Goal: Task Accomplishment & Management: Manage account settings

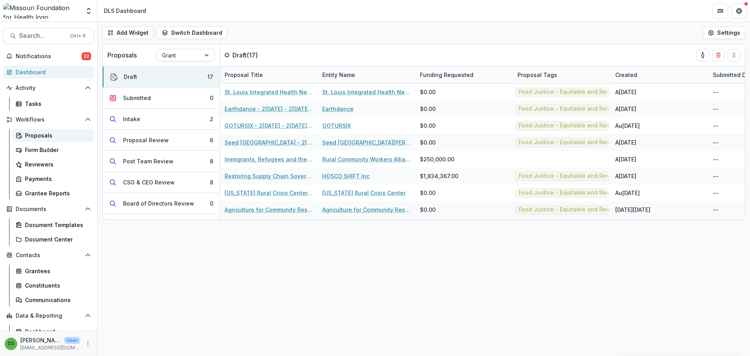
click at [59, 135] on div "Proposals" at bounding box center [56, 135] width 63 height 8
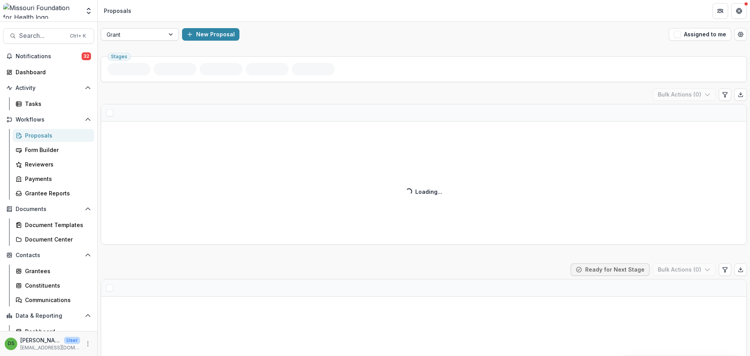
click at [137, 34] on div at bounding box center [133, 35] width 52 height 10
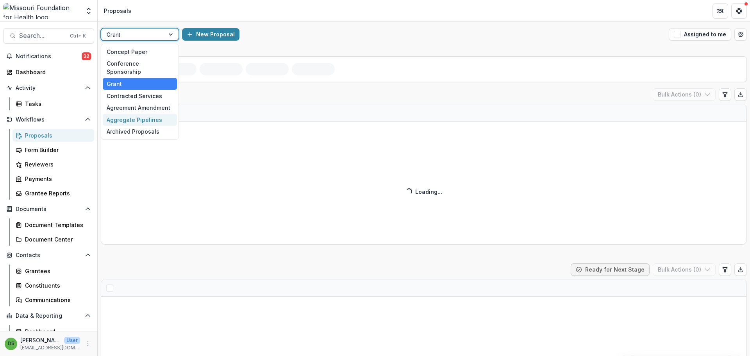
click at [141, 114] on div "Aggregate Pipelines" at bounding box center [140, 120] width 74 height 12
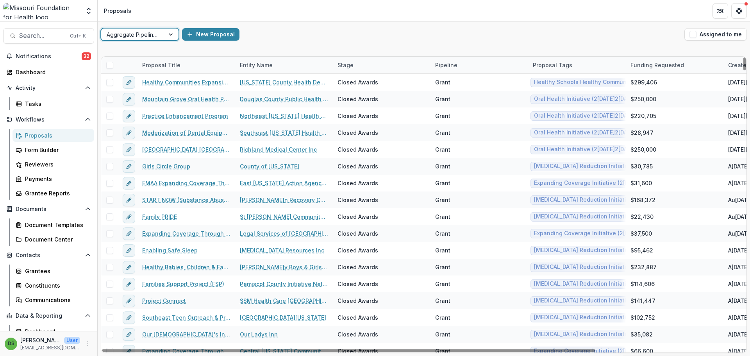
click at [349, 67] on div "Stage" at bounding box center [345, 65] width 25 height 8
click at [351, 82] on input at bounding box center [381, 83] width 94 height 12
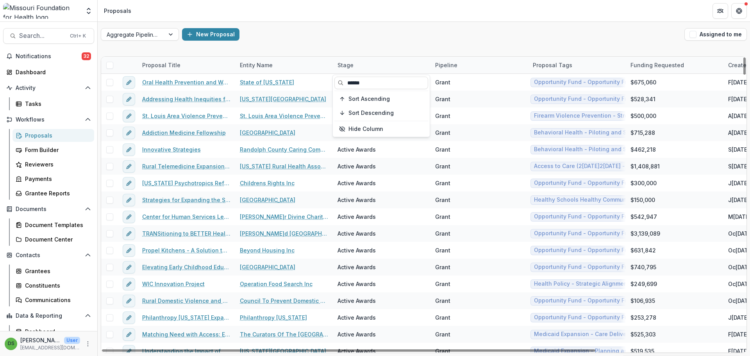
type input "******"
click at [381, 39] on div "New Proposal" at bounding box center [431, 34] width 499 height 12
click at [108, 64] on span at bounding box center [109, 65] width 7 height 7
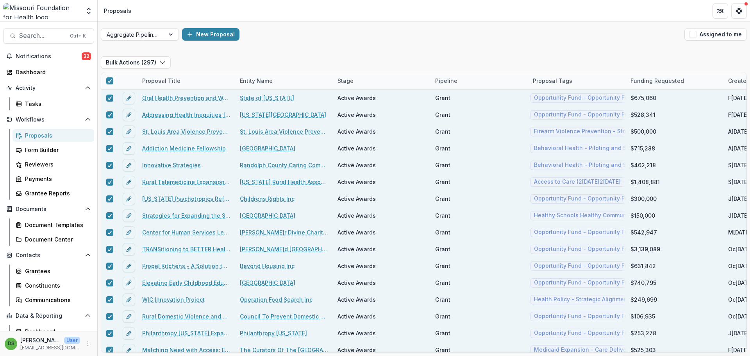
click at [42, 136] on div "Proposals" at bounding box center [56, 135] width 63 height 8
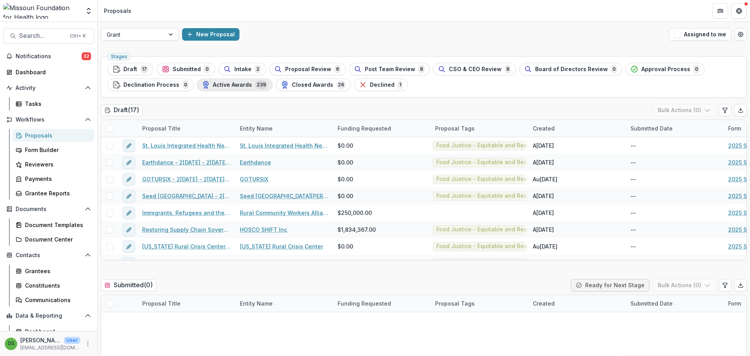
click at [255, 87] on span "239" at bounding box center [261, 84] width 12 height 9
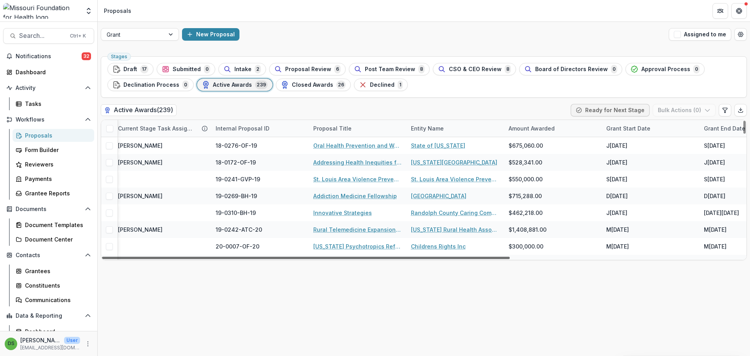
scroll to position [0, 23]
drag, startPoint x: 262, startPoint y: 258, endPoint x: 277, endPoint y: 263, distance: 15.6
click at [277, 259] on div at bounding box center [306, 258] width 408 height 2
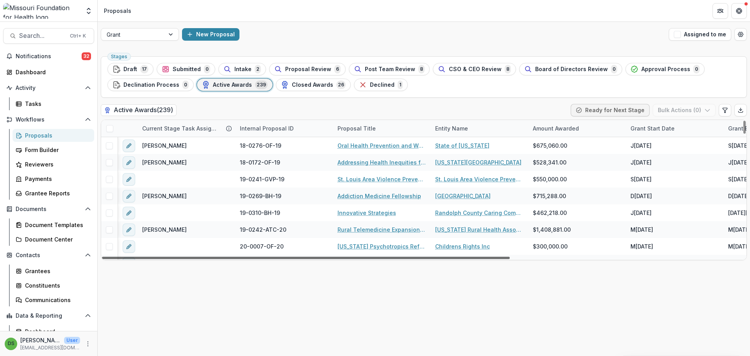
drag, startPoint x: 276, startPoint y: 257, endPoint x: 246, endPoint y: 253, distance: 30.8
click at [246, 257] on div at bounding box center [306, 258] width 408 height 2
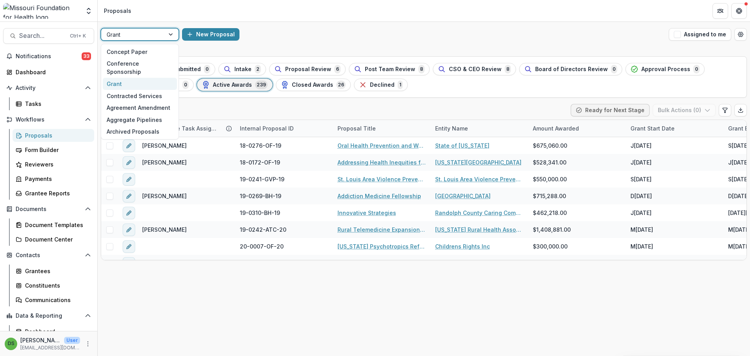
click at [146, 35] on div at bounding box center [133, 35] width 52 height 10
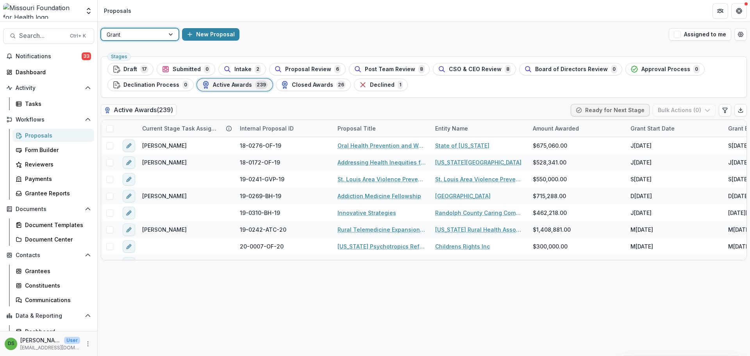
click at [146, 35] on div at bounding box center [133, 35] width 52 height 10
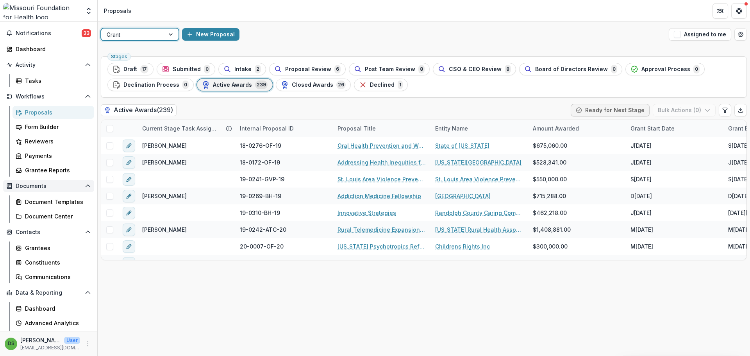
scroll to position [36, 0]
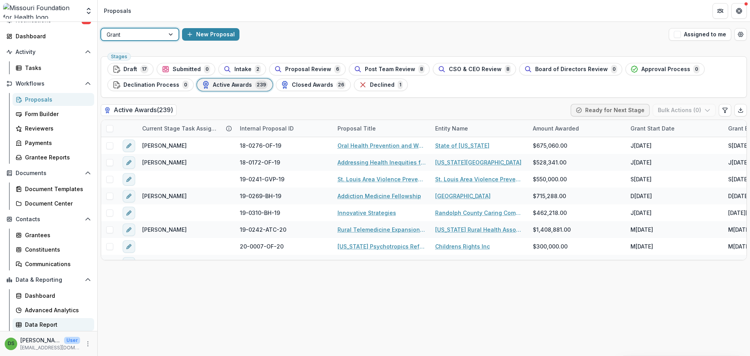
click at [51, 322] on div "Data Report" at bounding box center [56, 324] width 63 height 8
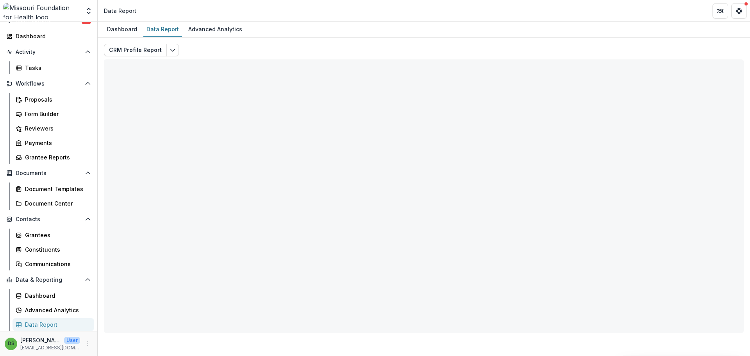
click at [121, 43] on div "CRM Profile Report Total rows: 0 Organizations with COIs Personal Filters Team …" at bounding box center [424, 184] width 652 height 295
click at [121, 50] on button "CRM Profile Report" at bounding box center [135, 50] width 63 height 12
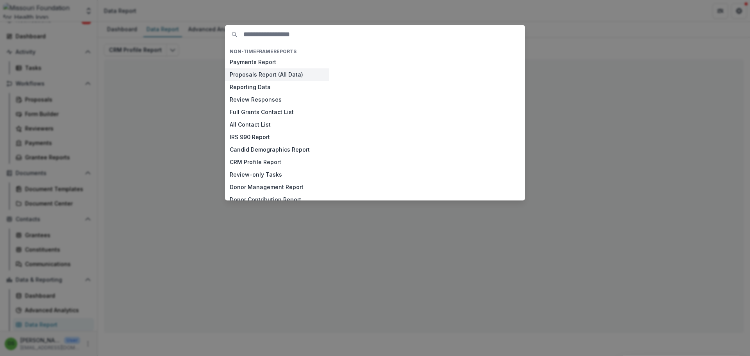
click at [247, 71] on button "Proposals Report (All Data)" at bounding box center [277, 74] width 104 height 12
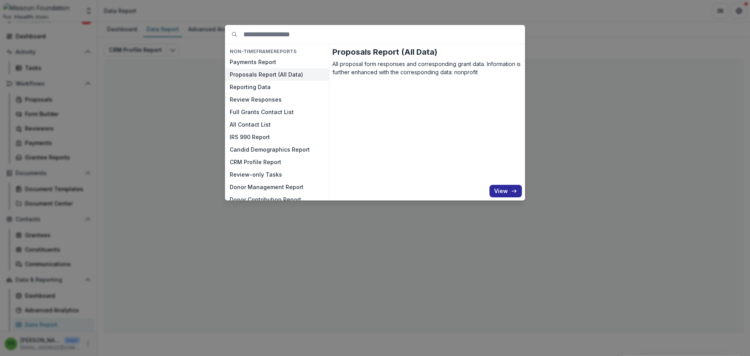
click at [498, 193] on button "View" at bounding box center [505, 191] width 32 height 12
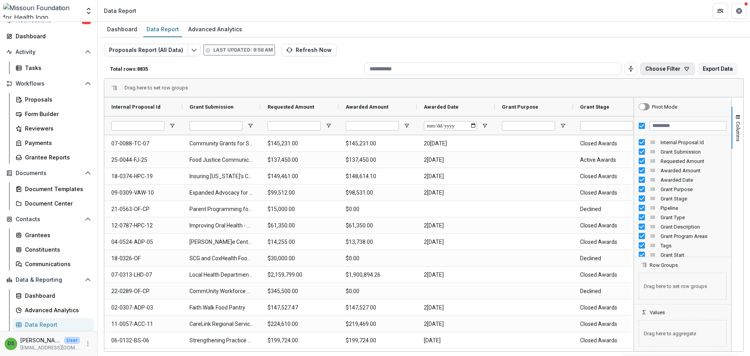
click at [679, 69] on button "Choose Filter" at bounding box center [667, 68] width 55 height 12
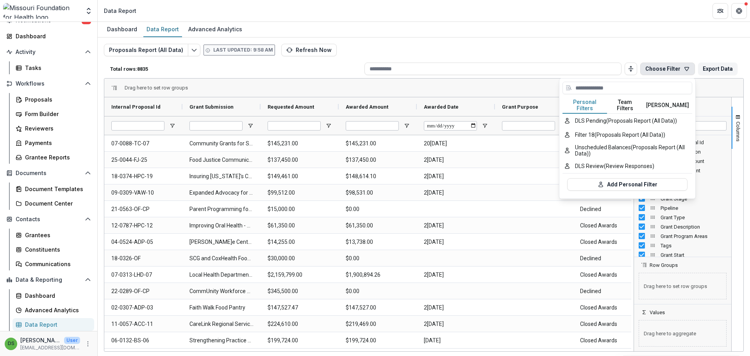
click at [626, 102] on button "Team Filters" at bounding box center [625, 105] width 36 height 16
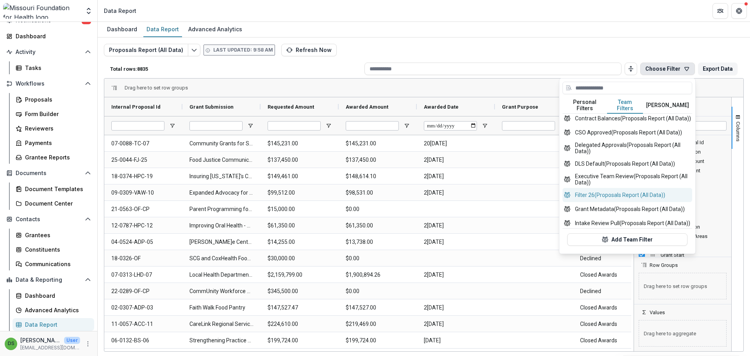
scroll to position [80, 0]
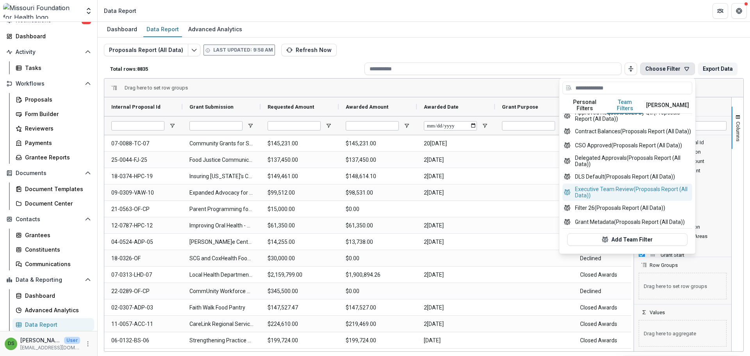
click at [617, 190] on button "Executive Team Review (Proposals Report (All Data))" at bounding box center [627, 192] width 130 height 17
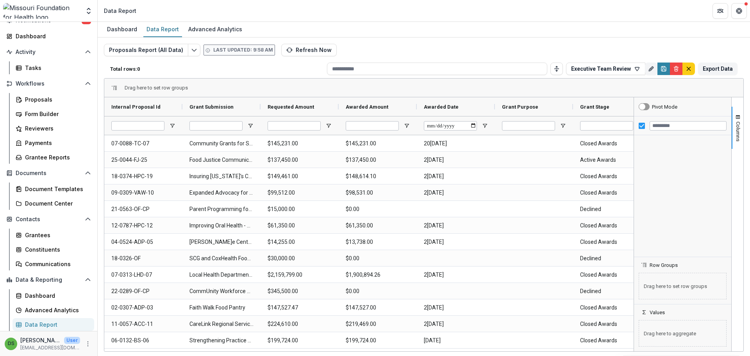
type input "**********"
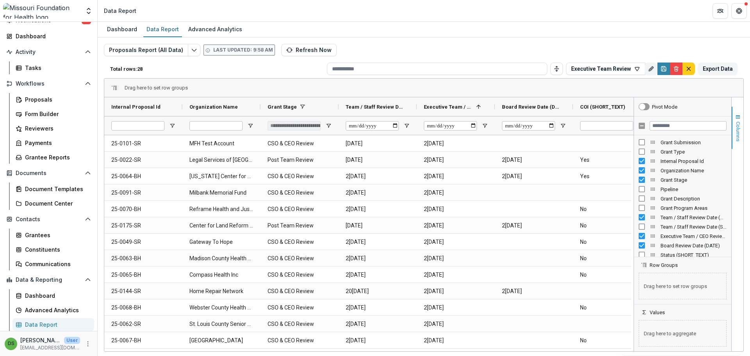
click at [736, 118] on span "button" at bounding box center [737, 117] width 6 height 6
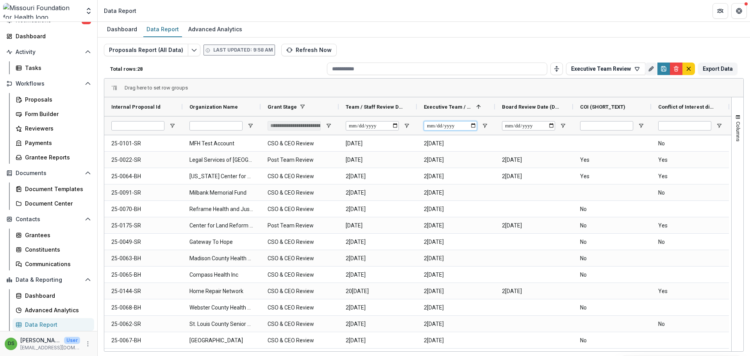
click at [437, 126] on input "Executive Team / CEO Review Date (DATE) Filter Input" at bounding box center [450, 125] width 53 height 9
type input "**********"
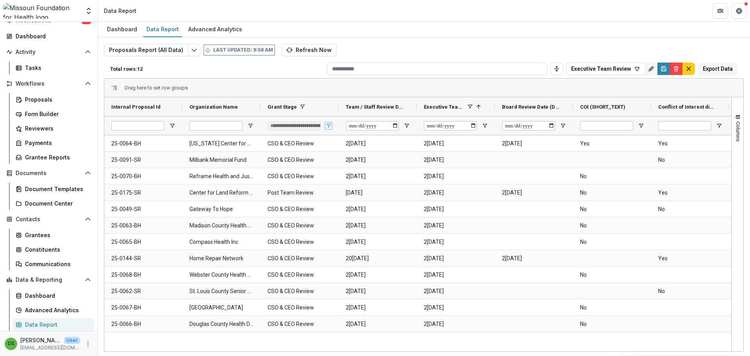
click at [330, 127] on span "Open Filter Menu" at bounding box center [328, 126] width 6 height 6
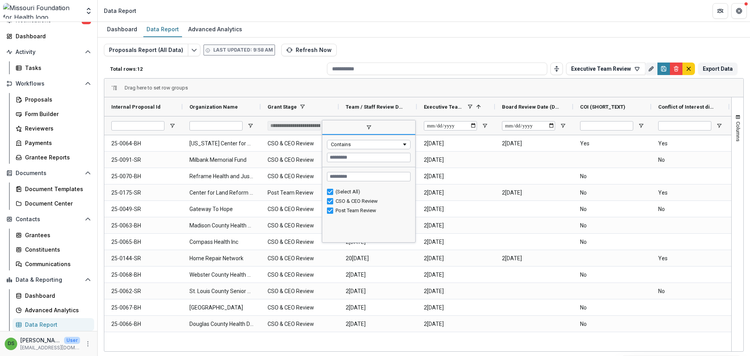
click at [378, 78] on div "Drag here to set row groups" at bounding box center [423, 87] width 639 height 19
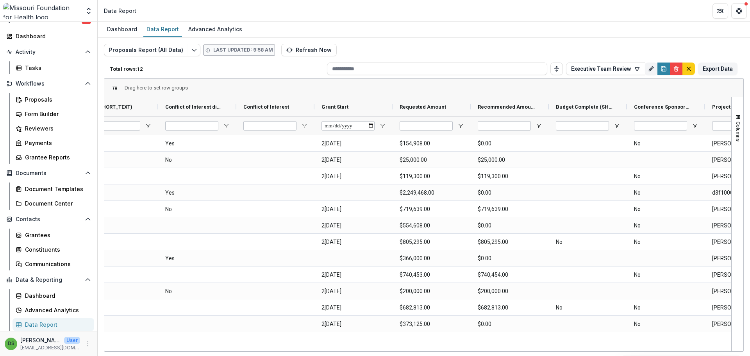
scroll to position [0, 340]
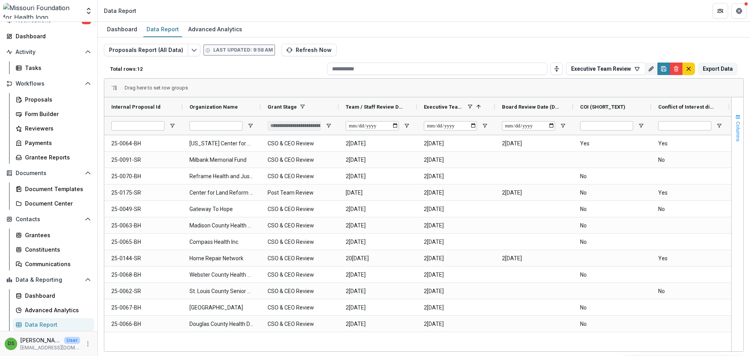
click at [733, 115] on button "Columns" at bounding box center [737, 128] width 12 height 42
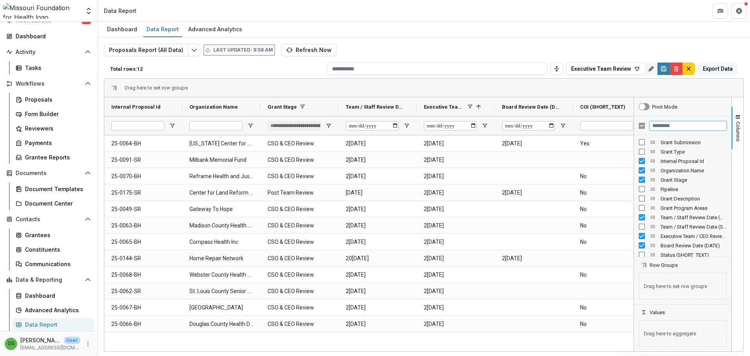
click at [676, 128] on input "Filter Columns Input" at bounding box center [687, 125] width 77 height 9
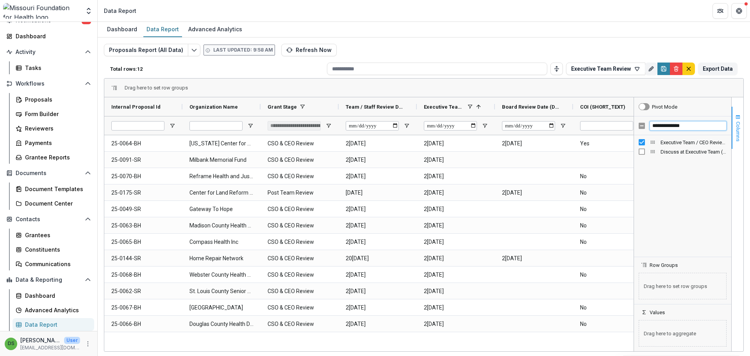
type input "**********"
click at [734, 121] on button "Columns" at bounding box center [737, 128] width 12 height 42
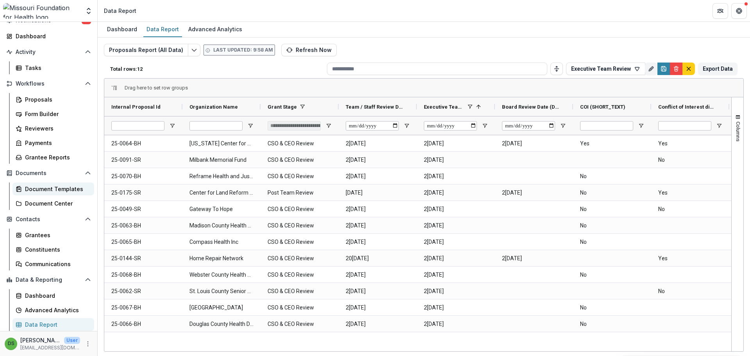
click at [53, 188] on div "Document Templates" at bounding box center [56, 189] width 63 height 8
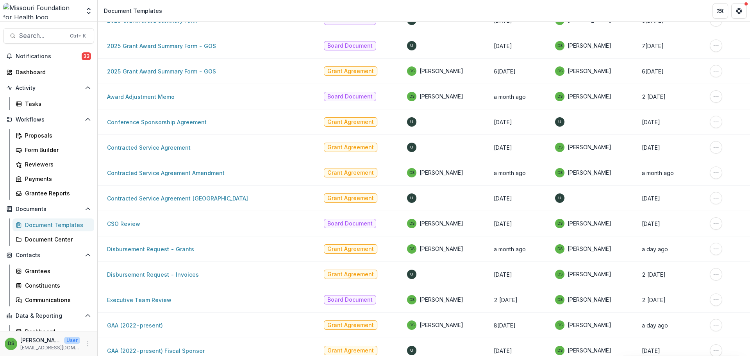
scroll to position [195, 0]
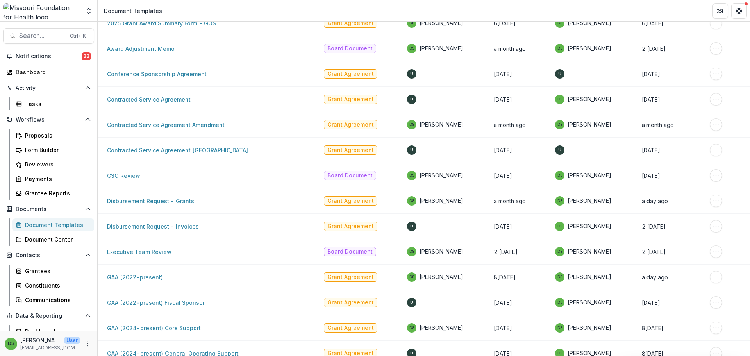
click at [172, 225] on link "Disbursement Request - Invoices" at bounding box center [153, 226] width 92 height 7
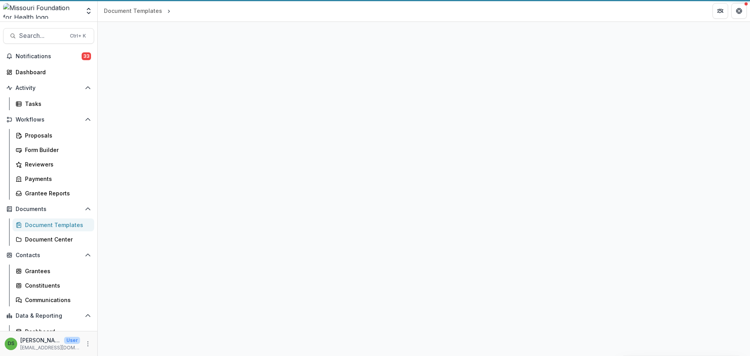
select select "**********"
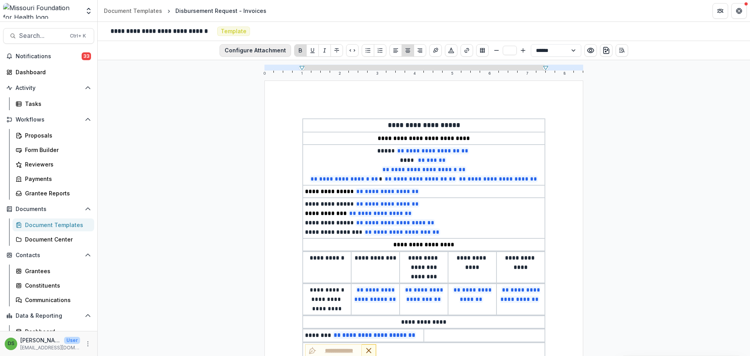
click at [266, 50] on button "Configure Attachment" at bounding box center [254, 50] width 71 height 12
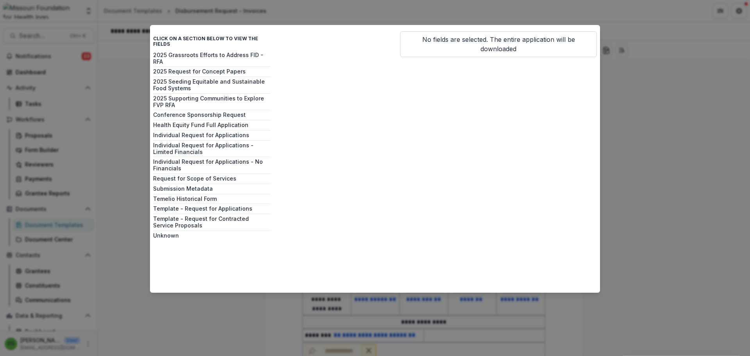
click at [627, 119] on div "Click on a section below to view the fields 2025 Grassroots Efforts to Address …" at bounding box center [375, 178] width 750 height 356
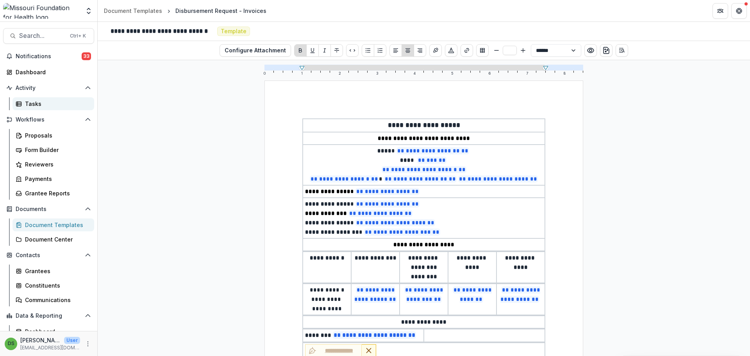
click at [42, 102] on div "Tasks" at bounding box center [56, 104] width 63 height 8
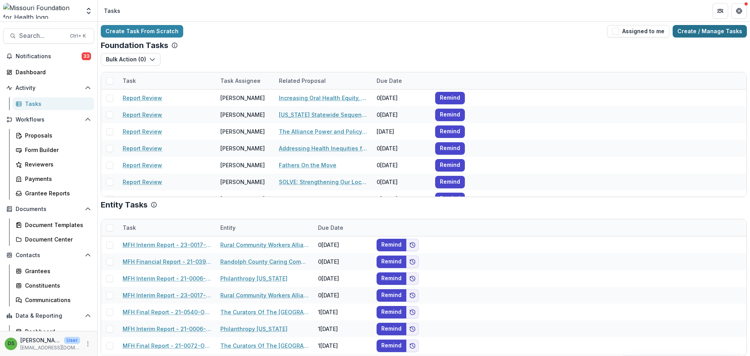
click at [704, 30] on link "Create / Manage Tasks" at bounding box center [709, 31] width 74 height 12
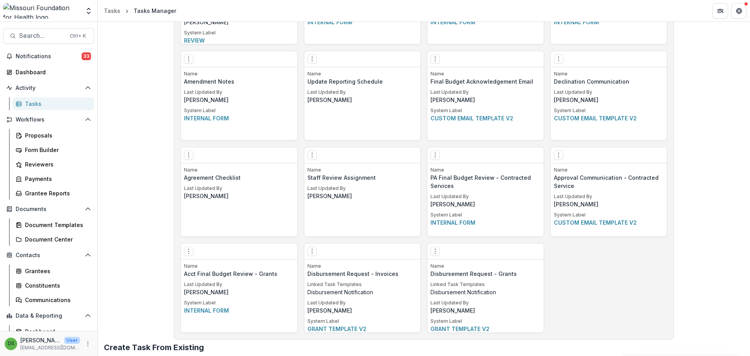
scroll to position [1549, 0]
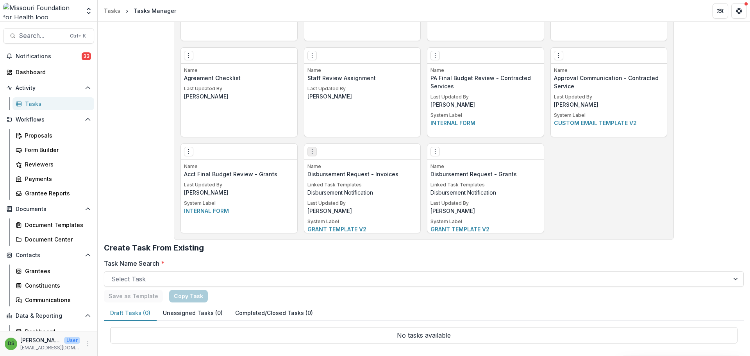
click at [312, 152] on icon "Options" at bounding box center [312, 151] width 6 height 6
click at [335, 164] on link "Edit" at bounding box center [356, 167] width 96 height 13
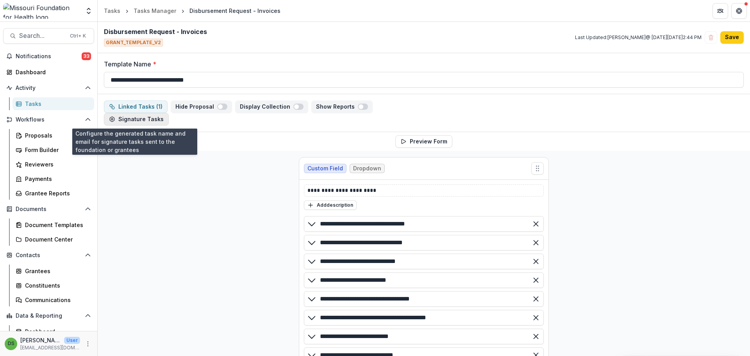
click at [143, 115] on button "Signature Tasks" at bounding box center [136, 119] width 65 height 12
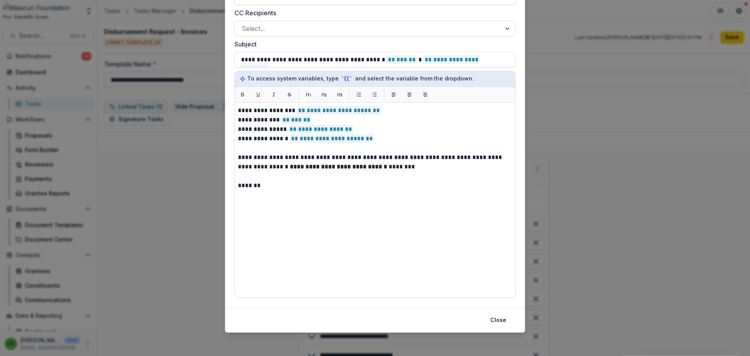
scroll to position [167, 0]
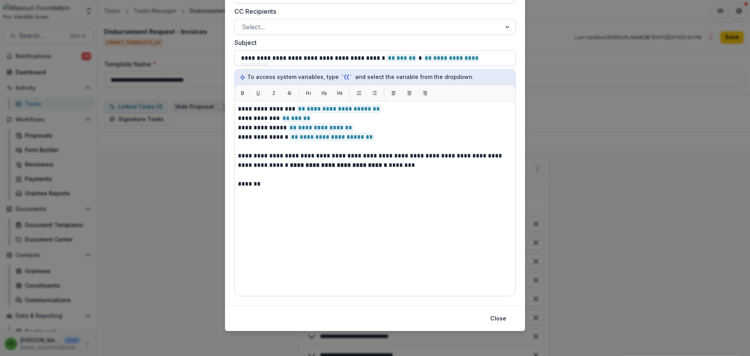
click at [235, 155] on div "**********" at bounding box center [374, 198] width 281 height 195
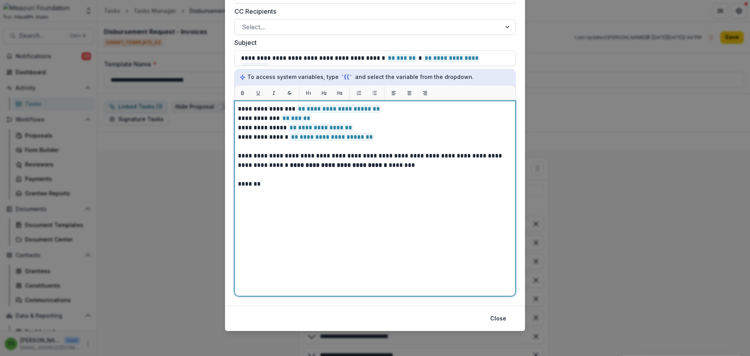
click at [238, 155] on p "**********" at bounding box center [375, 160] width 274 height 19
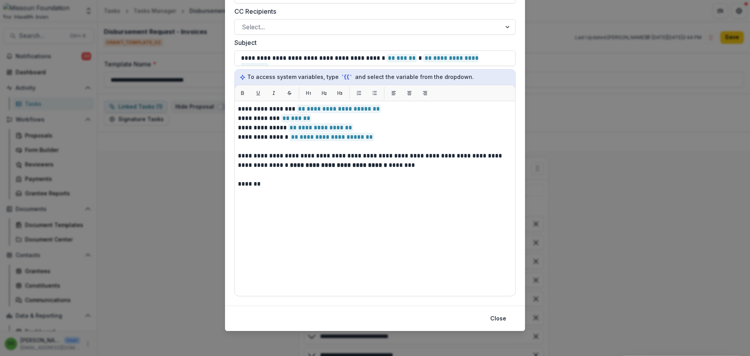
click at [236, 137] on div "**********" at bounding box center [374, 198] width 281 height 195
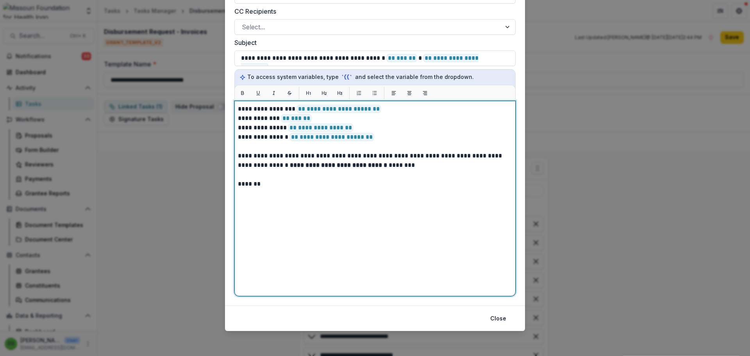
click at [238, 137] on p "**********" at bounding box center [375, 136] width 274 height 9
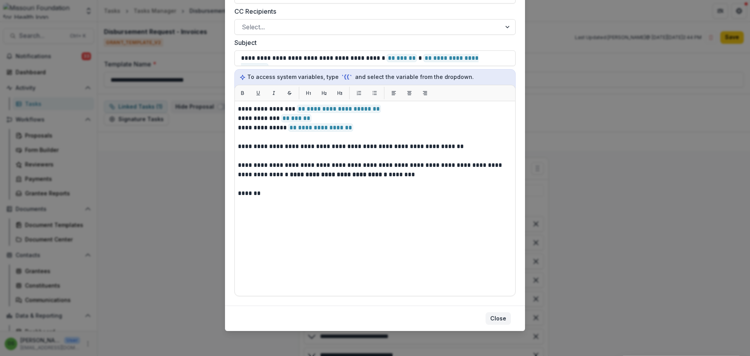
click at [498, 315] on button "Close" at bounding box center [497, 318] width 25 height 12
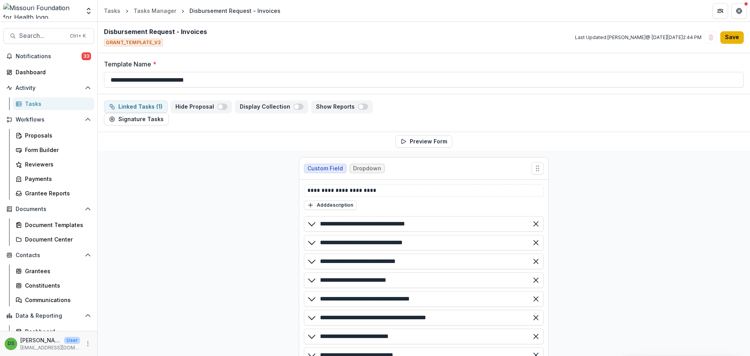
click at [735, 43] on button "Save" at bounding box center [731, 37] width 23 height 12
click at [144, 123] on button "Signature Tasks" at bounding box center [136, 119] width 65 height 12
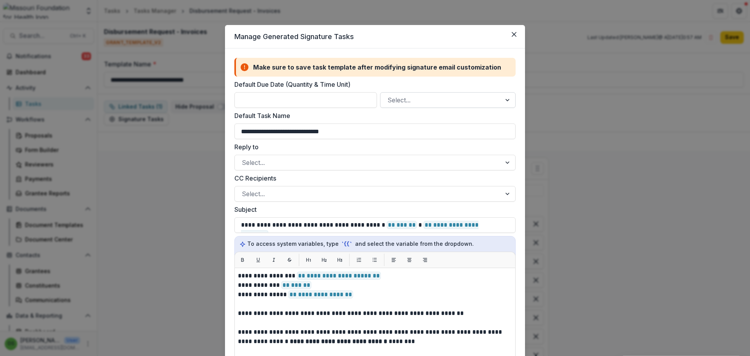
click at [403, 104] on div at bounding box center [440, 99] width 107 height 11
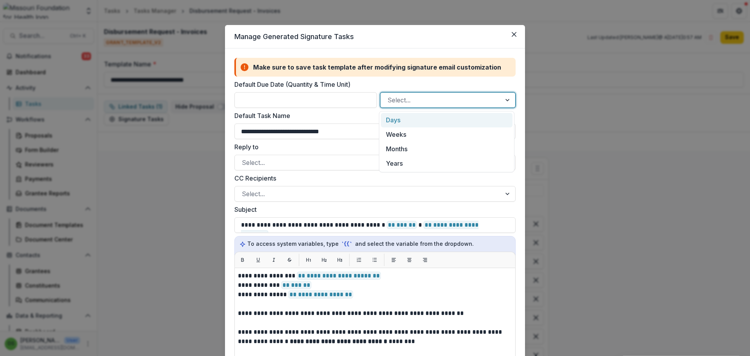
click at [403, 104] on div at bounding box center [440, 99] width 107 height 11
click at [360, 97] on input "Default Due Date (Quantity & Time Unit)" at bounding box center [305, 100] width 143 height 16
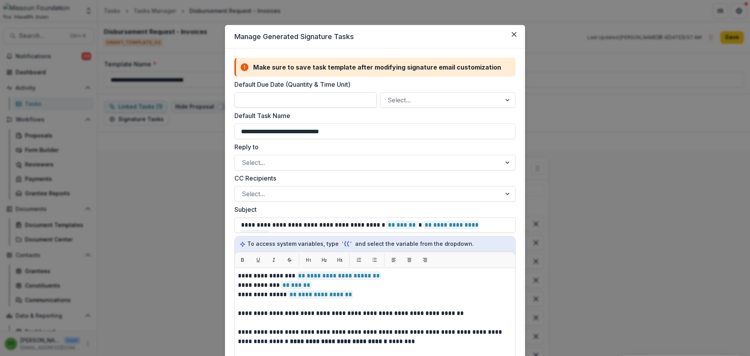
click at [349, 100] on input "Default Due Date (Quantity & Time Unit)" at bounding box center [305, 100] width 143 height 16
type input "*"
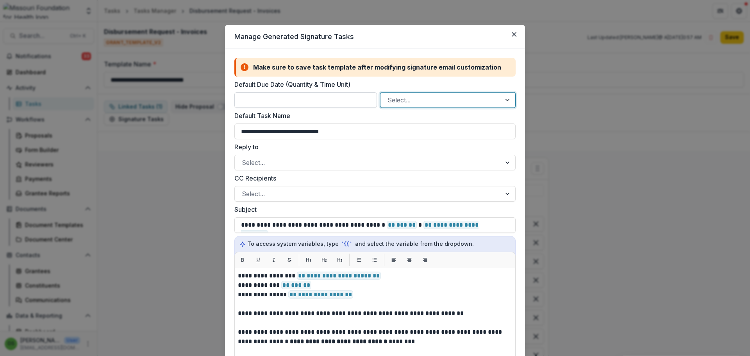
type input "*"
click at [398, 120] on div "Days" at bounding box center [447, 120] width 132 height 14
click at [367, 164] on div at bounding box center [368, 162] width 252 height 11
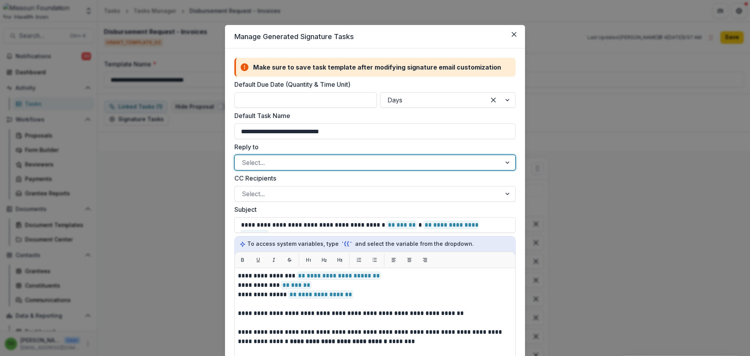
click at [367, 164] on div at bounding box center [368, 162] width 252 height 11
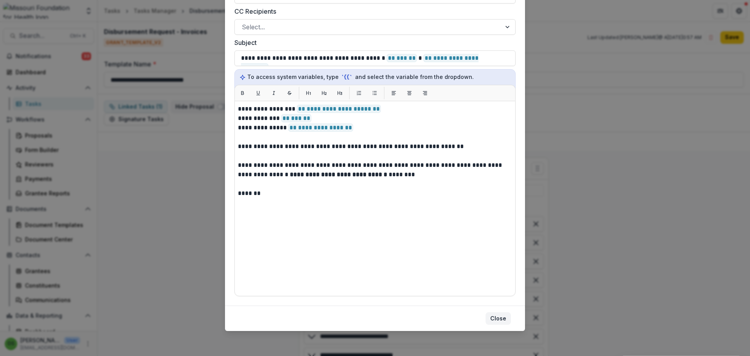
click at [499, 319] on button "Close" at bounding box center [497, 318] width 25 height 12
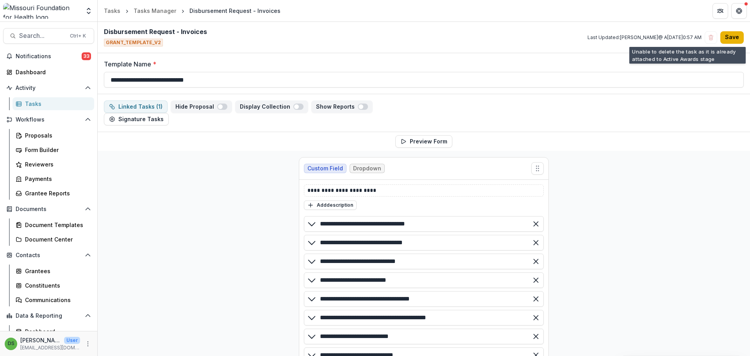
click at [720, 37] on button "Save" at bounding box center [731, 37] width 23 height 12
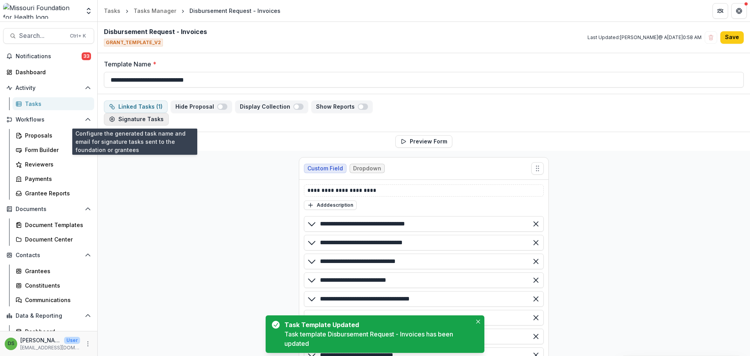
click at [132, 120] on button "Signature Tasks" at bounding box center [136, 119] width 65 height 12
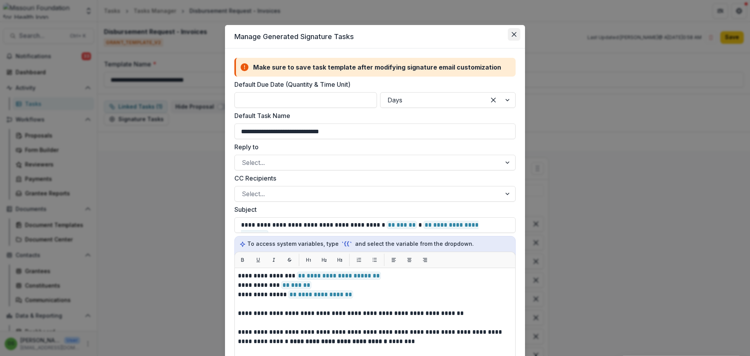
click at [511, 34] on icon "Close" at bounding box center [513, 34] width 5 height 5
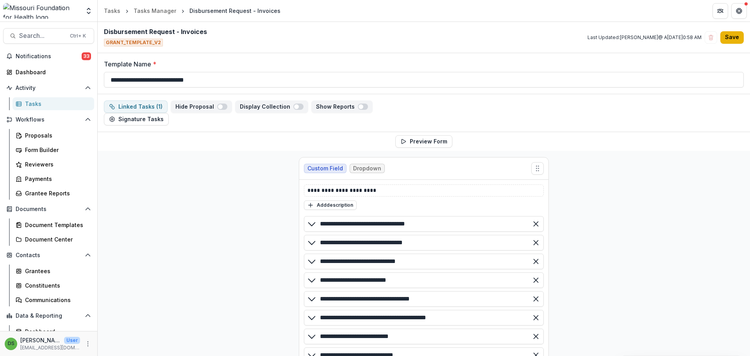
click at [734, 38] on button "Save" at bounding box center [731, 37] width 23 height 12
click at [42, 57] on span "Notifications" at bounding box center [49, 56] width 66 height 7
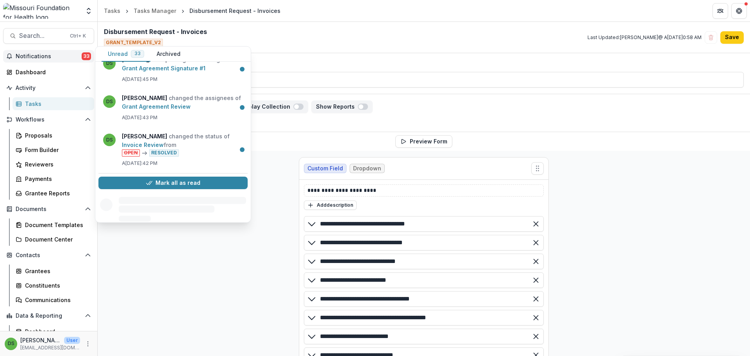
scroll to position [547, 0]
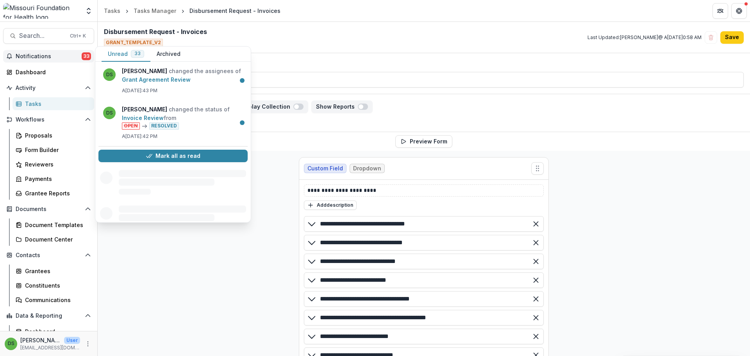
click at [160, 52] on button "Archived" at bounding box center [168, 53] width 36 height 15
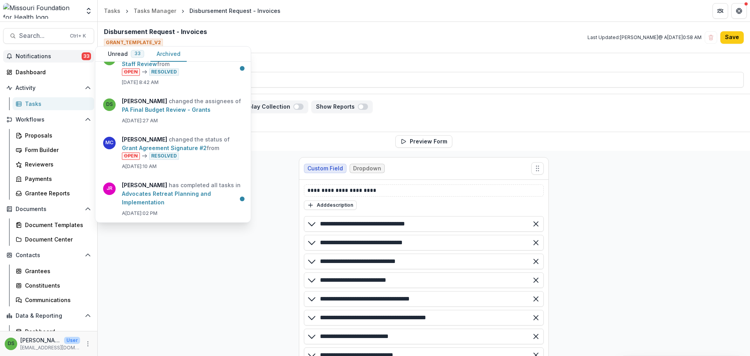
scroll to position [1414, 0]
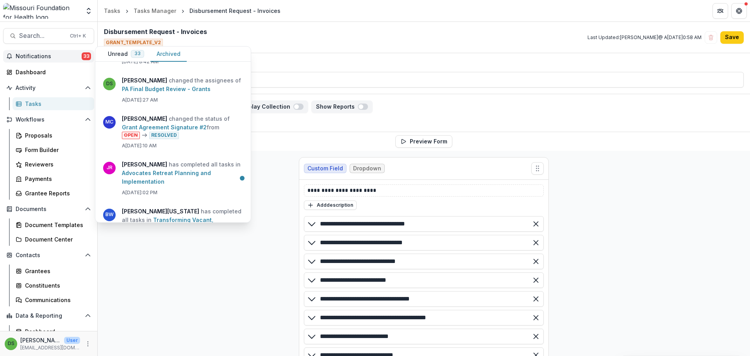
click at [73, 57] on span "Notifications" at bounding box center [49, 56] width 66 height 7
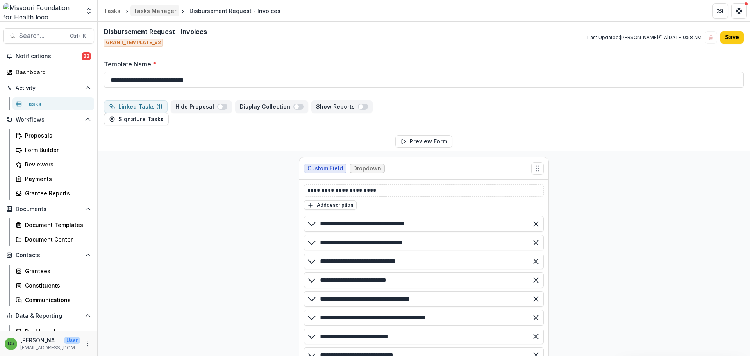
click at [149, 11] on div "Tasks Manager" at bounding box center [155, 11] width 43 height 8
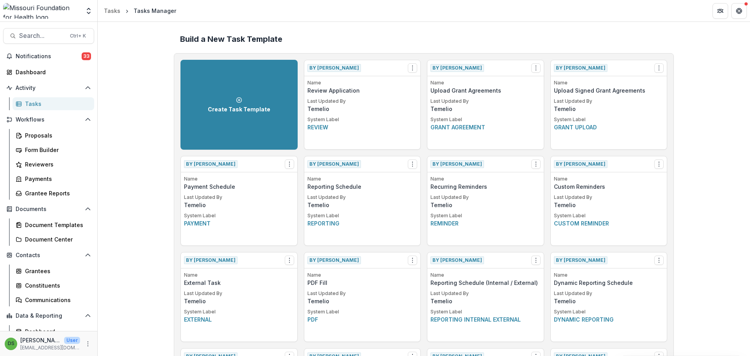
click at [35, 103] on div "Tasks" at bounding box center [56, 104] width 63 height 8
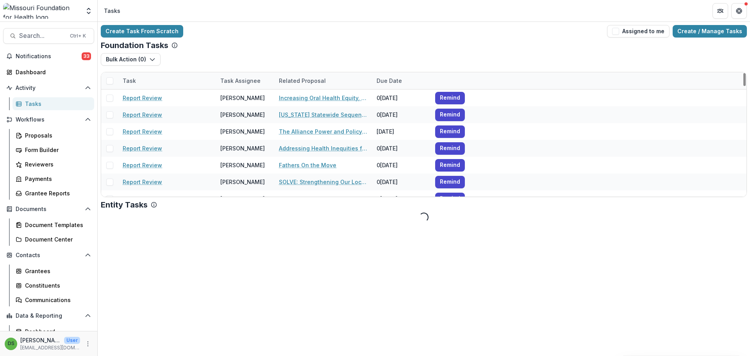
click at [126, 82] on div "Task" at bounding box center [129, 81] width 23 height 8
click at [140, 94] on input at bounding box center [166, 98] width 94 height 12
type input "**********"
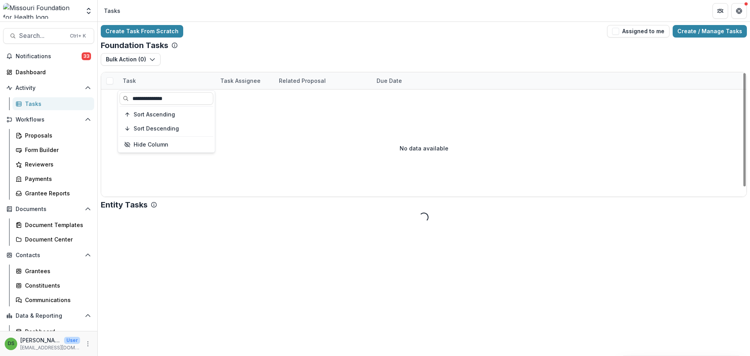
drag, startPoint x: 180, startPoint y: 97, endPoint x: 113, endPoint y: 93, distance: 67.7
click at [113, 93] on body "**********" at bounding box center [375, 178] width 750 height 356
drag, startPoint x: 192, startPoint y: 98, endPoint x: 129, endPoint y: 93, distance: 63.5
click at [129, 93] on input "**********" at bounding box center [166, 98] width 94 height 12
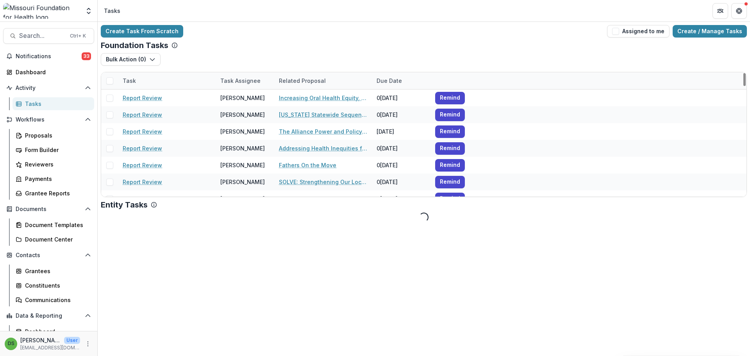
click at [226, 51] on div "Foundation Tasks Bulk Action ( 0 ) Reporting Schedule Tasks Task Task Assignee …" at bounding box center [424, 119] width 646 height 156
click at [128, 84] on div "Task" at bounding box center [129, 81] width 23 height 8
click at [138, 115] on span "Sort Ascending" at bounding box center [154, 114] width 41 height 7
click at [216, 57] on div "Bulk Action ( 0 ) Reporting Schedule Tasks" at bounding box center [424, 62] width 646 height 19
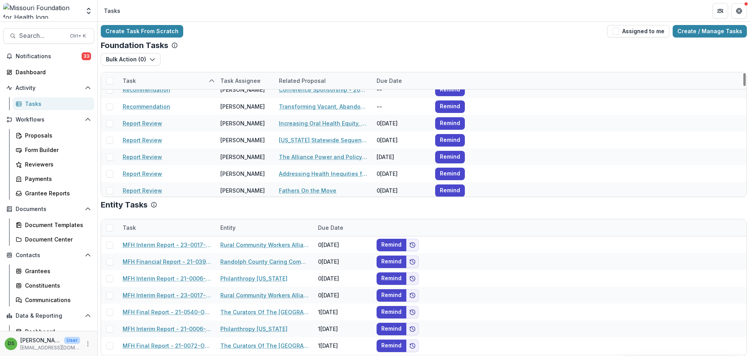
scroll to position [820, 0]
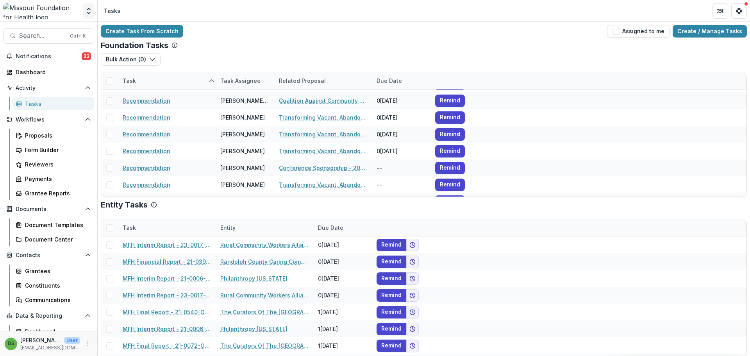
click at [89, 11] on icon "Open entity switcher" at bounding box center [89, 11] width 8 height 8
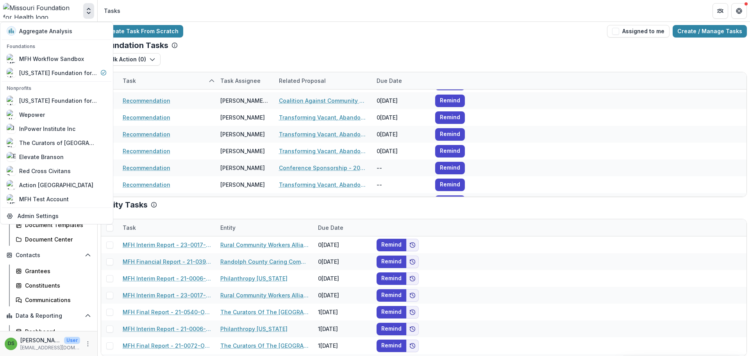
click at [80, 208] on div "Aggregate Analysis Foundations MFH Workflow Sandbox Missouri Foundation for Hea…" at bounding box center [56, 123] width 113 height 202
click at [80, 217] on link "Admin Settings" at bounding box center [56, 215] width 109 height 13
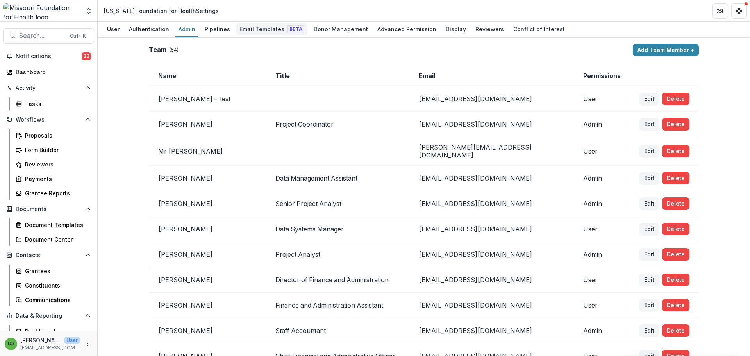
click at [256, 32] on div "Email Templates Beta" at bounding box center [271, 28] width 71 height 11
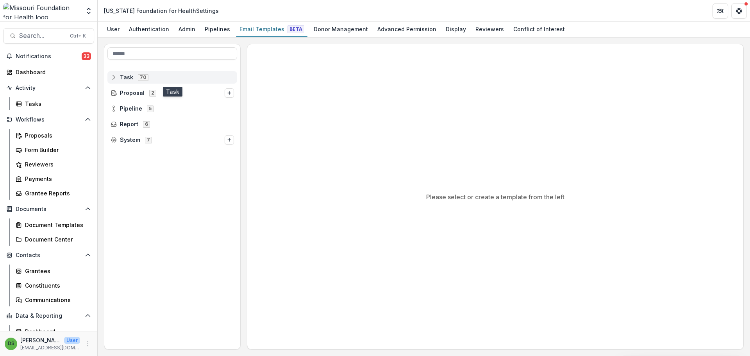
click at [133, 75] on span "Task 70" at bounding box center [171, 77] width 123 height 7
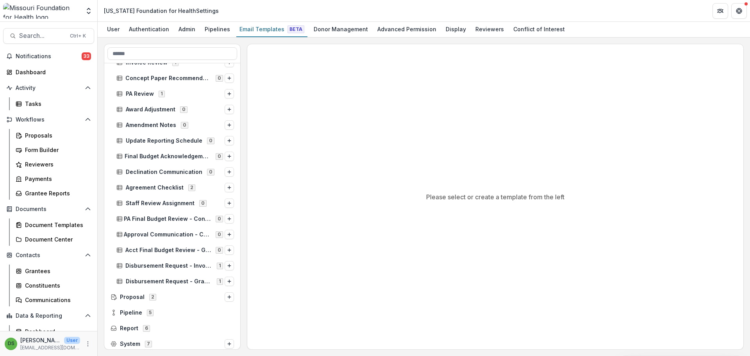
scroll to position [892, 0]
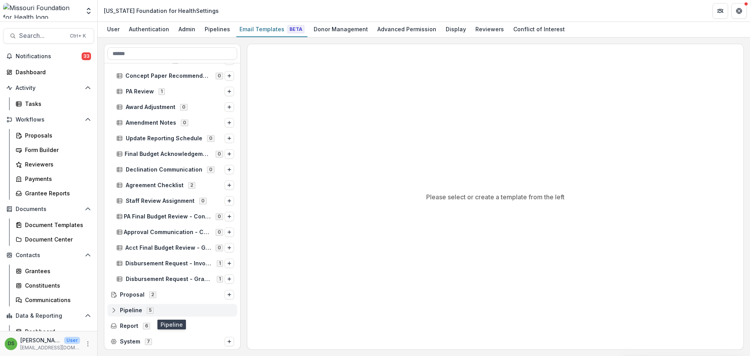
click at [143, 310] on span "Pipeline 5" at bounding box center [171, 309] width 123 height 7
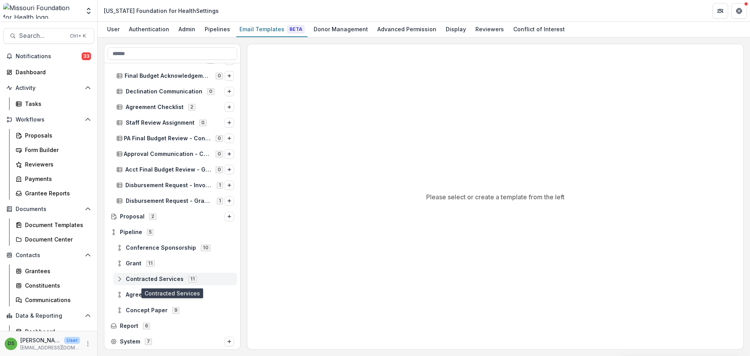
click at [150, 278] on span "Contracted Services" at bounding box center [155, 279] width 58 height 7
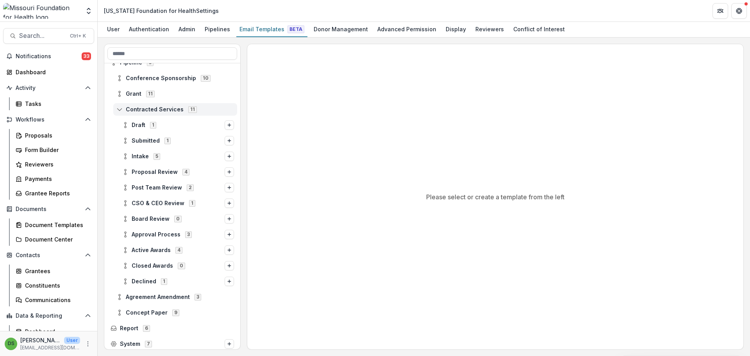
scroll to position [1142, 0]
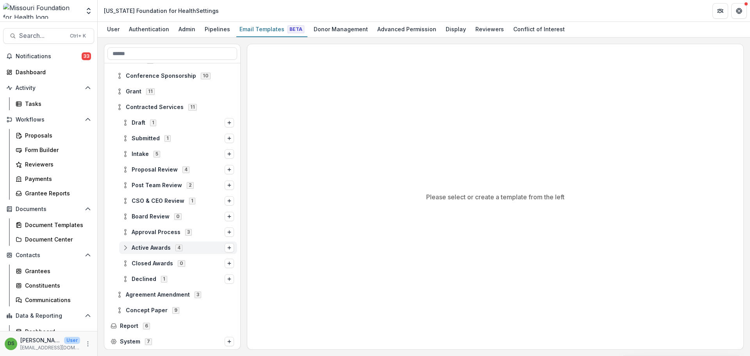
click at [155, 249] on span "Active Awards" at bounding box center [151, 247] width 39 height 7
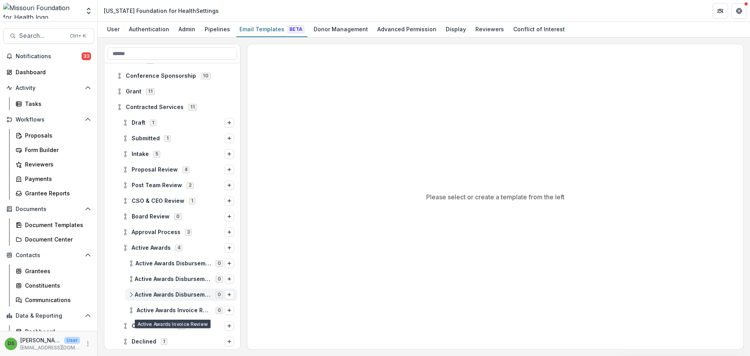
click at [183, 293] on span "Active Awards Disbursement Request - Invoices" at bounding box center [173, 294] width 76 height 7
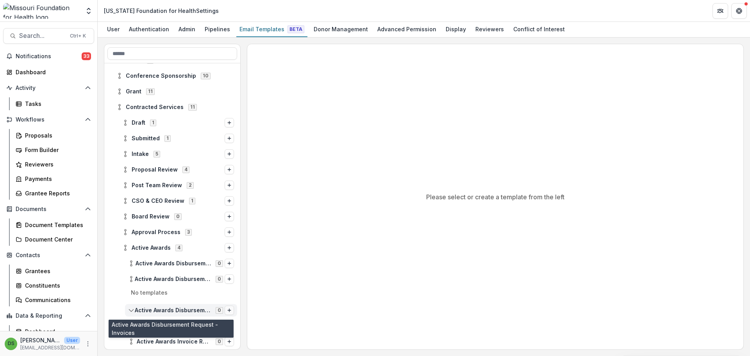
click at [227, 309] on icon "Options" at bounding box center [229, 310] width 5 height 5
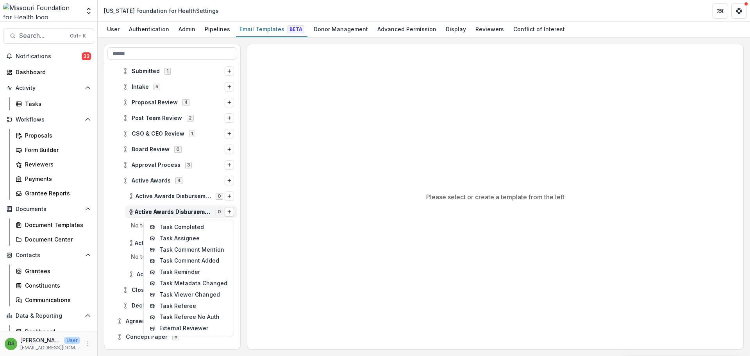
scroll to position [1235, 0]
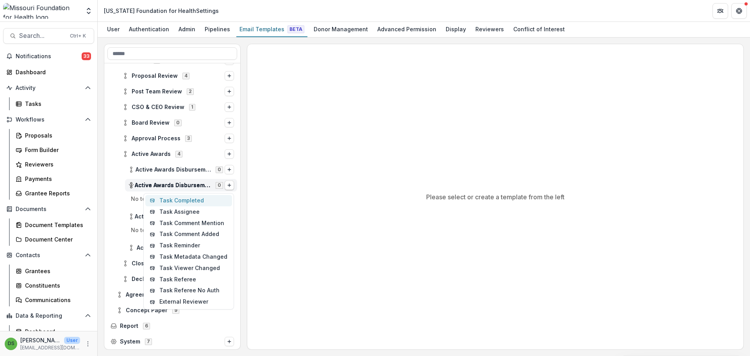
click at [189, 200] on button "Task Completed" at bounding box center [188, 200] width 87 height 11
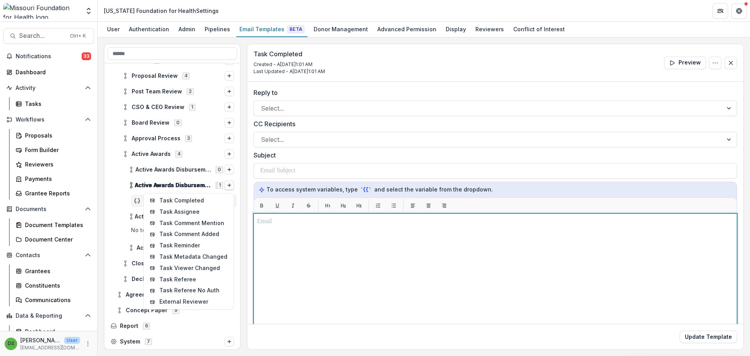
click at [360, 244] on div at bounding box center [495, 311] width 476 height 188
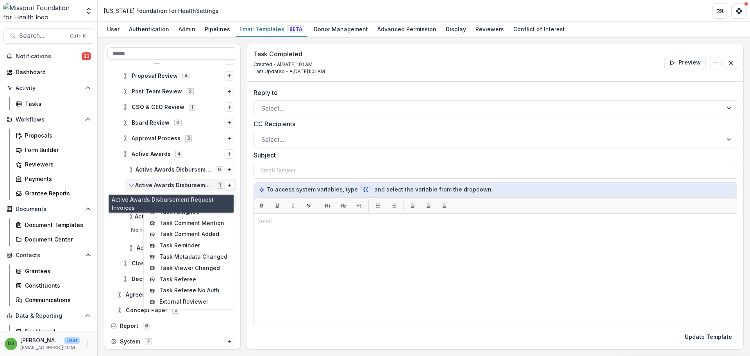
click at [184, 185] on span "Active Awards Disbursement Request Invoices" at bounding box center [173, 185] width 77 height 7
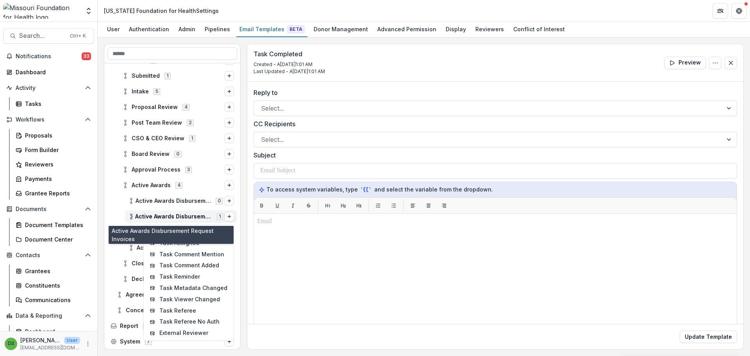
scroll to position [1204, 0]
click at [181, 216] on span "Active Awards Disbursement Request Invoices" at bounding box center [173, 216] width 77 height 7
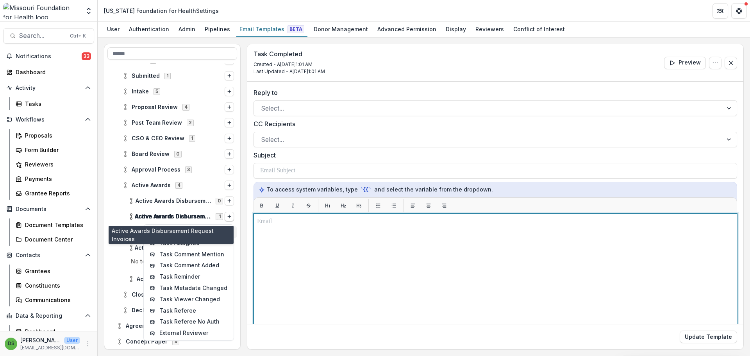
click at [369, 229] on div at bounding box center [495, 311] width 476 height 188
click at [474, 235] on div at bounding box center [495, 311] width 476 height 188
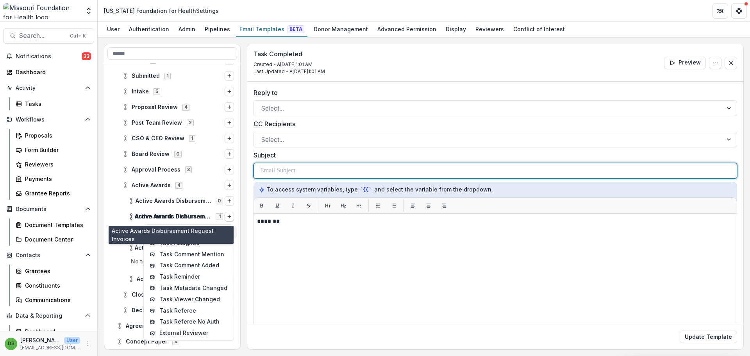
click at [478, 171] on div at bounding box center [495, 170] width 470 height 15
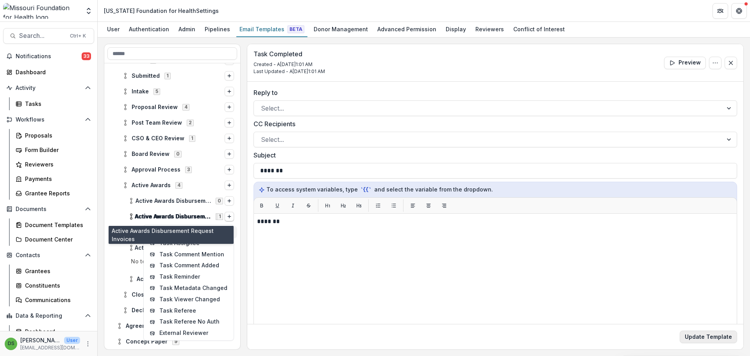
click at [716, 335] on button "Update Template" at bounding box center [707, 336] width 57 height 12
click at [137, 181] on div "Active Awards 4" at bounding box center [178, 185] width 118 height 12
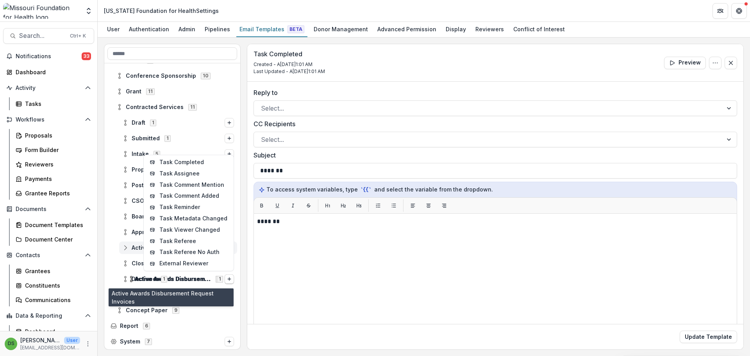
scroll to position [1142, 0]
click at [141, 94] on span "Grant 11" at bounding box center [175, 91] width 118 height 7
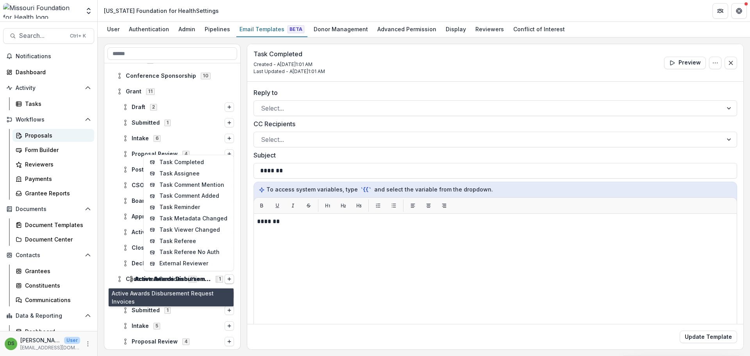
click at [54, 134] on div "Proposals" at bounding box center [56, 135] width 63 height 8
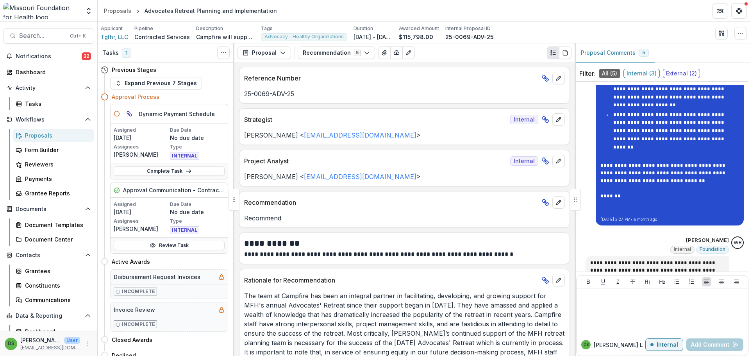
scroll to position [509, 0]
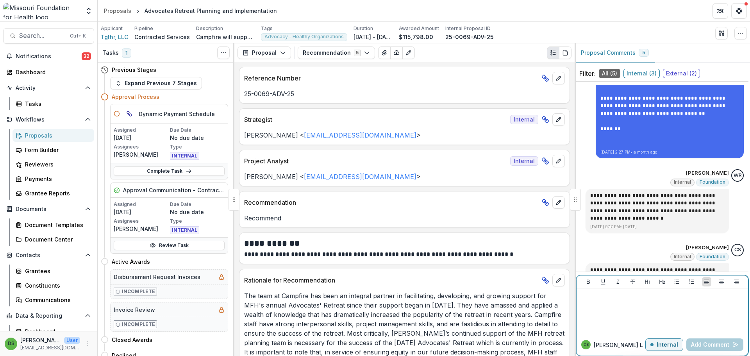
click at [654, 316] on div at bounding box center [661, 310] width 165 height 39
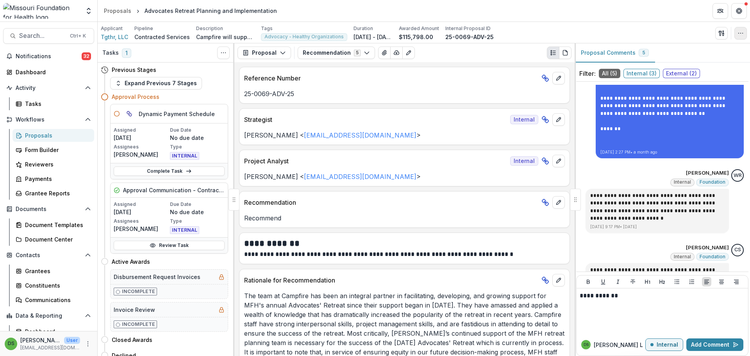
click at [740, 32] on icon "button" at bounding box center [740, 33] width 6 height 6
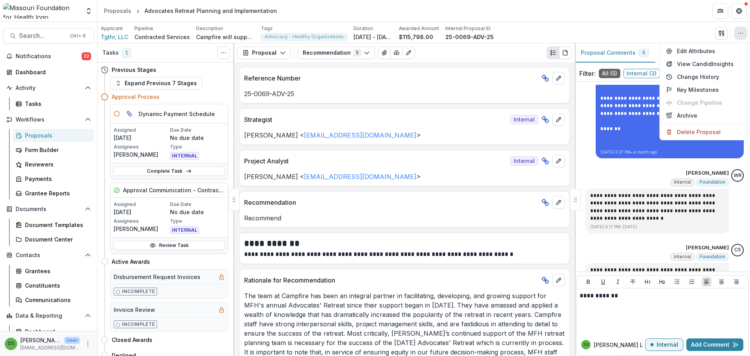
click at [697, 29] on div "Applicant Tgthr, LLC Pipeline Contracted Services Description Campfire will sup…" at bounding box center [424, 33] width 646 height 16
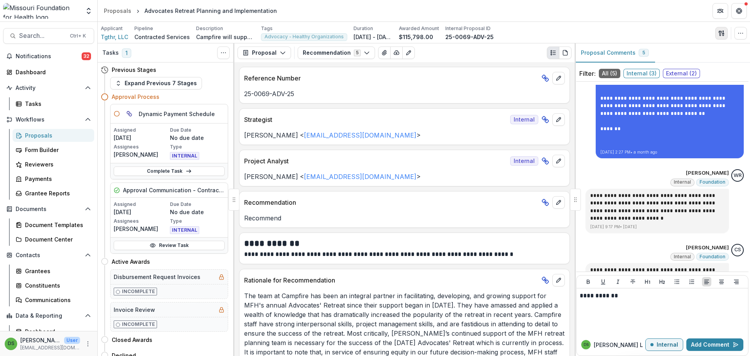
click at [721, 30] on icon "button" at bounding box center [721, 33] width 6 height 6
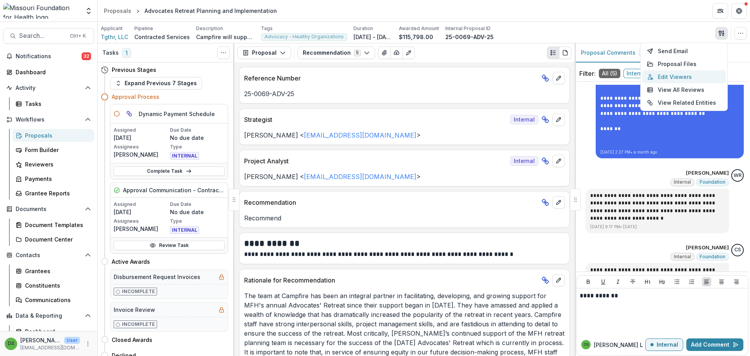
click at [691, 77] on button "Edit Viewers" at bounding box center [684, 76] width 84 height 13
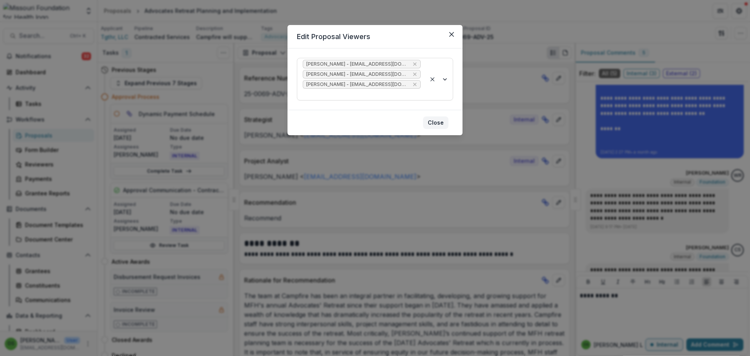
click at [440, 116] on button "Close" at bounding box center [435, 122] width 25 height 12
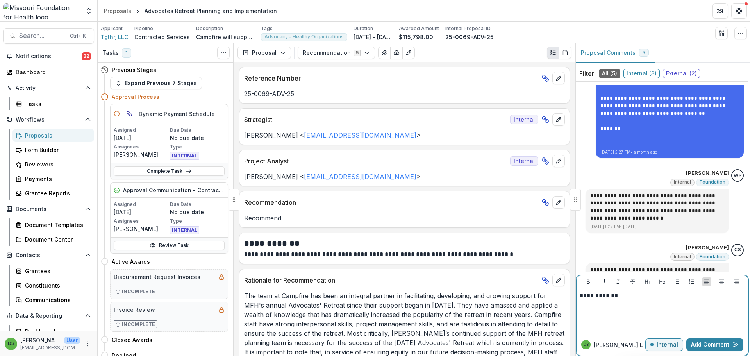
click at [625, 301] on div "**********" at bounding box center [661, 310] width 165 height 39
click at [697, 314] on div "**********" at bounding box center [661, 310] width 165 height 39
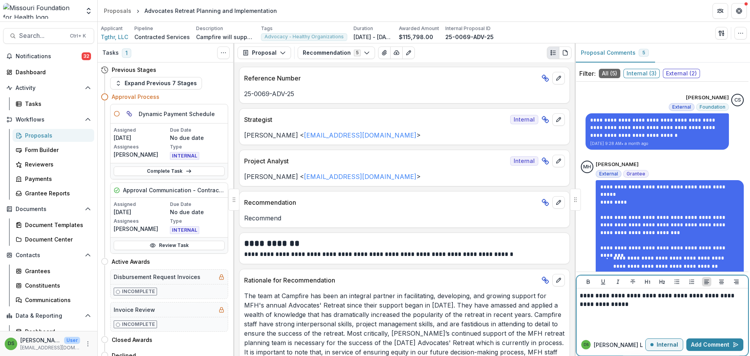
scroll to position [40, 0]
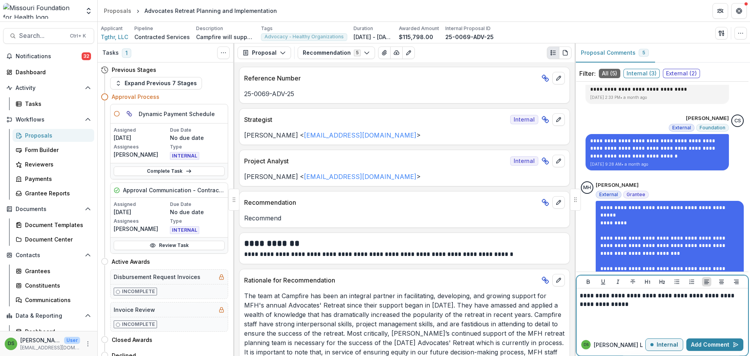
click at [634, 305] on p "**********" at bounding box center [660, 299] width 163 height 17
click at [696, 342] on button "Add Comment" at bounding box center [714, 344] width 57 height 12
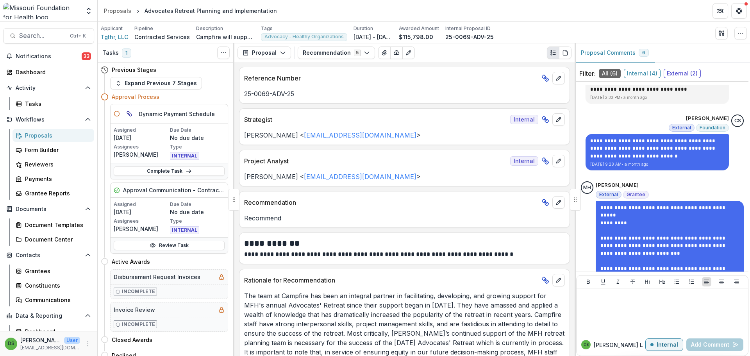
click at [48, 135] on div "Proposals" at bounding box center [56, 135] width 63 height 8
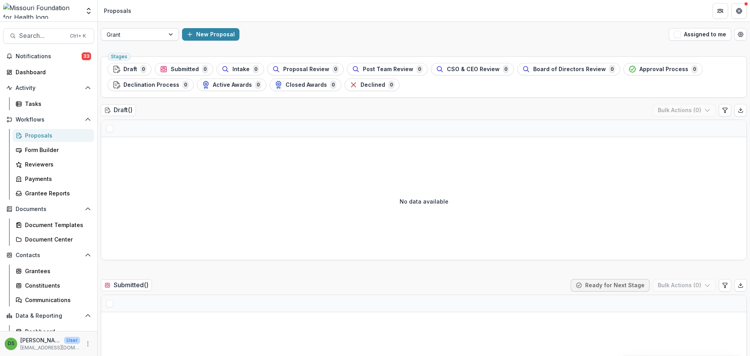
click at [126, 36] on div at bounding box center [133, 35] width 52 height 10
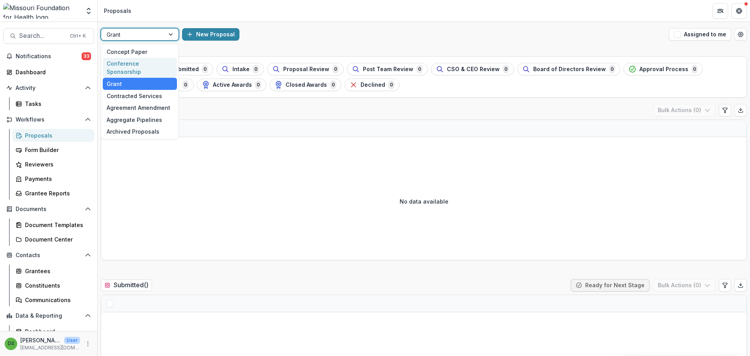
click at [137, 66] on div "Conference Sponsorship" at bounding box center [140, 68] width 74 height 20
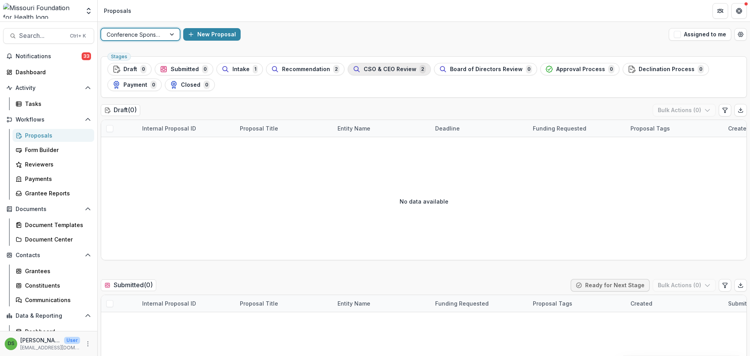
click at [369, 69] on span "CSO & CEO Review" at bounding box center [389, 69] width 53 height 7
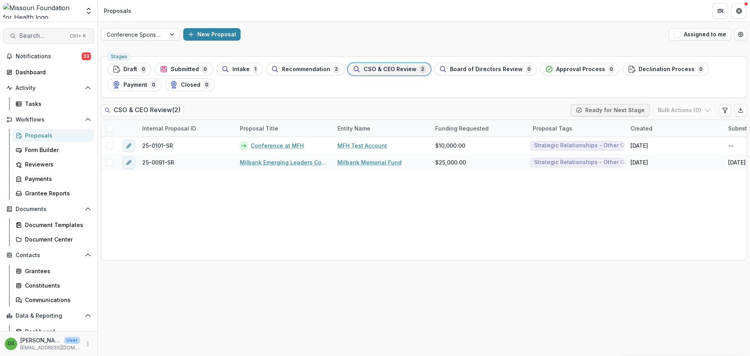
click at [45, 35] on span "Search..." at bounding box center [42, 35] width 46 height 7
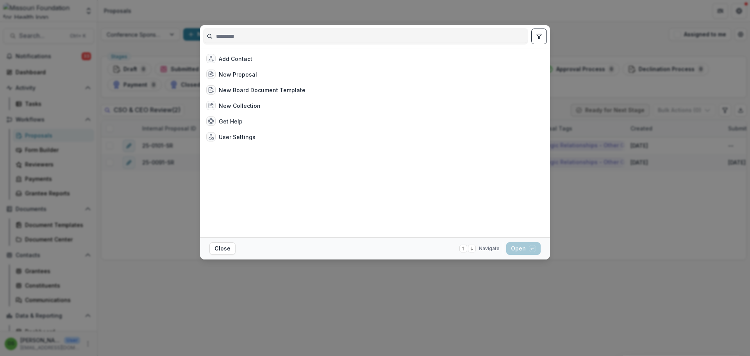
click at [283, 36] on input at bounding box center [365, 36] width 324 height 12
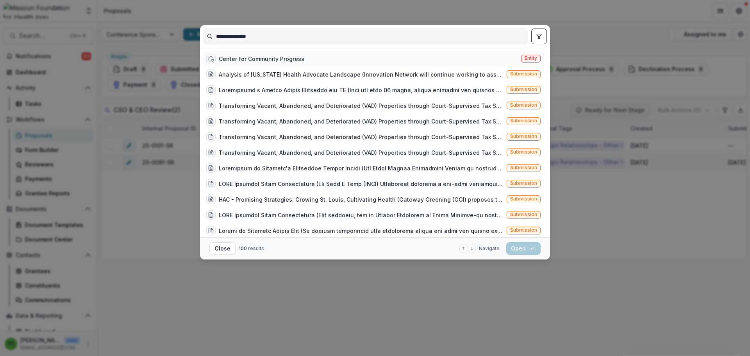
type input "**********"
click at [268, 61] on div "Center for Community Progress" at bounding box center [262, 59] width 86 height 8
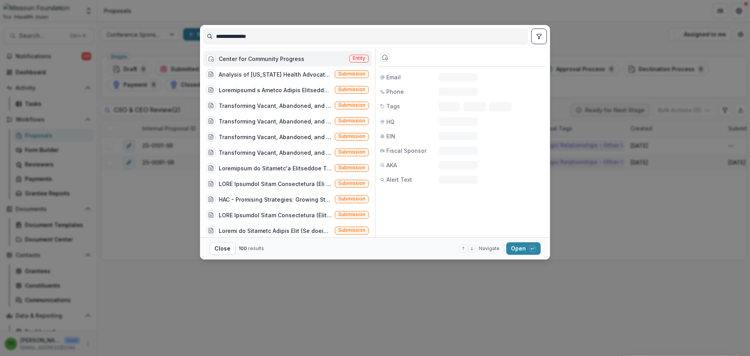
click at [268, 61] on div "Center for Community Progress" at bounding box center [262, 59] width 86 height 8
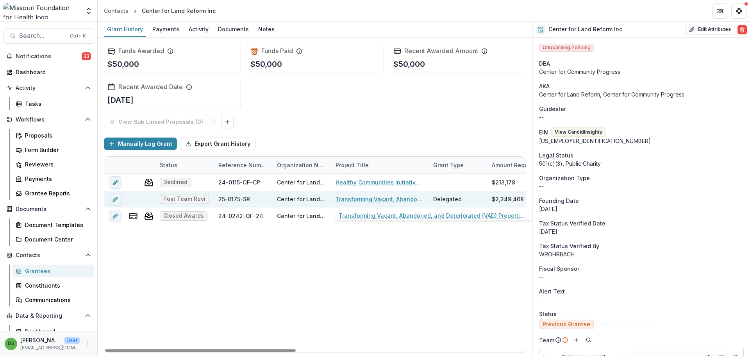
click at [355, 198] on link "Transforming Vacant, Abandoned, and Deteriorated (VAD) Properties through Court…" at bounding box center [379, 199] width 88 height 8
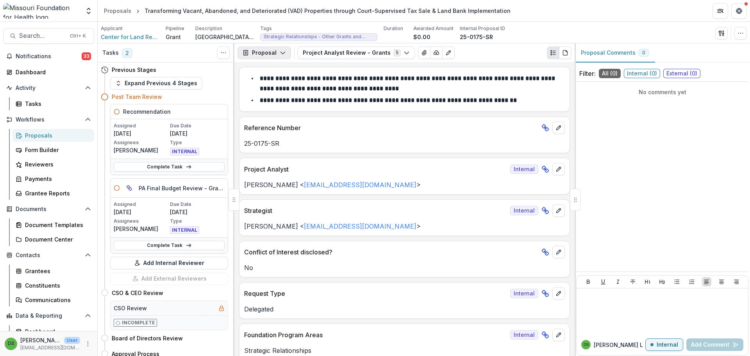
click at [274, 55] on button "Proposal" at bounding box center [263, 52] width 53 height 12
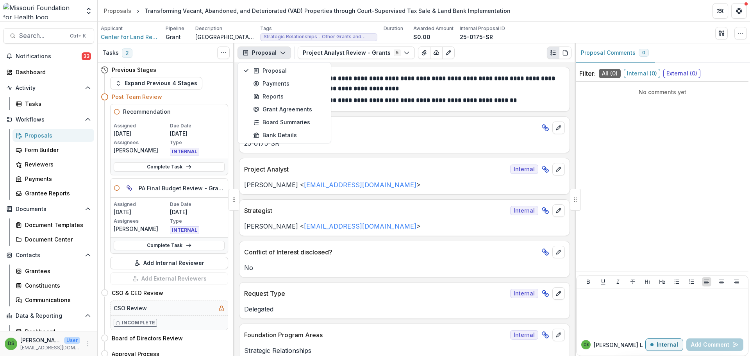
click at [274, 55] on button "Proposal" at bounding box center [263, 52] width 53 height 12
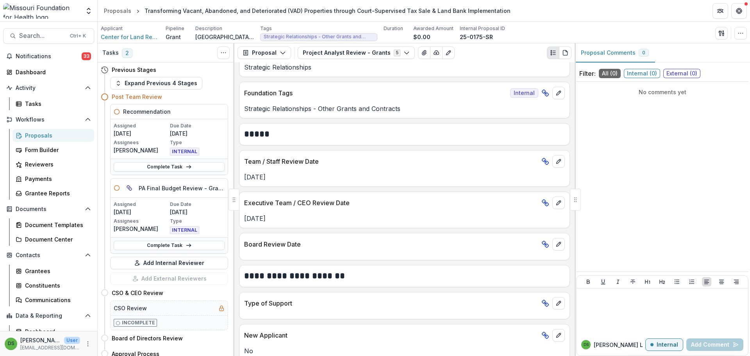
scroll to position [273, 0]
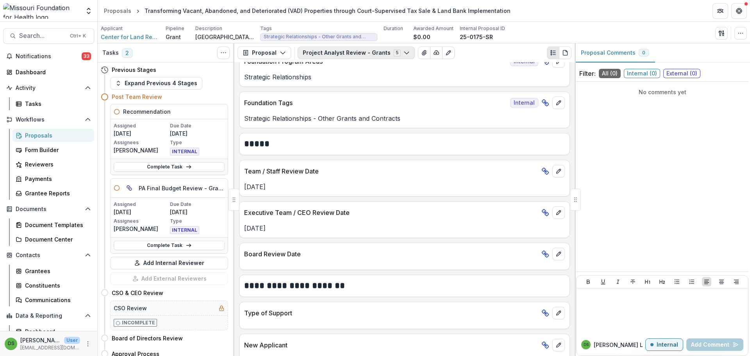
click at [314, 53] on button "Project Analyst Review - Grants 5" at bounding box center [356, 52] width 117 height 12
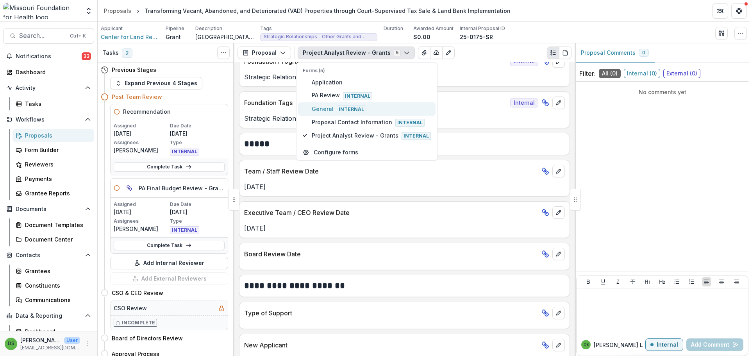
click at [323, 112] on span "General Internal" at bounding box center [371, 109] width 119 height 9
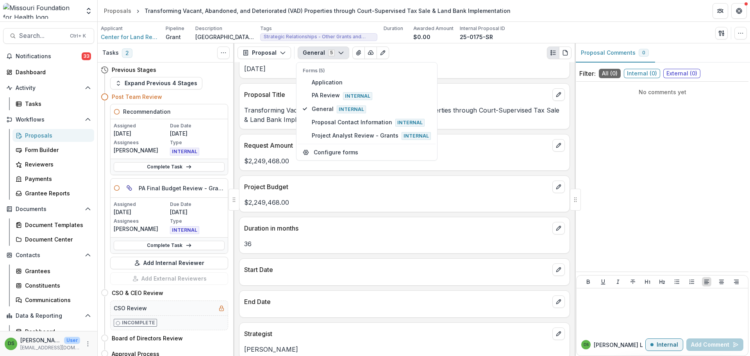
click at [345, 274] on p "Start Date" at bounding box center [396, 269] width 305 height 9
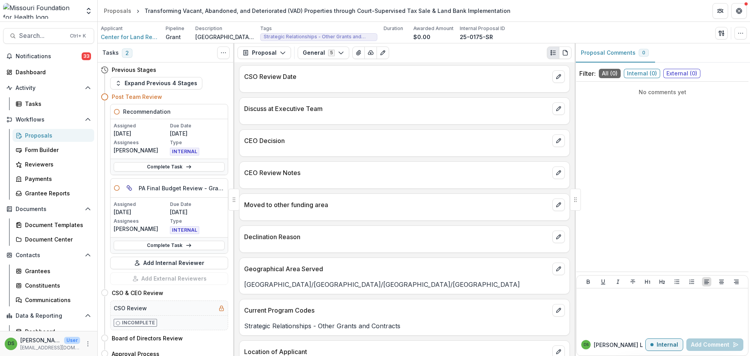
scroll to position [1728, 0]
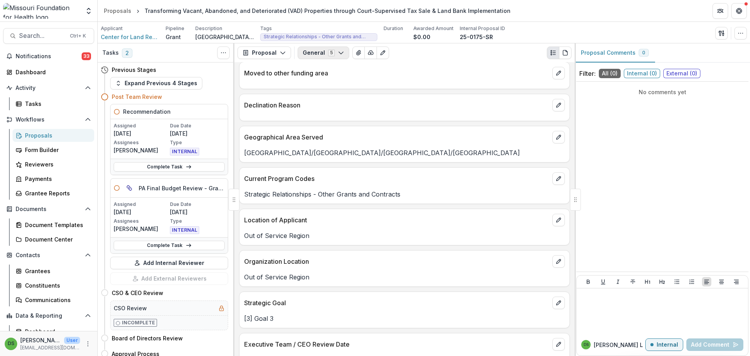
click at [322, 49] on button "General 5" at bounding box center [324, 52] width 52 height 12
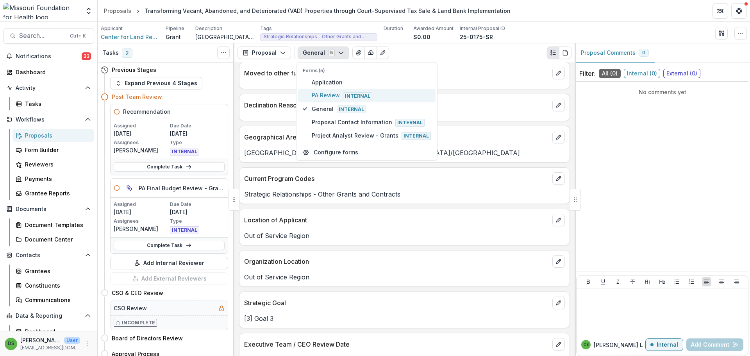
click at [328, 93] on span "PA Review Internal" at bounding box center [371, 95] width 119 height 9
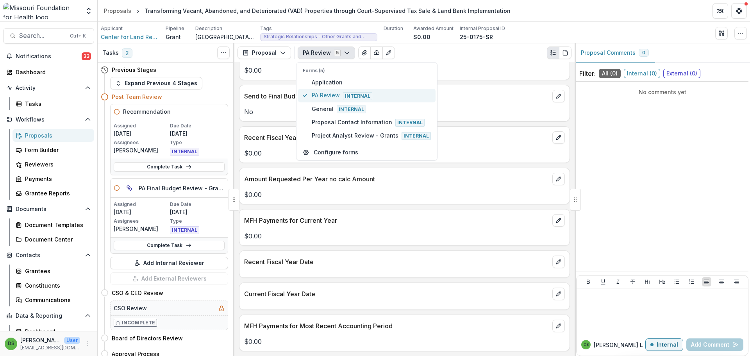
scroll to position [494, 0]
click at [354, 218] on p "MFH Payments for Current Year" at bounding box center [396, 220] width 305 height 9
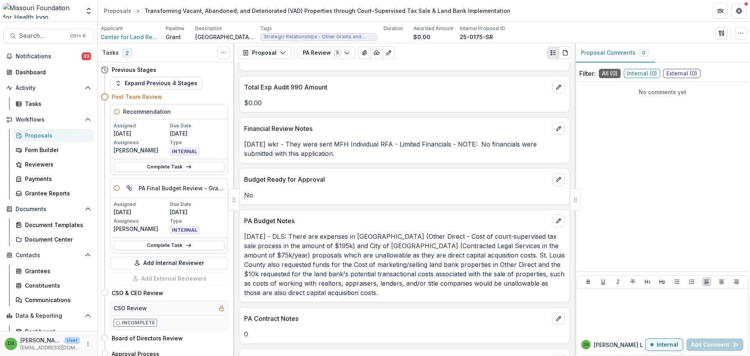
scroll to position [0, 0]
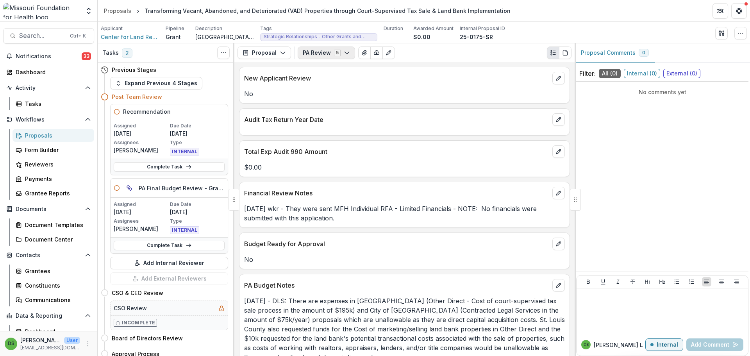
click at [332, 59] on button "PA Review 5" at bounding box center [326, 52] width 57 height 12
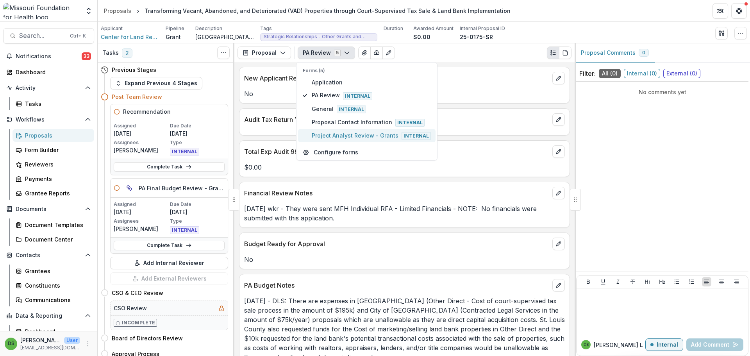
click at [340, 137] on span "Project Analyst Review - Grants Internal" at bounding box center [371, 135] width 119 height 9
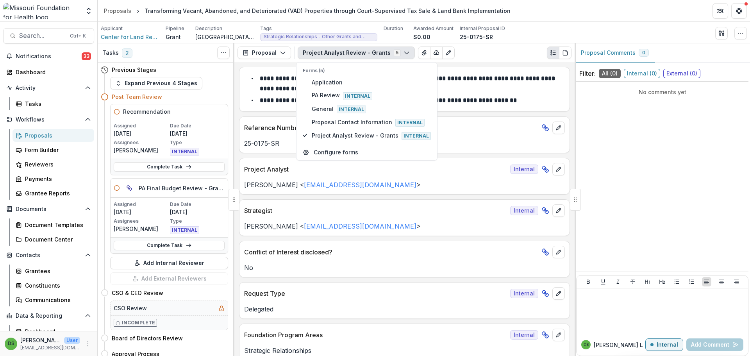
click at [376, 282] on div "**********" at bounding box center [404, 209] width 340 height 294
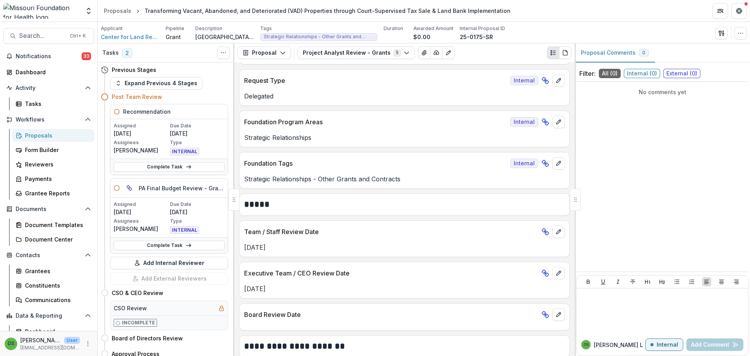
scroll to position [234, 0]
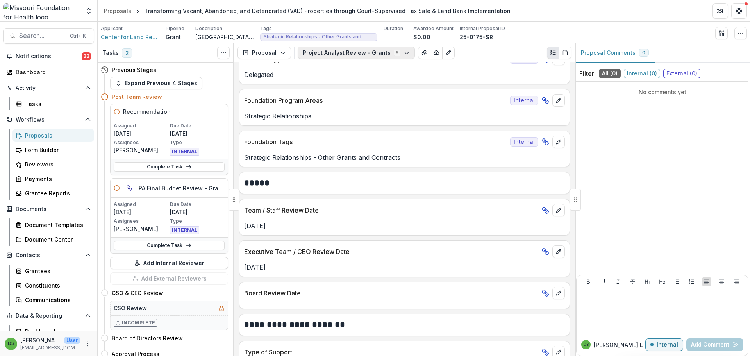
click at [339, 53] on button "Project Analyst Review - Grants 5" at bounding box center [356, 52] width 117 height 12
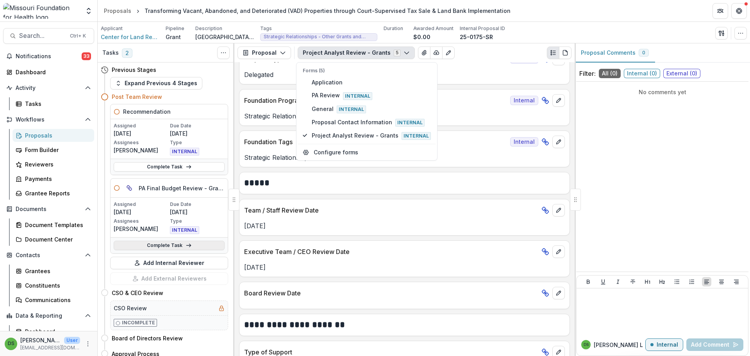
click at [174, 242] on link "Complete Task" at bounding box center [169, 245] width 111 height 9
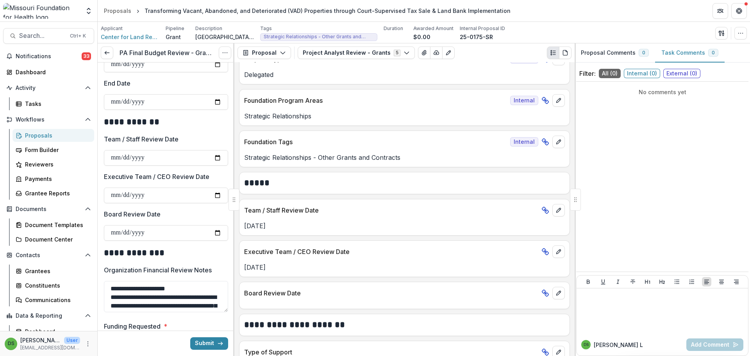
scroll to position [508, 0]
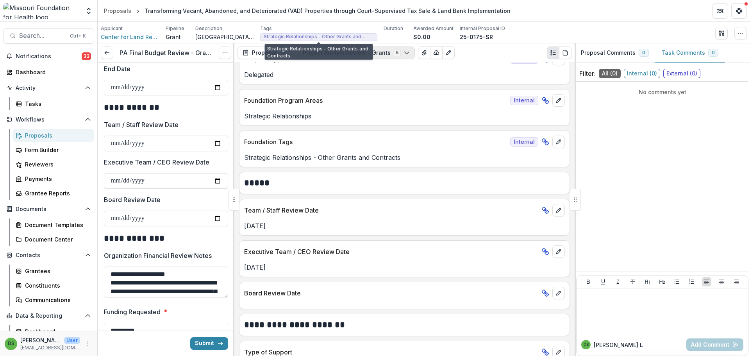
click at [324, 53] on button "Project Analyst Review - Grants 5" at bounding box center [356, 52] width 117 height 12
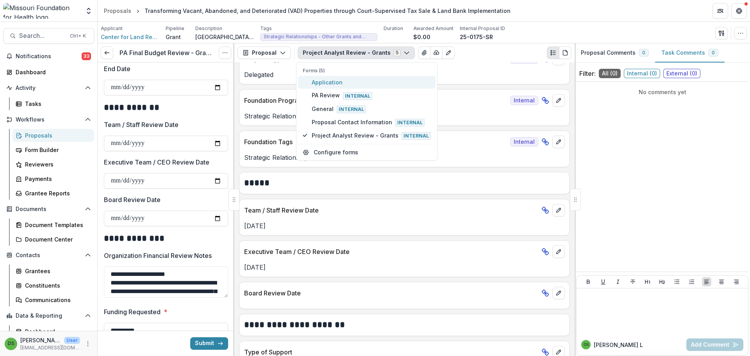
click at [327, 79] on span "Application" at bounding box center [371, 82] width 119 height 8
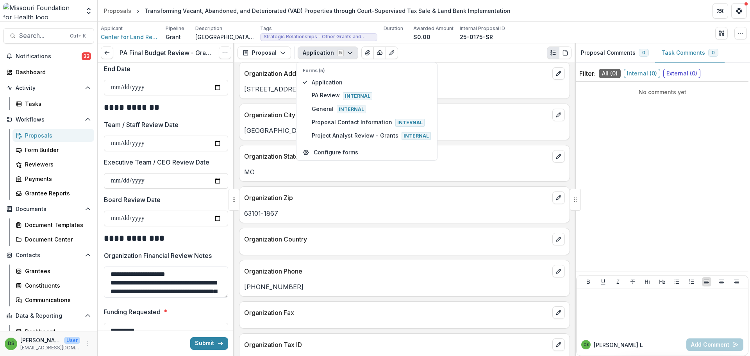
click at [388, 255] on div "Organization Country" at bounding box center [404, 241] width 331 height 27
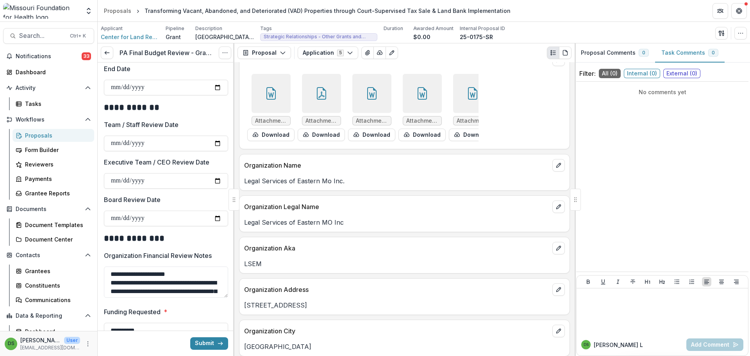
scroll to position [0, 0]
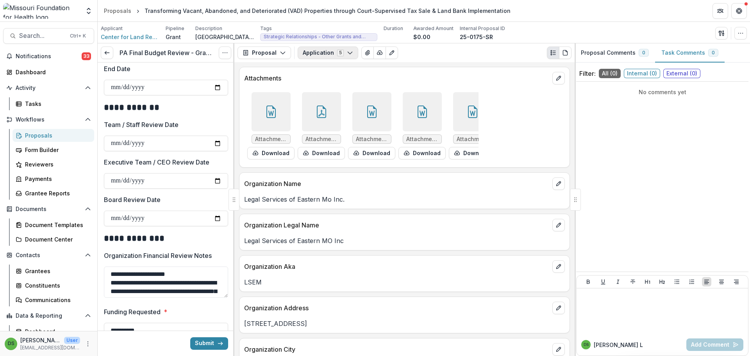
click at [327, 52] on button "Application 5" at bounding box center [328, 52] width 61 height 12
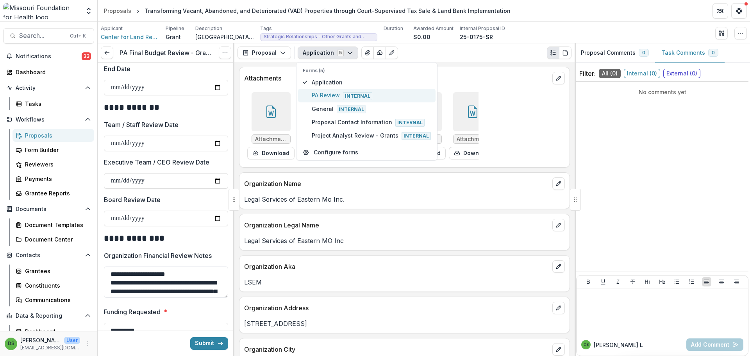
click at [323, 93] on span "PA Review Internal" at bounding box center [371, 95] width 119 height 9
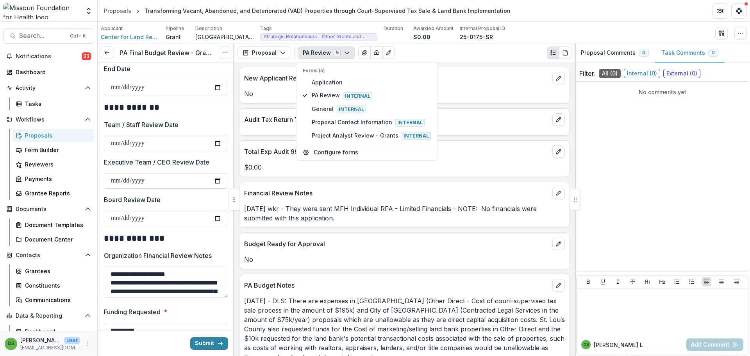
click at [378, 280] on div "PA Budget Notes" at bounding box center [404, 282] width 330 height 17
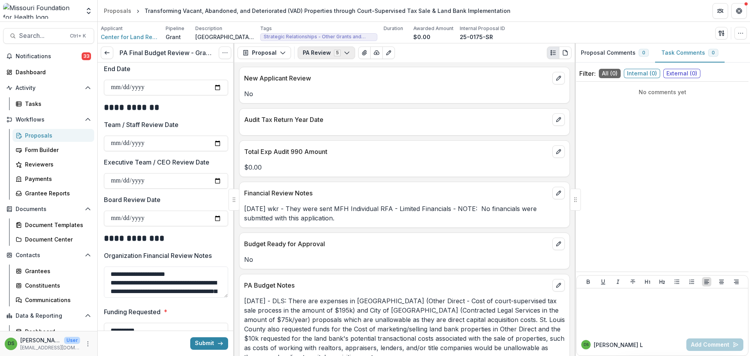
click at [321, 48] on button "PA Review 5" at bounding box center [326, 52] width 57 height 12
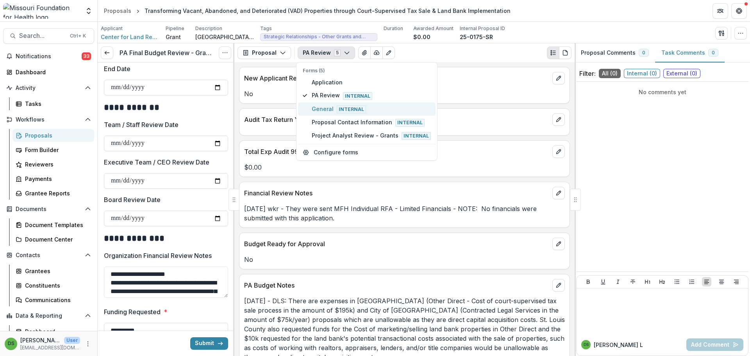
click at [319, 109] on span "General Internal" at bounding box center [371, 109] width 119 height 9
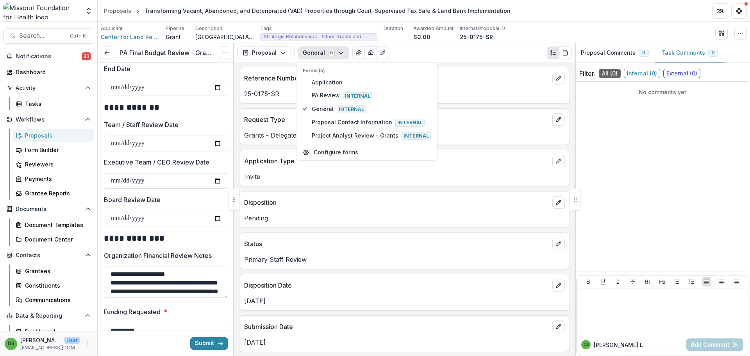
click at [360, 234] on div "Status" at bounding box center [404, 241] width 330 height 17
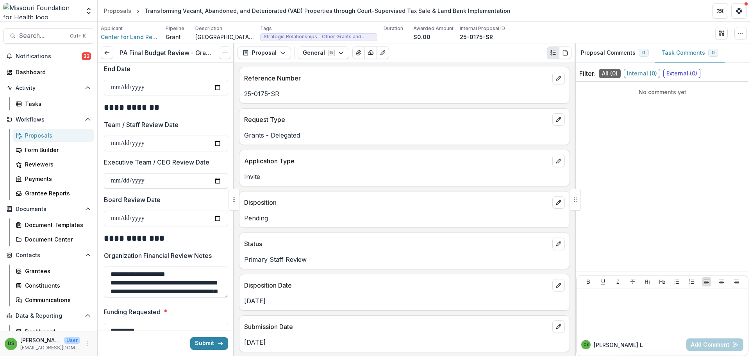
click at [361, 234] on div "Status" at bounding box center [404, 241] width 330 height 17
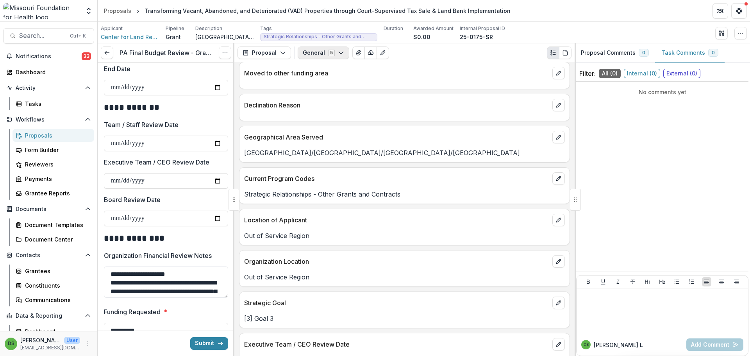
click at [329, 52] on button "General 5" at bounding box center [324, 52] width 52 height 12
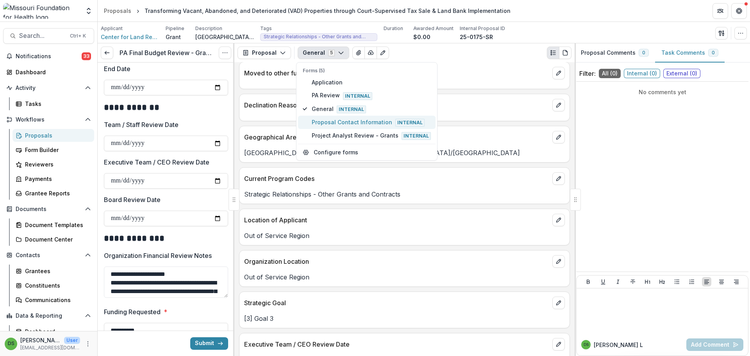
click at [333, 120] on span "Proposal Contact Information Internal" at bounding box center [371, 122] width 119 height 9
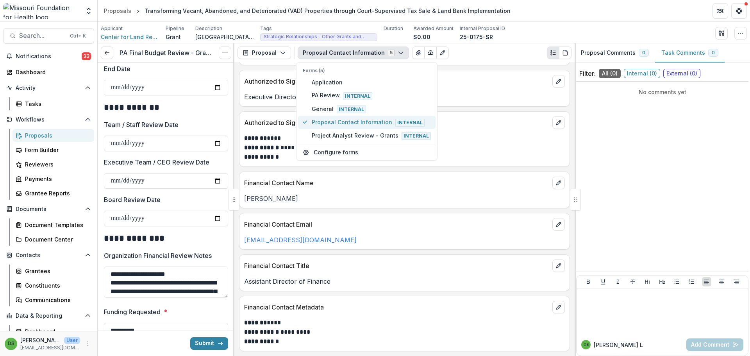
scroll to position [208, 0]
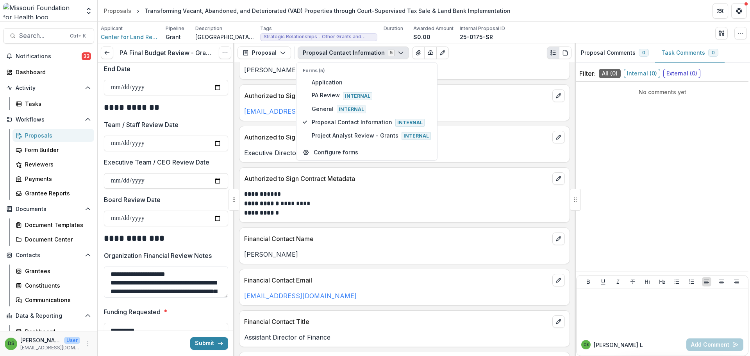
click at [391, 228] on div "Financial Contact Name" at bounding box center [404, 236] width 330 height 17
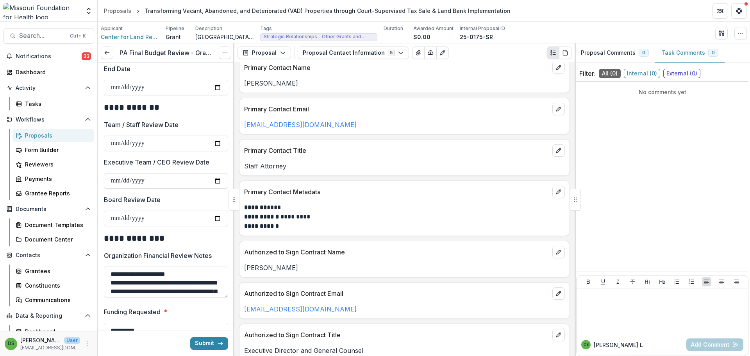
scroll to position [0, 0]
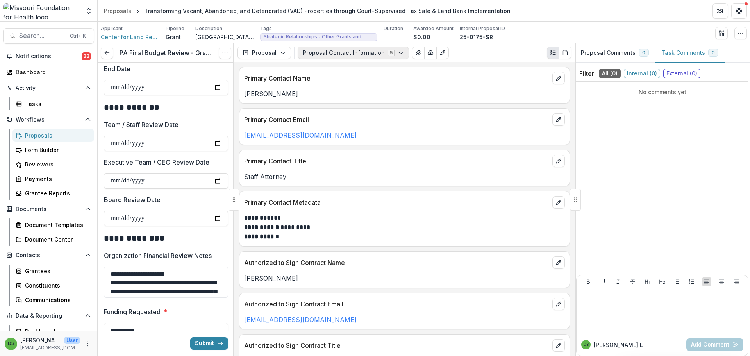
click at [335, 55] on button "Proposal Contact Information 5" at bounding box center [353, 52] width 111 height 12
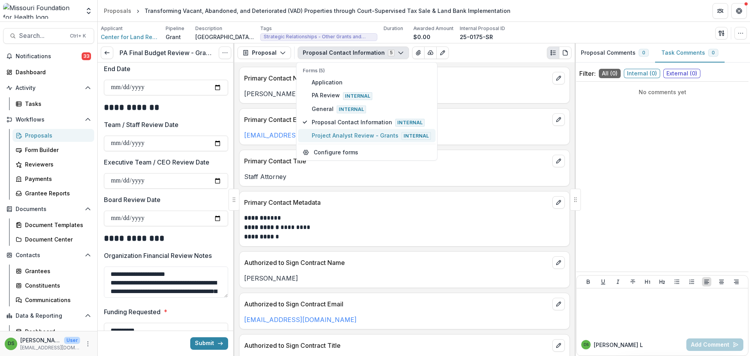
click at [341, 134] on span "Project Analyst Review - Grants Internal" at bounding box center [371, 135] width 119 height 9
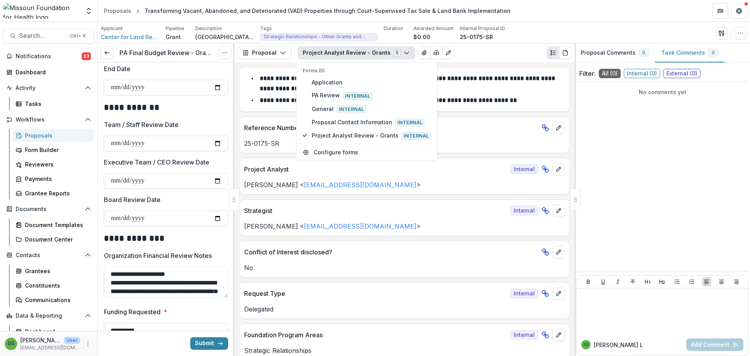
click at [396, 220] on div "Ivory Clarke < iclarke@mffh.org >" at bounding box center [404, 224] width 330 height 14
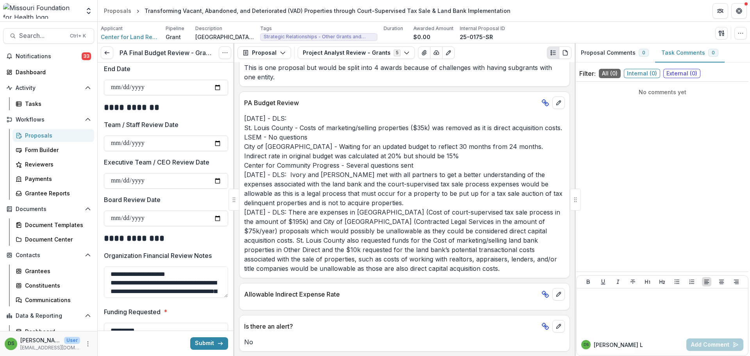
scroll to position [1325, 0]
click at [42, 39] on span "Search..." at bounding box center [42, 35] width 46 height 7
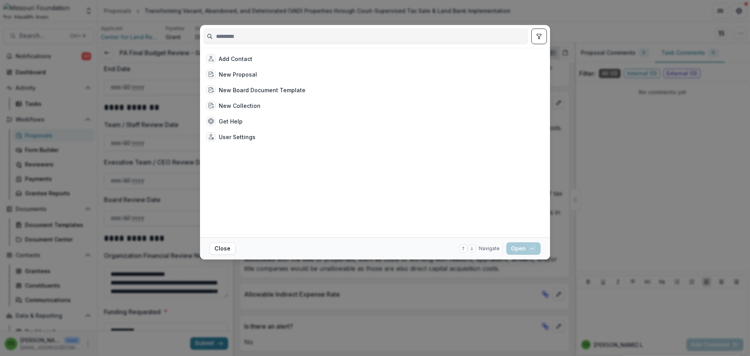
click at [315, 37] on input at bounding box center [365, 36] width 324 height 12
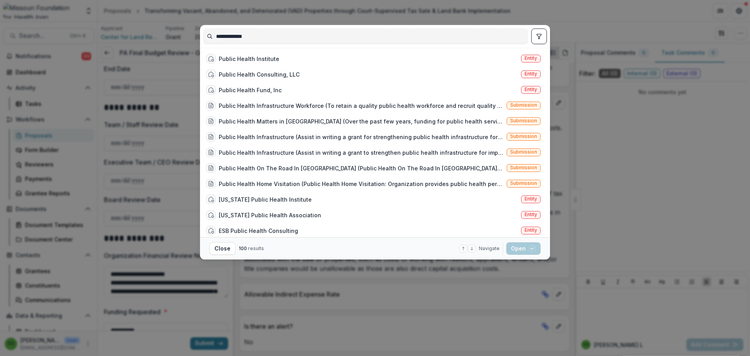
type input "**********"
click at [254, 60] on div "Public Health Institute" at bounding box center [249, 59] width 61 height 8
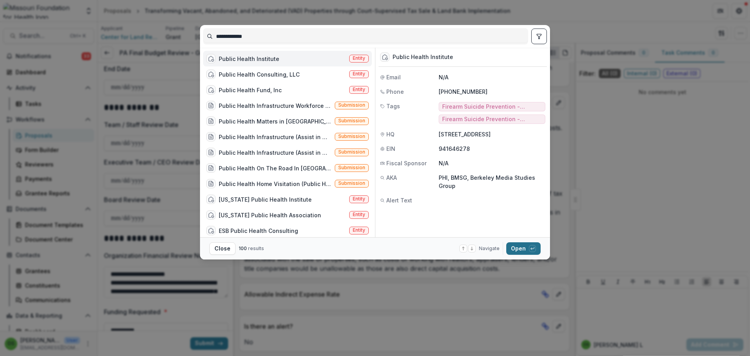
click at [534, 246] on icon "button" at bounding box center [532, 248] width 5 height 5
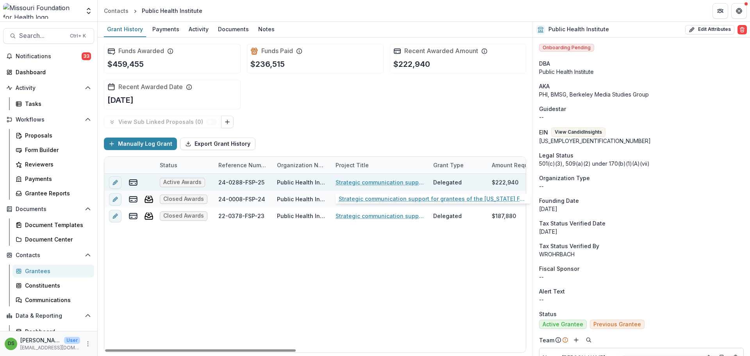
click at [346, 180] on link "Strategic communication support for grantees of the Missouri Foundation for Hea…" at bounding box center [379, 182] width 88 height 8
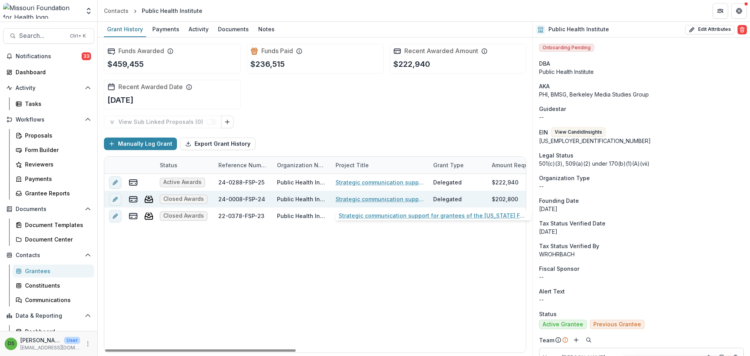
click at [365, 199] on link "Strategic communication support for grantees of the Missouri Foundation for Hea…" at bounding box center [379, 199] width 88 height 8
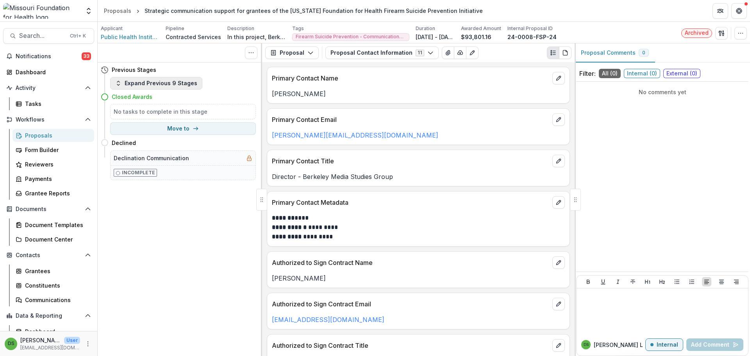
click at [193, 87] on button "Expand Previous 9 Stages" at bounding box center [156, 83] width 92 height 12
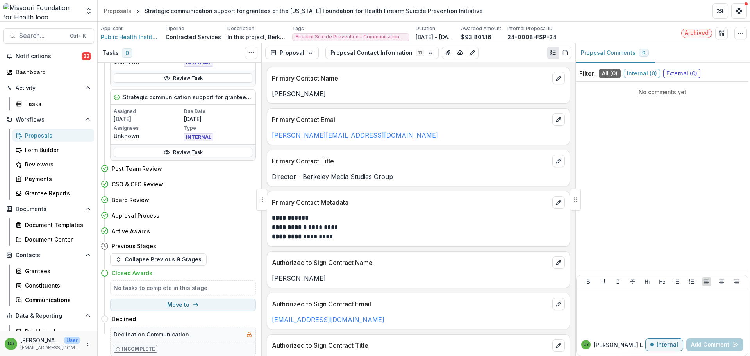
scroll to position [258, 0]
click at [241, 230] on button "Move here" at bounding box center [239, 230] width 32 height 9
select select "**********"
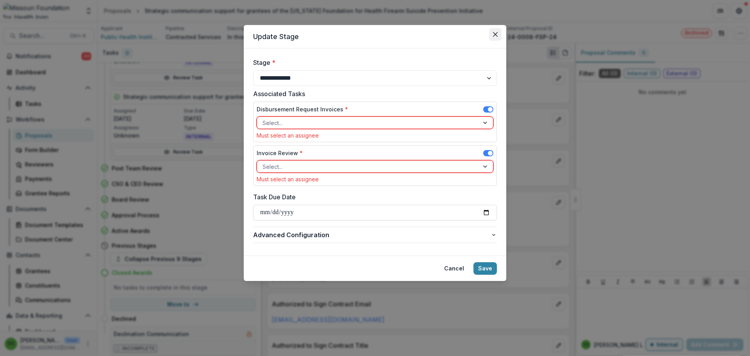
click at [493, 38] on button "Close" at bounding box center [495, 34] width 12 height 12
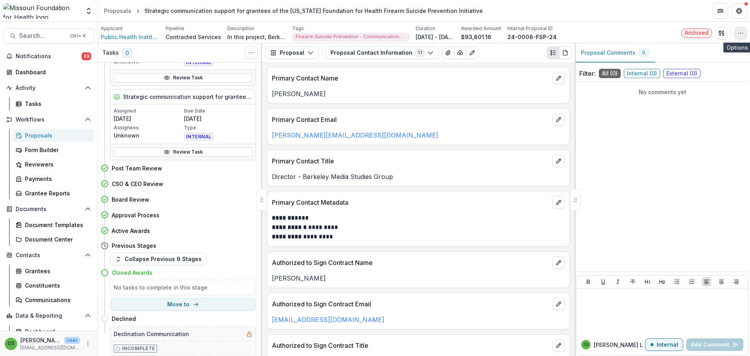
click at [738, 30] on icon "button" at bounding box center [740, 33] width 6 height 6
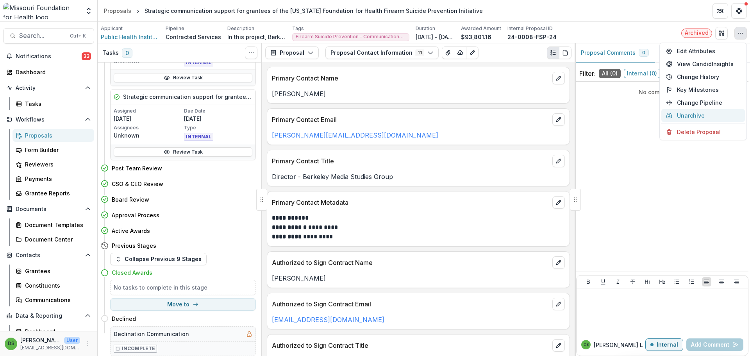
click at [699, 117] on button "Unarchive" at bounding box center [703, 115] width 84 height 13
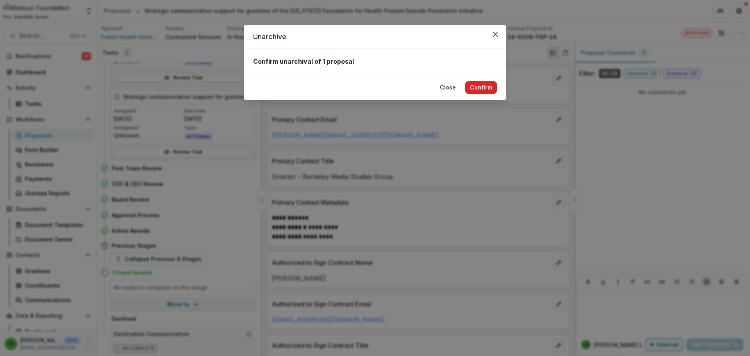
click at [482, 91] on button "Confirm" at bounding box center [481, 87] width 32 height 12
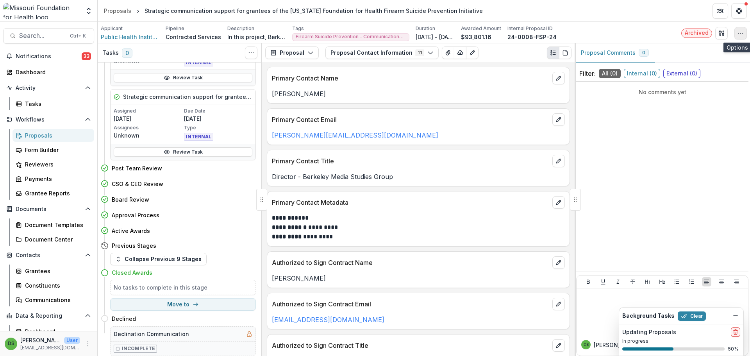
click at [739, 34] on icon "button" at bounding box center [740, 33] width 6 height 6
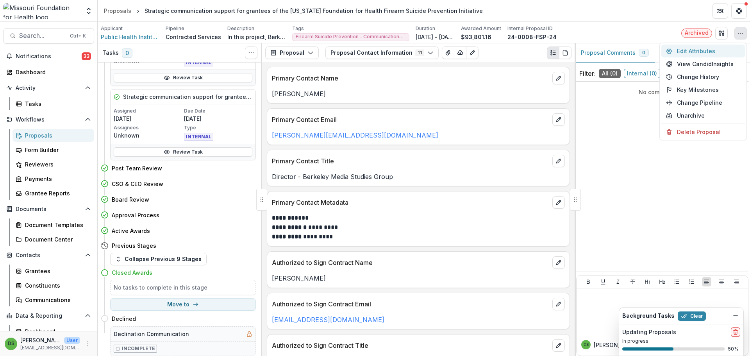
click at [705, 52] on button "Edit Attributes" at bounding box center [703, 51] width 84 height 13
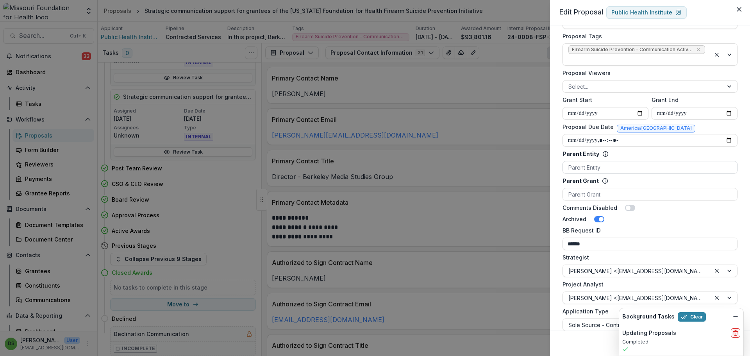
scroll to position [356, 0]
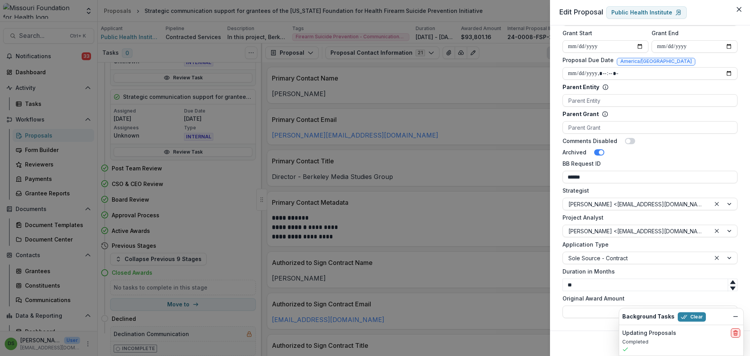
click at [731, 332] on button "delete" at bounding box center [735, 332] width 9 height 9
click at [592, 313] on input "Original Award Amount" at bounding box center [649, 311] width 175 height 12
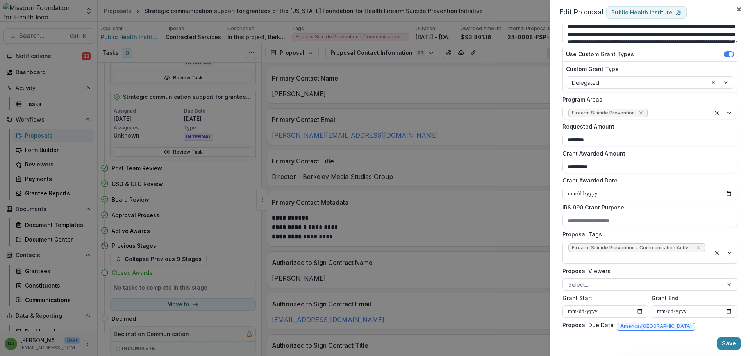
scroll to position [82, 0]
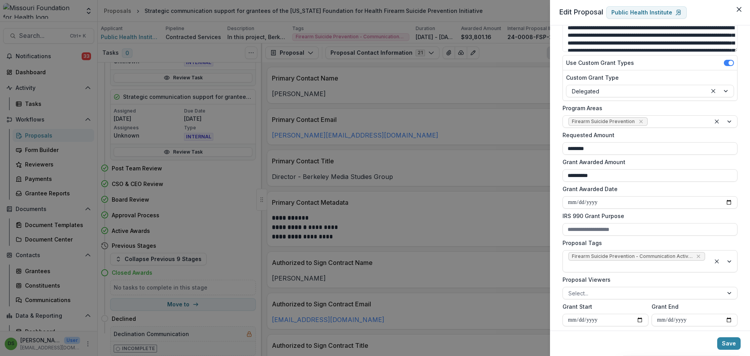
type input "**"
click at [315, 146] on div "**********" at bounding box center [375, 178] width 750 height 356
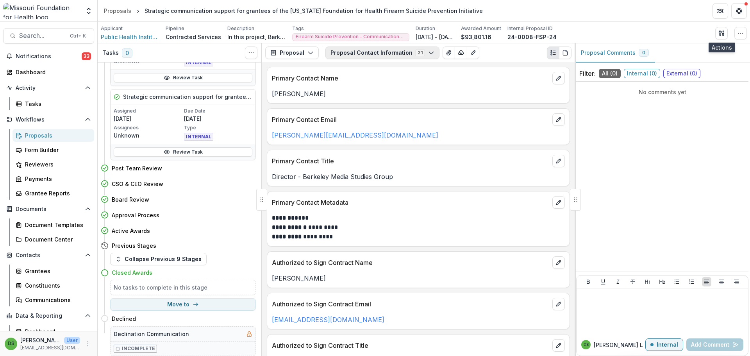
click at [398, 49] on button "Proposal Contact Information 21" at bounding box center [382, 52] width 114 height 12
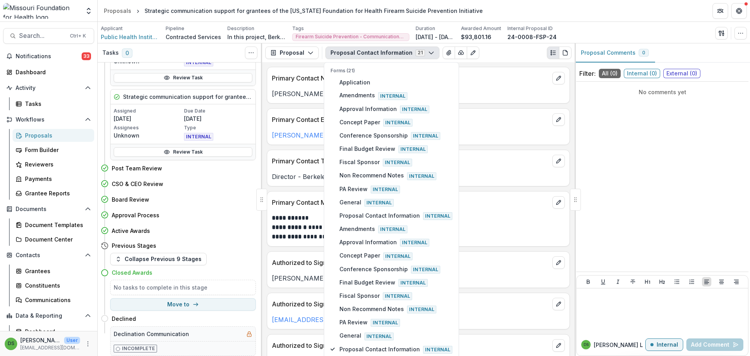
click at [488, 166] on div "Primary Contact Title" at bounding box center [418, 158] width 302 height 17
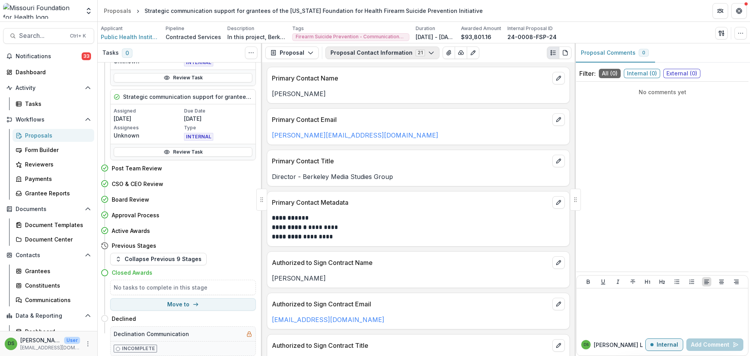
click at [377, 52] on button "Proposal Contact Information 21" at bounding box center [382, 52] width 114 height 12
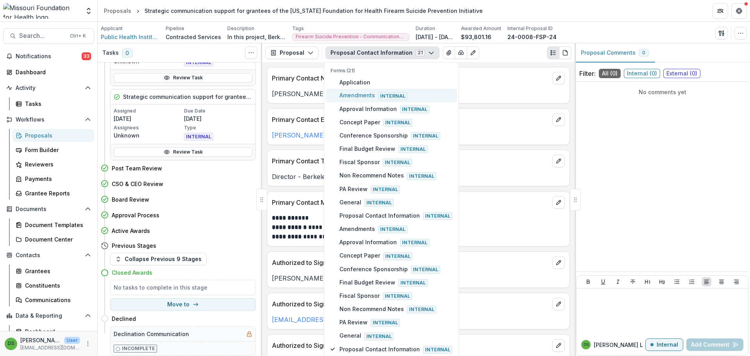
click at [360, 98] on span "Amendments Internal" at bounding box center [395, 95] width 113 height 9
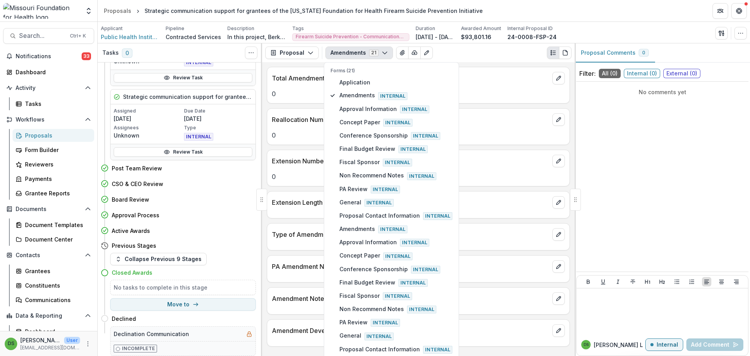
scroll to position [18, 0]
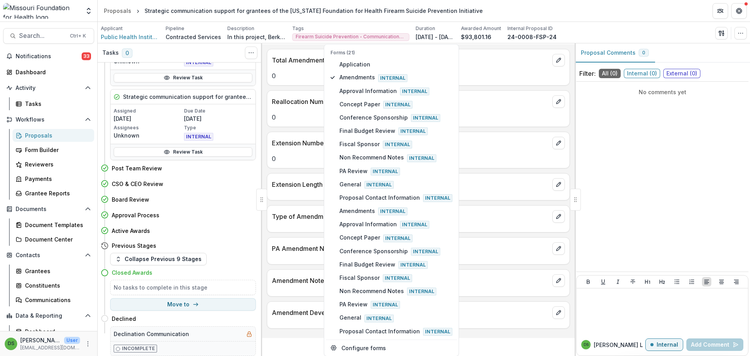
click at [295, 136] on div "Extension Number" at bounding box center [418, 140] width 302 height 17
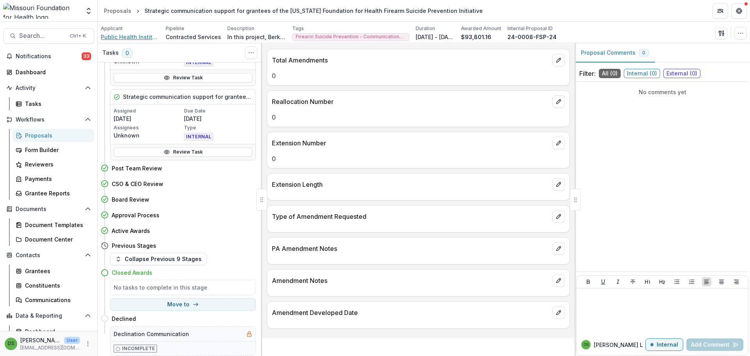
click at [127, 39] on span "Public Health Institute" at bounding box center [130, 37] width 59 height 8
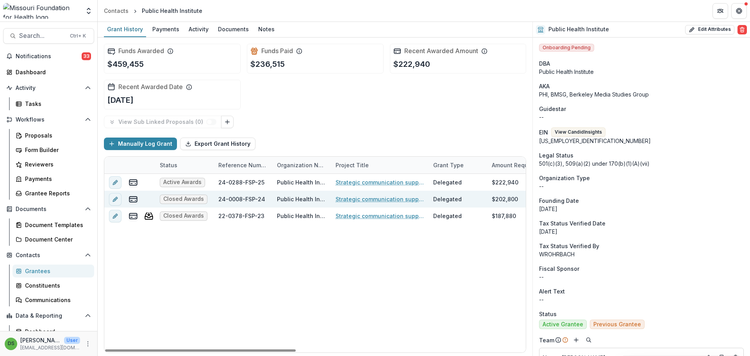
click at [364, 201] on link "Strategic communication support for grantees of the Missouri Foundation for Hea…" at bounding box center [379, 199] width 88 height 8
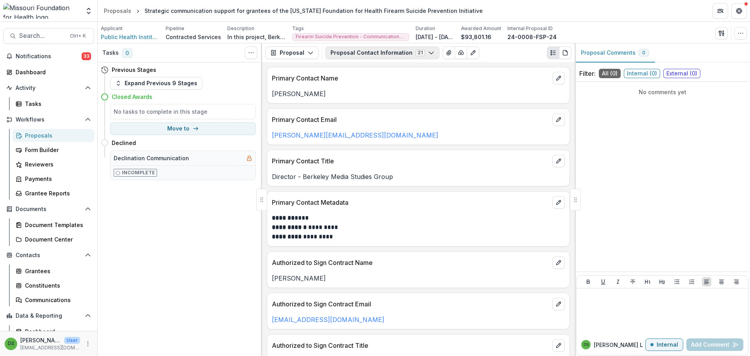
click at [358, 55] on button "Proposal Contact Information 21" at bounding box center [382, 52] width 114 height 12
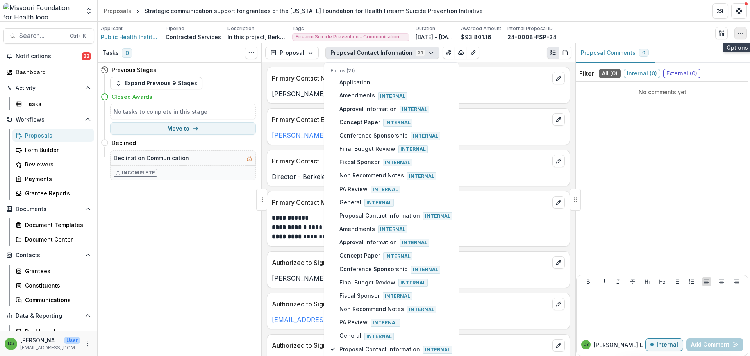
click at [737, 31] on button "button" at bounding box center [740, 33] width 12 height 12
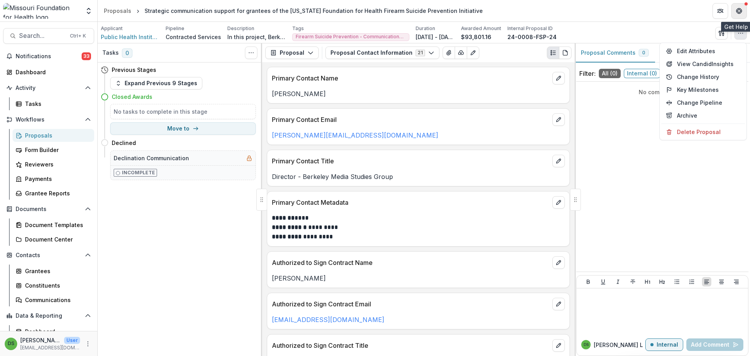
click at [738, 9] on icon "Get Help" at bounding box center [737, 9] width 2 height 2
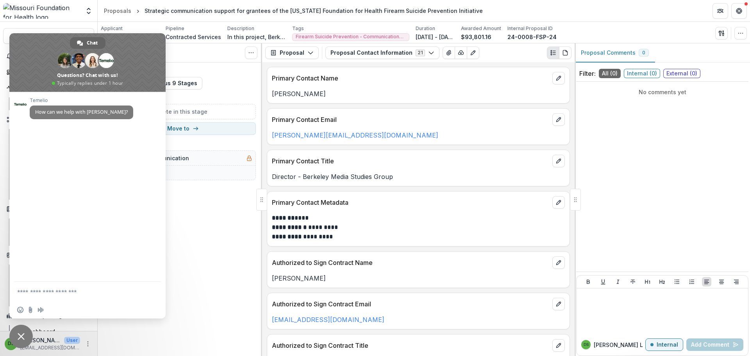
click at [66, 291] on textarea "Compose your message..." at bounding box center [79, 292] width 125 height 20
paste textarea "Compose your message..."
type textarea "**********"
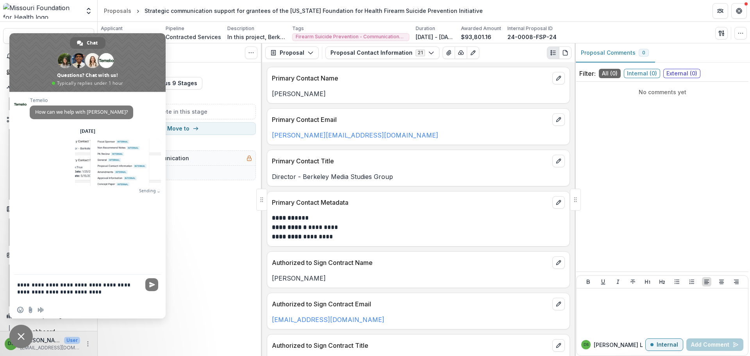
click at [81, 292] on textarea "**********" at bounding box center [79, 287] width 125 height 27
type textarea "**********"
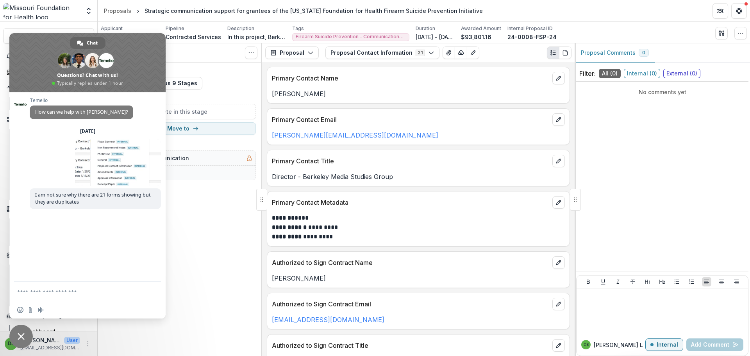
click at [68, 288] on textarea "Compose your message..." at bounding box center [79, 292] width 125 height 20
paste textarea "**********"
type textarea "**********"
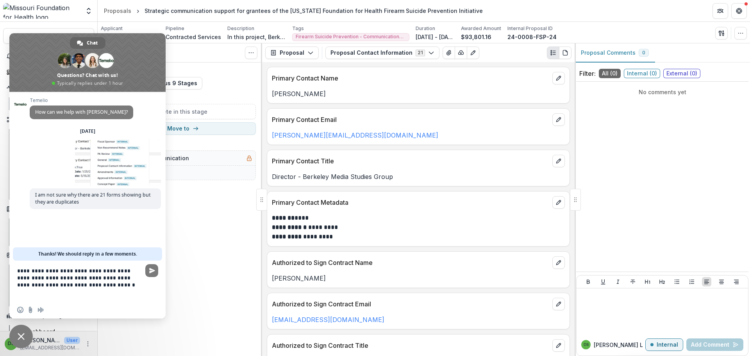
scroll to position [2, 0]
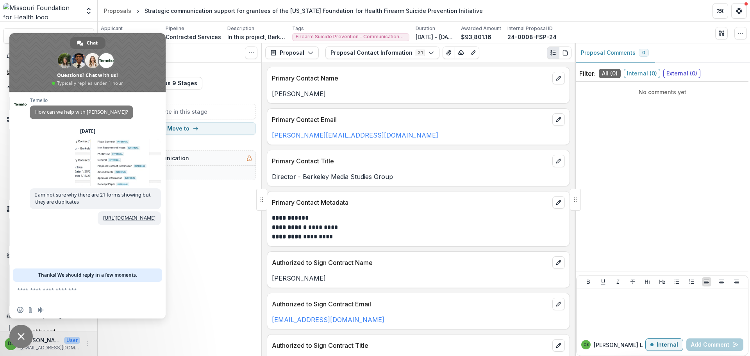
click at [16, 334] on span "Close chat" at bounding box center [20, 335] width 23 height 23
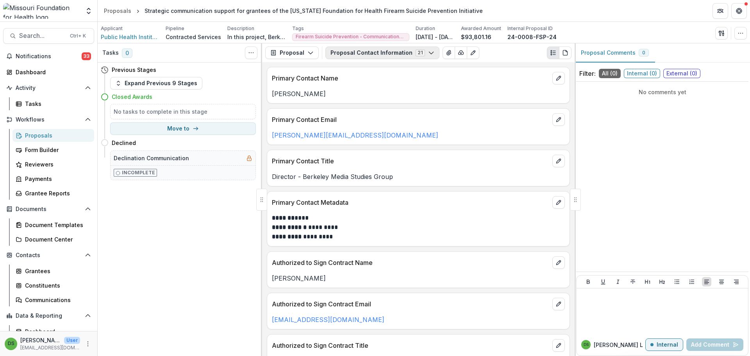
click at [355, 53] on button "Proposal Contact Information 21" at bounding box center [382, 52] width 114 height 12
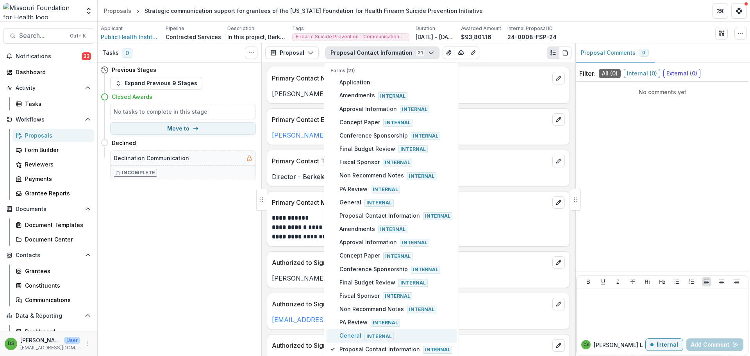
click at [351, 337] on span "General Internal" at bounding box center [395, 335] width 113 height 9
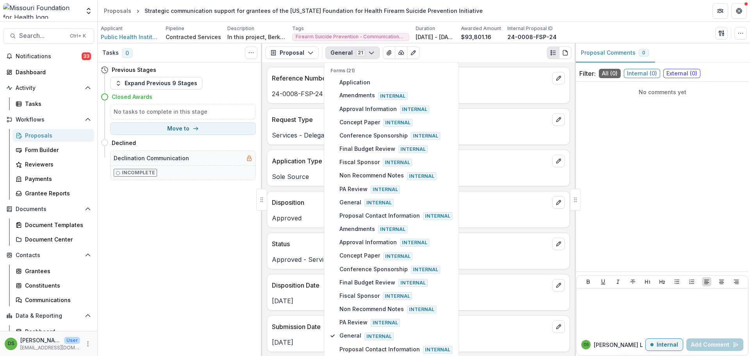
scroll to position [18, 0]
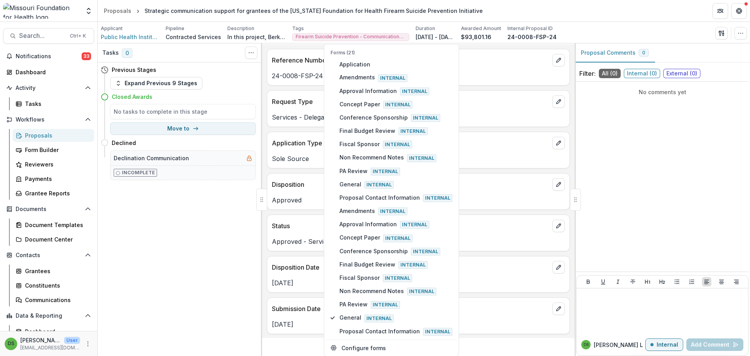
click at [301, 209] on div "Disposition Approved" at bounding box center [418, 191] width 303 height 37
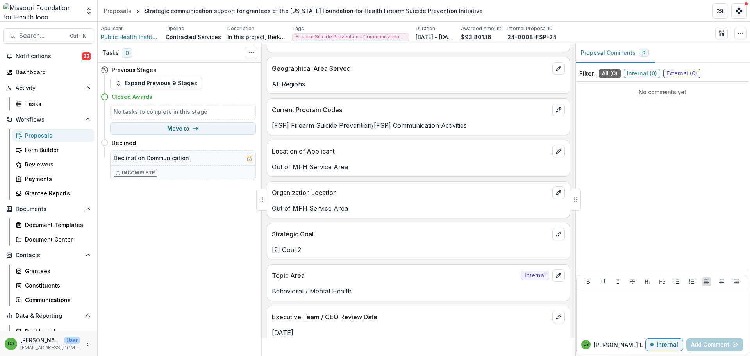
scroll to position [1729, 0]
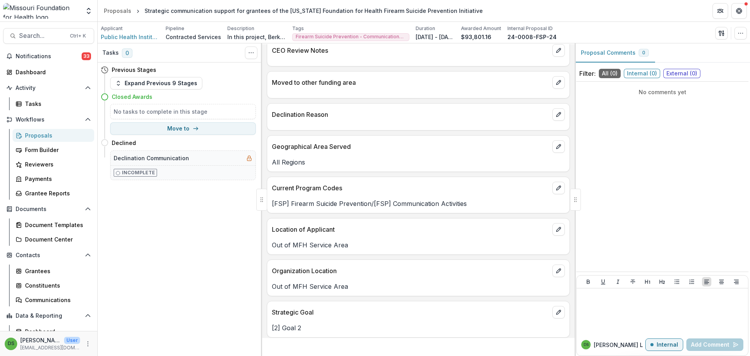
click at [338, 110] on p "Declination Reason" at bounding box center [410, 114] width 277 height 9
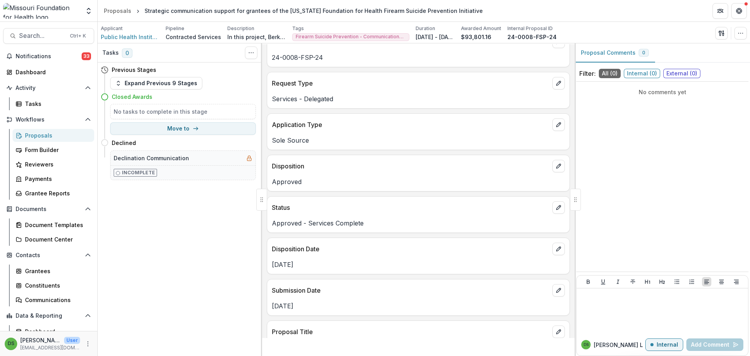
scroll to position [0, 0]
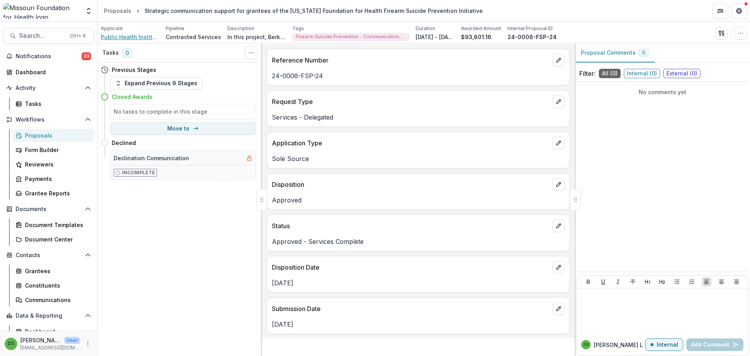
click at [125, 37] on span "Public Health Institute" at bounding box center [130, 37] width 59 height 8
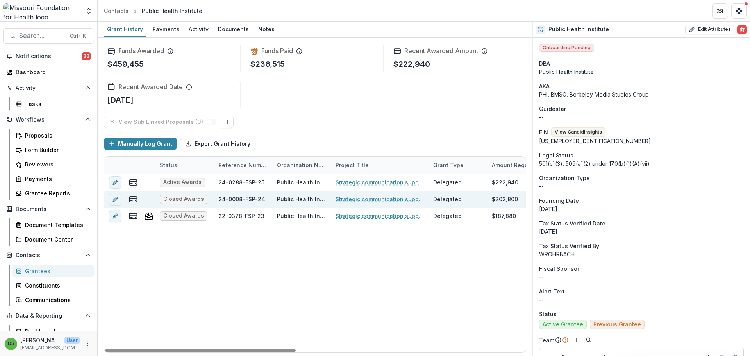
click at [343, 197] on link "Strategic communication support for grantees of the Missouri Foundation for Hea…" at bounding box center [379, 199] width 88 height 8
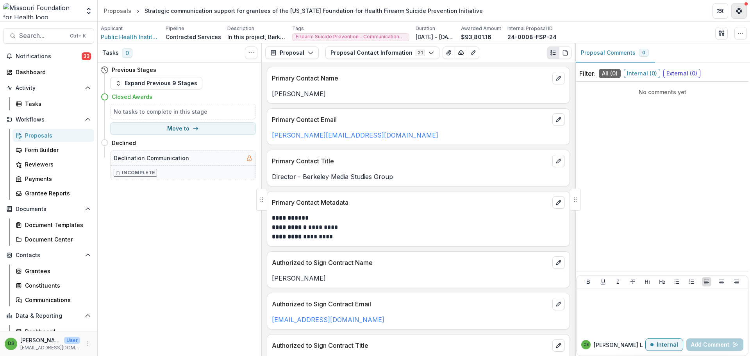
click at [737, 13] on icon "Get Help" at bounding box center [739, 11] width 6 height 6
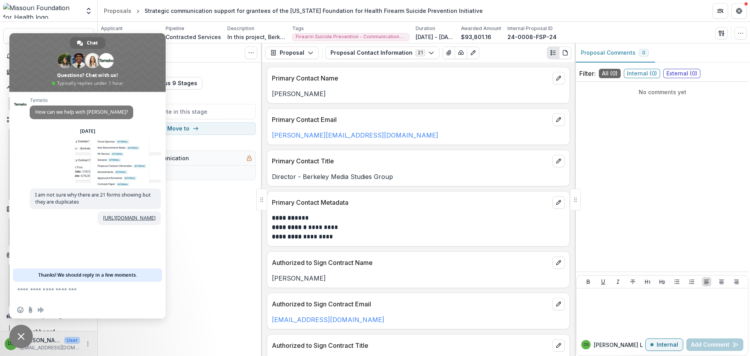
click at [410, 121] on p "Primary Contact Email" at bounding box center [410, 119] width 277 height 9
click at [394, 50] on button "Proposal Contact Information 21" at bounding box center [382, 52] width 114 height 12
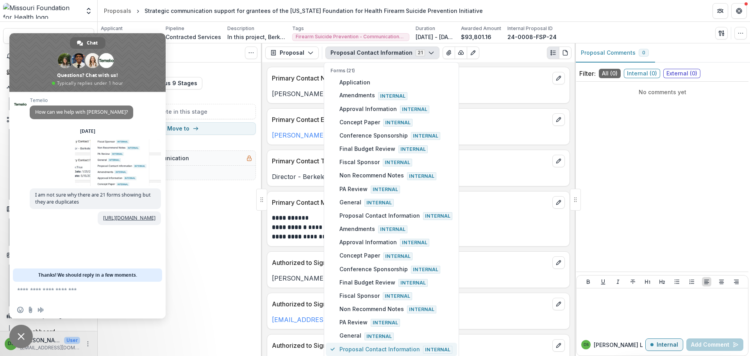
click at [344, 349] on span "Proposal Contact Information Internal" at bounding box center [395, 349] width 113 height 9
click at [363, 245] on span "Approval Information Internal" at bounding box center [395, 242] width 113 height 9
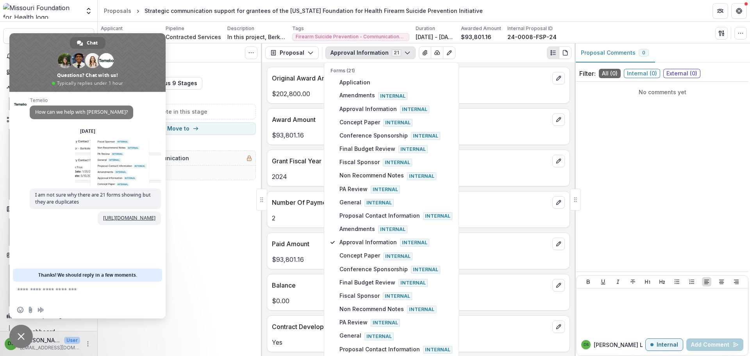
scroll to position [18, 0]
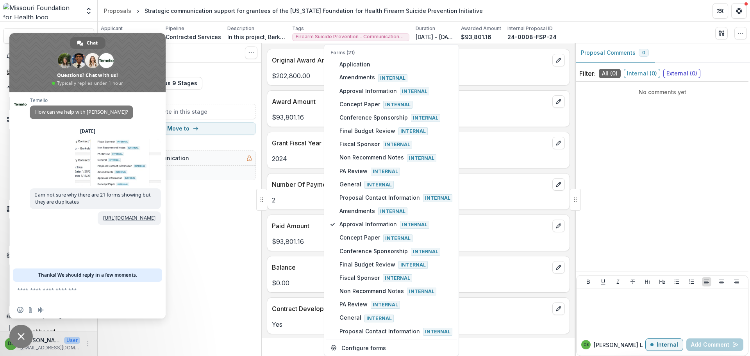
click at [307, 189] on p "Number Of Payments" at bounding box center [410, 184] width 277 height 9
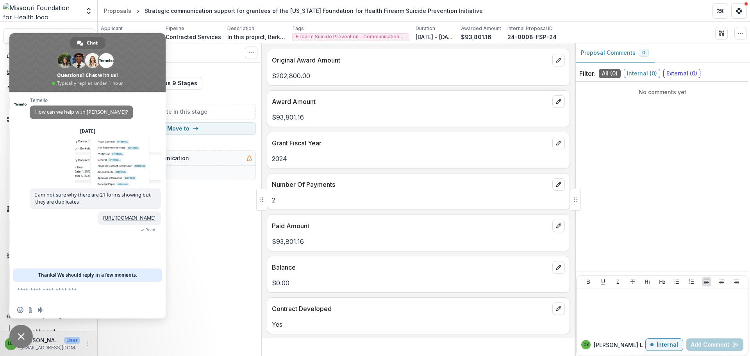
click at [23, 340] on span "Close chat" at bounding box center [20, 335] width 23 height 23
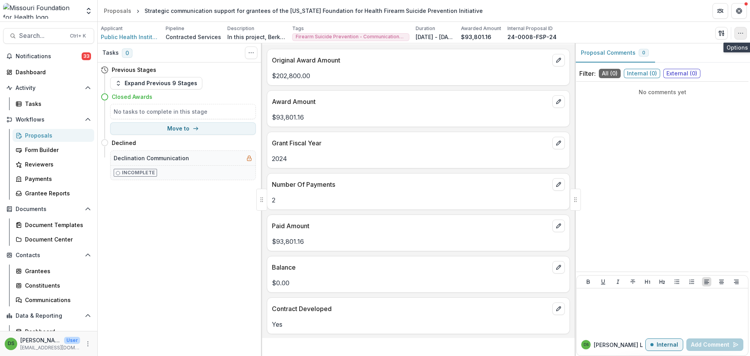
click at [739, 36] on button "button" at bounding box center [740, 33] width 12 height 12
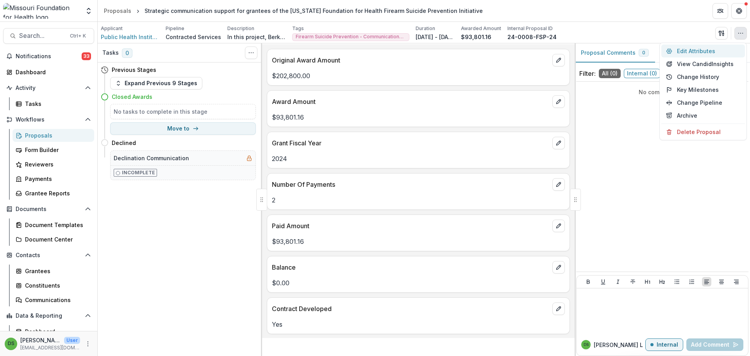
click at [681, 51] on button "Edit Attributes" at bounding box center [703, 51] width 84 height 13
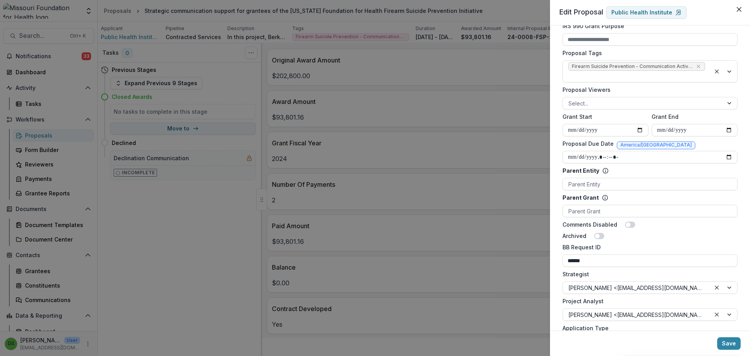
scroll to position [356, 0]
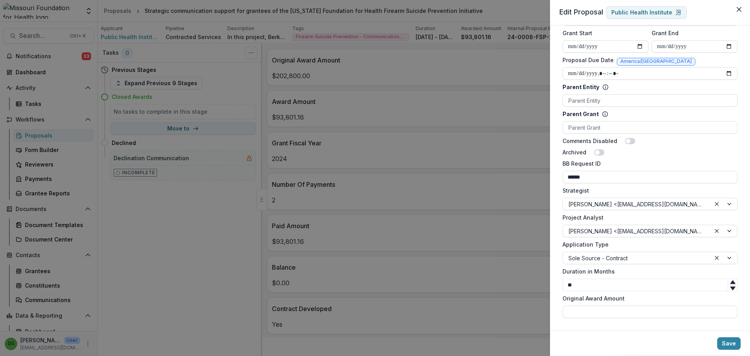
click at [613, 319] on form "**********" at bounding box center [649, 0] width 181 height 642
click at [615, 312] on input "Original Award Amount" at bounding box center [649, 311] width 175 height 12
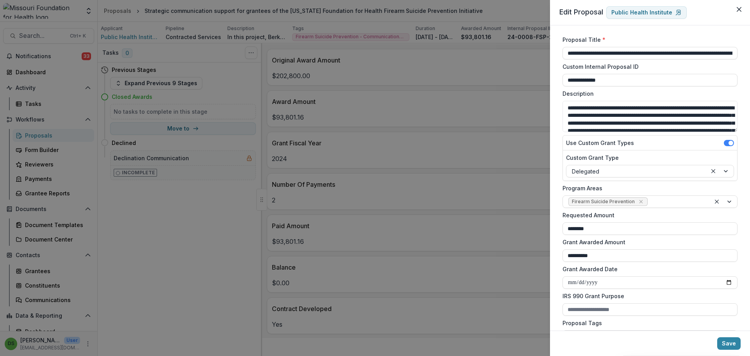
scroll to position [0, 0]
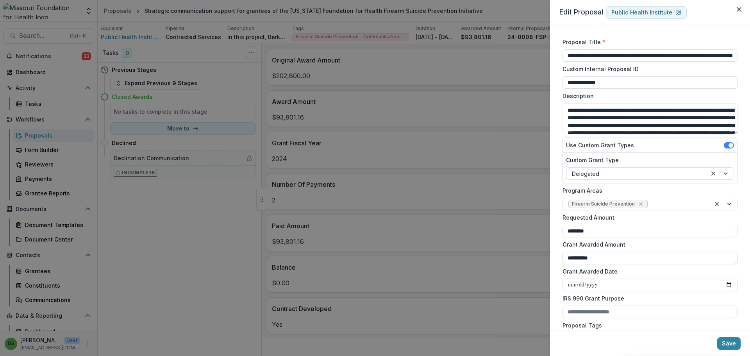
type input "********"
drag, startPoint x: 613, startPoint y: 254, endPoint x: 541, endPoint y: 253, distance: 71.9
click at [541, 253] on div "**********" at bounding box center [375, 178] width 750 height 356
type input "**********"
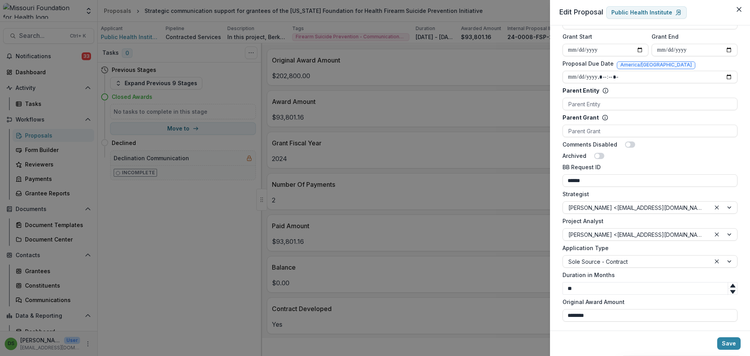
scroll to position [356, 0]
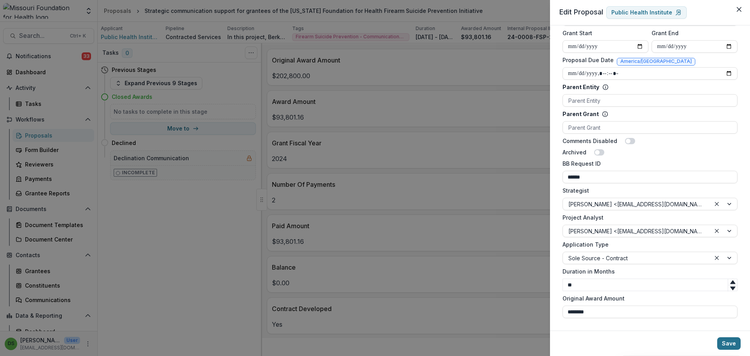
click at [729, 344] on button "Save" at bounding box center [728, 343] width 23 height 12
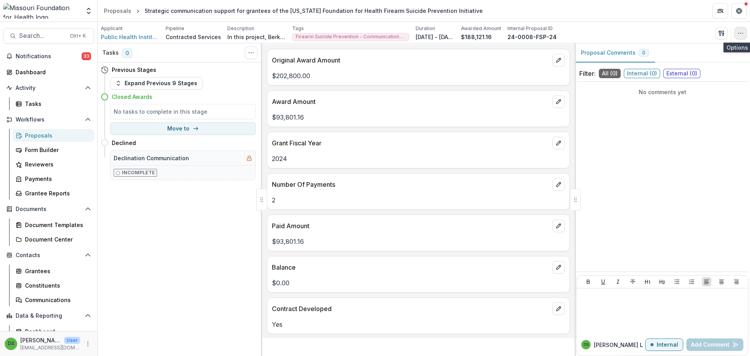
click at [741, 33] on icon "button" at bounding box center [740, 33] width 6 height 6
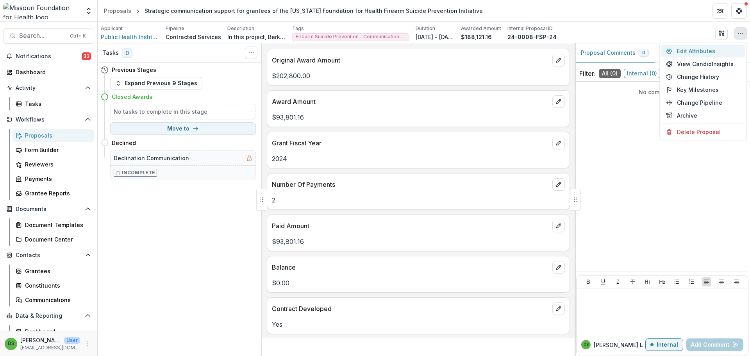
click at [713, 53] on button "Edit Attributes" at bounding box center [703, 51] width 84 height 13
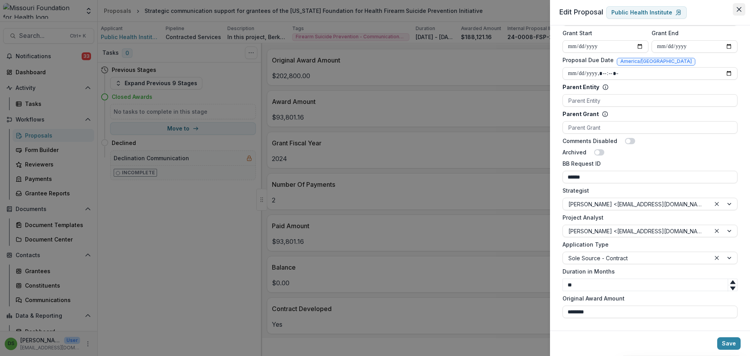
click at [737, 12] on button "Close" at bounding box center [738, 9] width 12 height 12
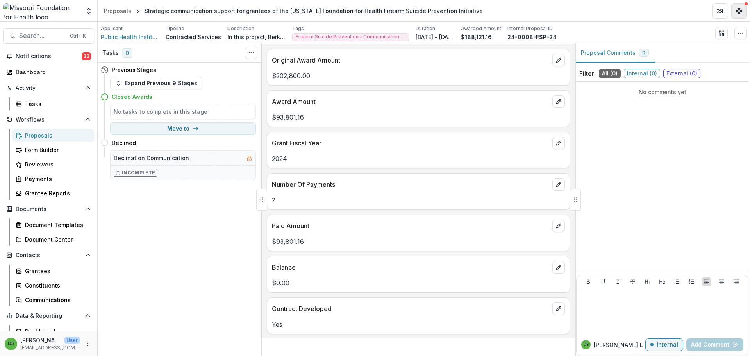
click at [740, 12] on icon "Get Help" at bounding box center [739, 11] width 6 height 6
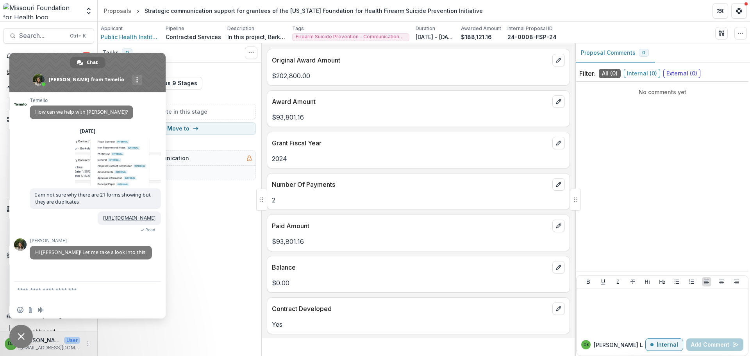
scroll to position [0, 0]
click at [26, 338] on span "Close chat" at bounding box center [20, 335] width 23 height 23
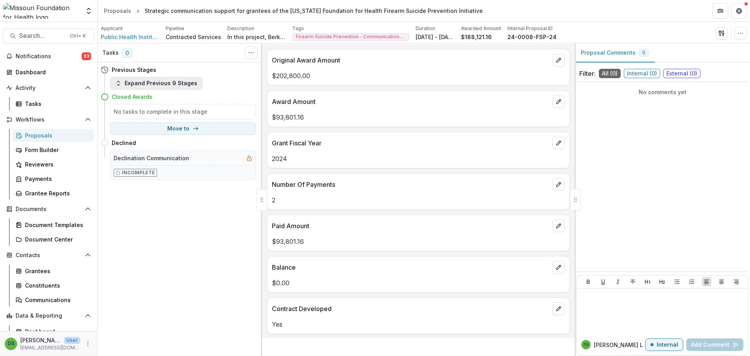
click at [180, 84] on button "Expand Previous 9 Stages" at bounding box center [156, 83] width 92 height 12
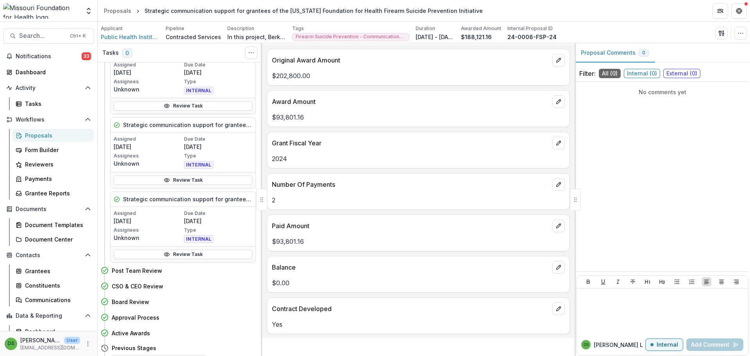
scroll to position [258, 0]
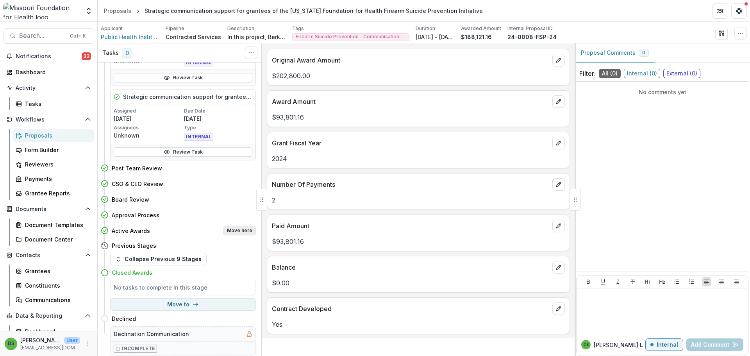
click at [237, 231] on button "Move here" at bounding box center [239, 230] width 32 height 9
select select "**********"
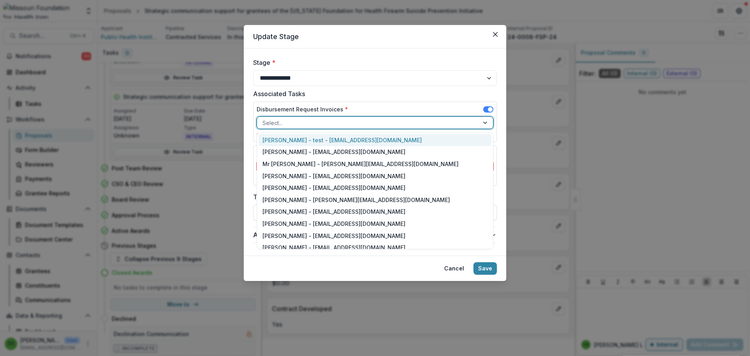
click at [317, 122] on div at bounding box center [367, 123] width 211 height 10
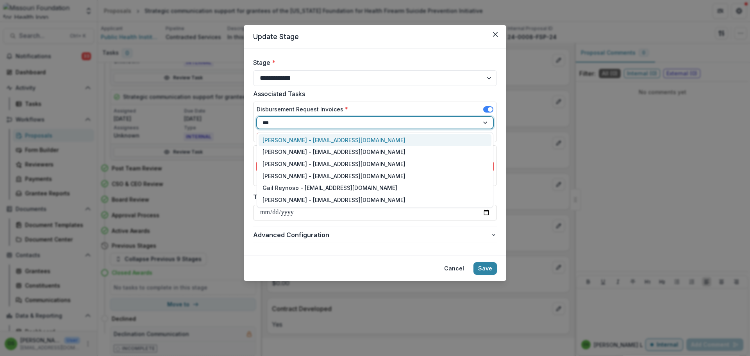
type input "****"
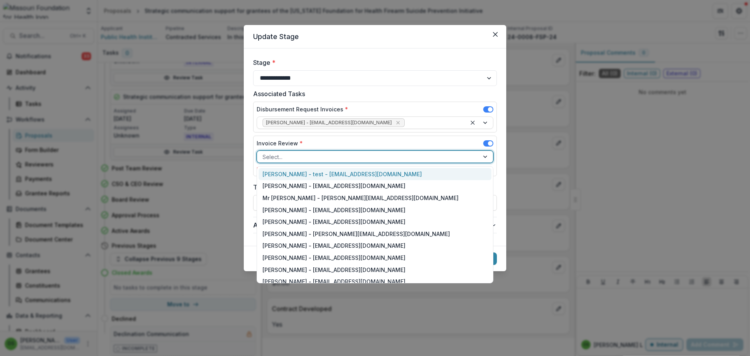
click at [314, 156] on div at bounding box center [367, 157] width 211 height 10
type input "**"
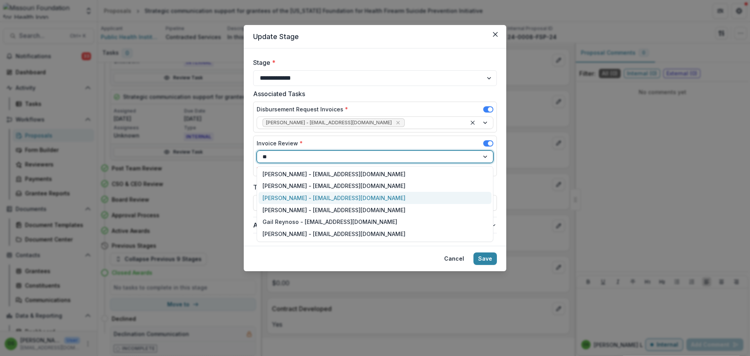
click at [310, 196] on div "Rebekah Lerch - rlerch@mffh.org" at bounding box center [374, 198] width 233 height 12
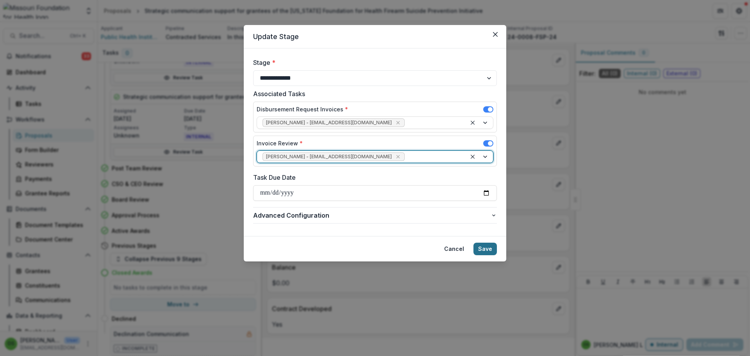
click at [481, 250] on button "Save" at bounding box center [484, 248] width 23 height 12
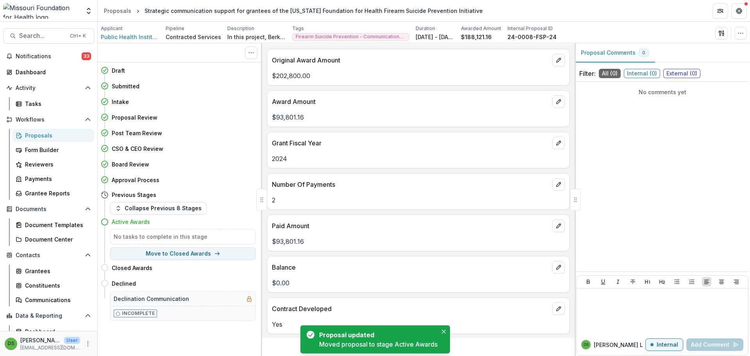
scroll to position [0, 0]
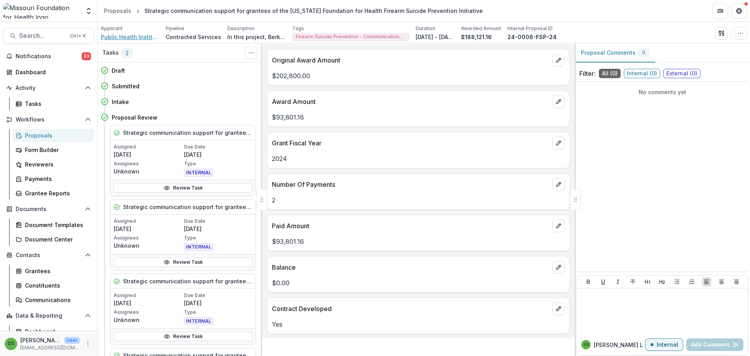
click at [120, 40] on span "Public Health Institute" at bounding box center [130, 37] width 59 height 8
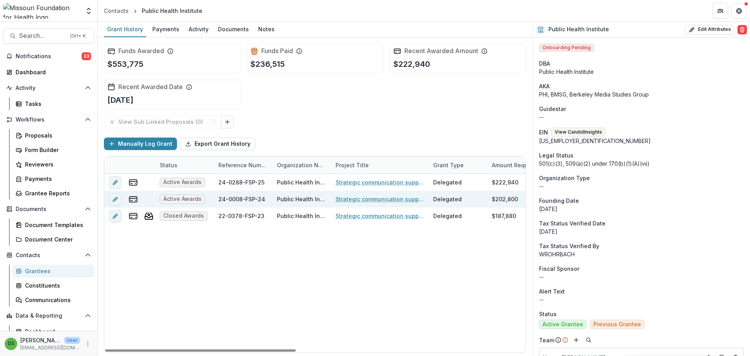
click at [382, 201] on link "Strategic communication support for grantees of the Missouri Foundation for Hea…" at bounding box center [379, 199] width 88 height 8
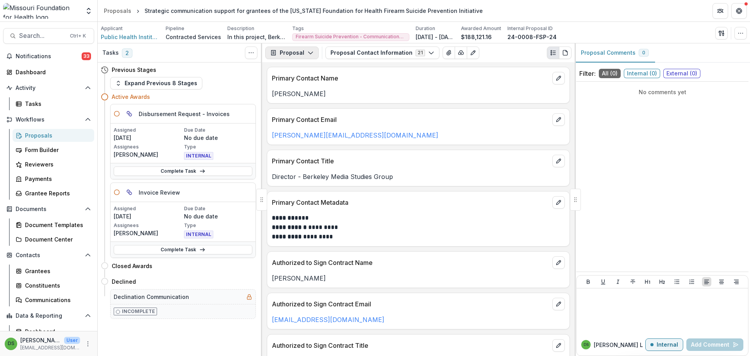
click at [274, 53] on icon "button" at bounding box center [273, 52] width 5 height 5
click at [281, 80] on icon "button" at bounding box center [284, 83] width 6 height 6
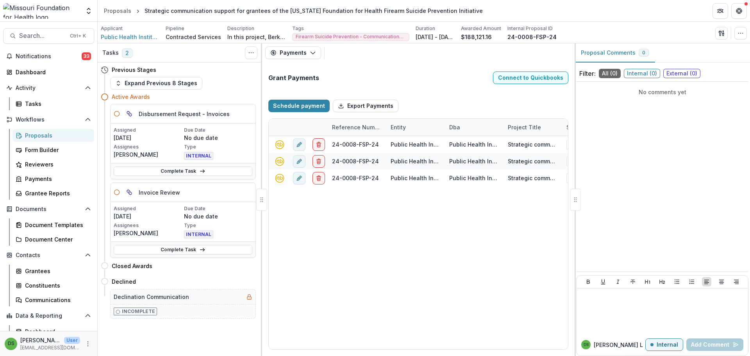
select select "****"
select select "*********"
select select "****"
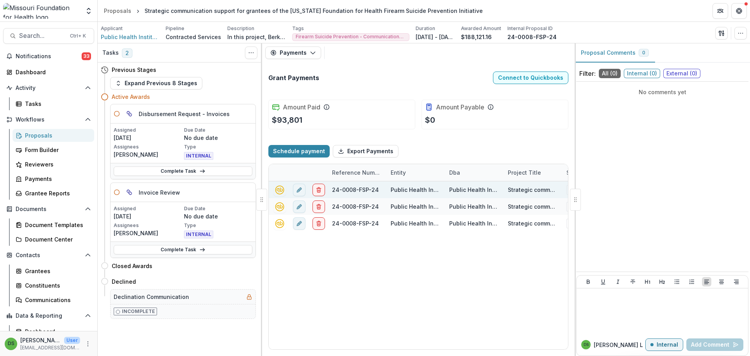
select select "****"
select select "*********"
select select "****"
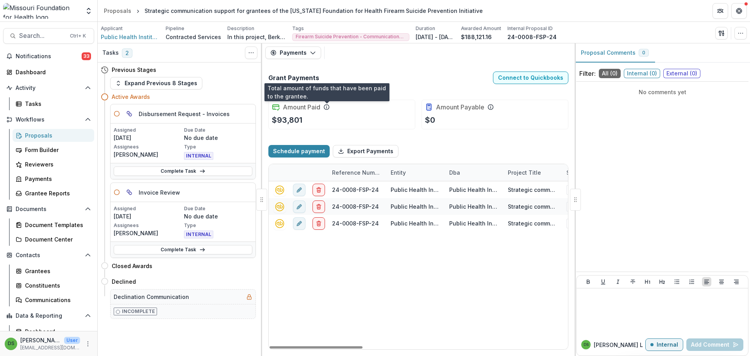
select select "****"
select select "*********"
select select "****"
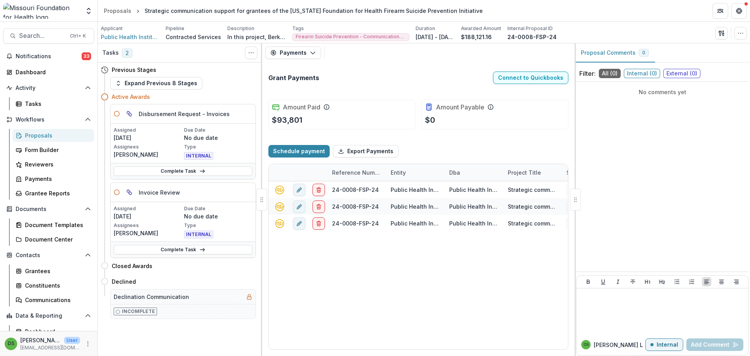
select select "****"
select select "*********"
select select "****"
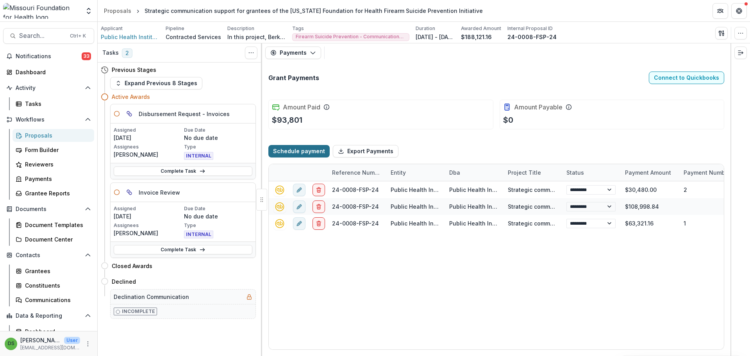
click at [308, 154] on button "Schedule payment" at bounding box center [298, 151] width 61 height 12
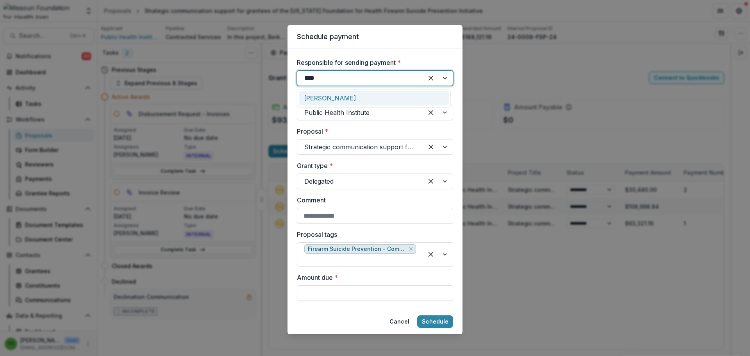
type input "*****"
click at [326, 99] on div "Rebekah Lerch" at bounding box center [374, 98] width 150 height 14
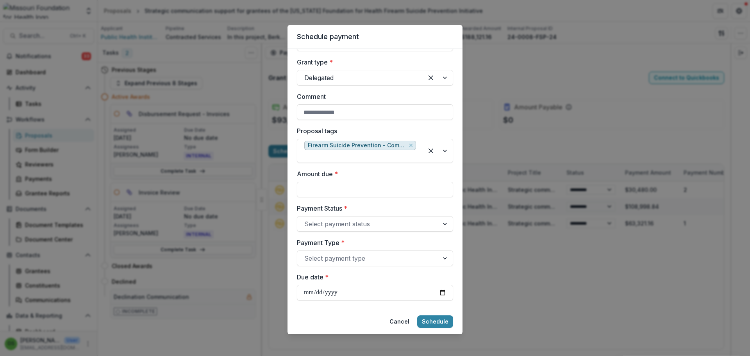
scroll to position [156, 0]
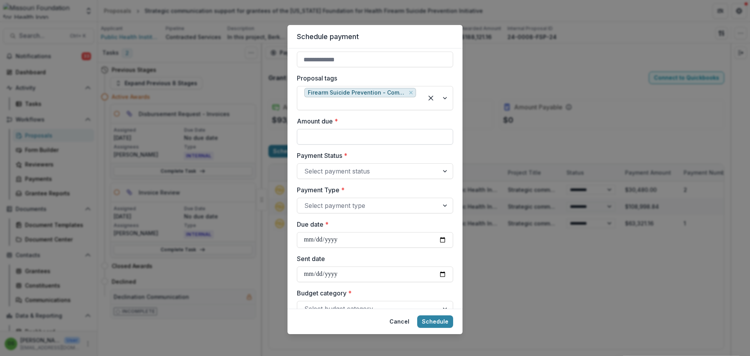
click at [333, 134] on input "Amount due *" at bounding box center [375, 137] width 156 height 16
type input "*******"
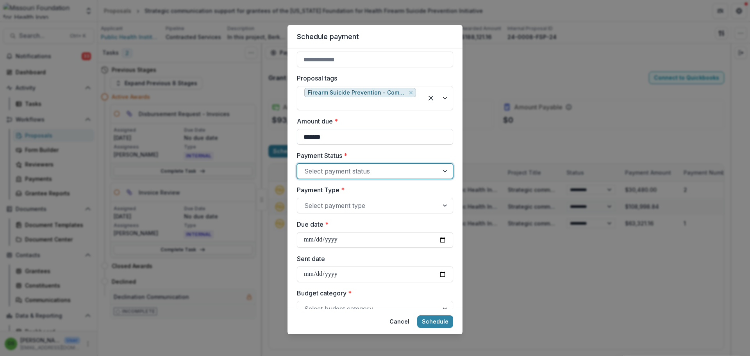
type input "*"
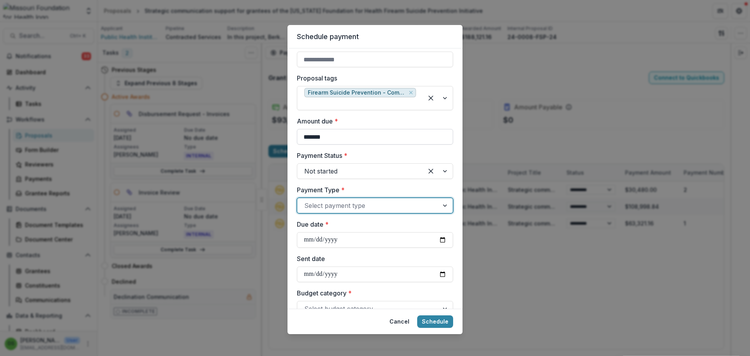
type input "*"
select select "****"
select select "*********"
select select "****"
type input "**********"
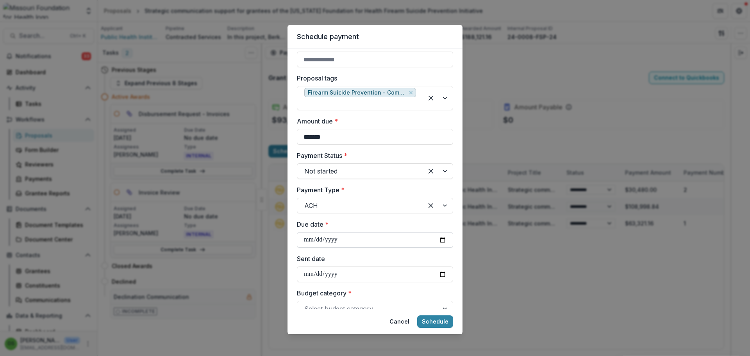
drag, startPoint x: 361, startPoint y: 157, endPoint x: 313, endPoint y: 242, distance: 97.7
click at [313, 242] on input "**********" at bounding box center [375, 240] width 156 height 16
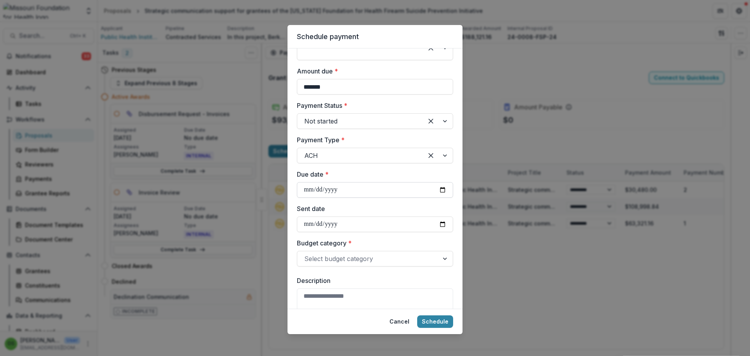
scroll to position [273, 0]
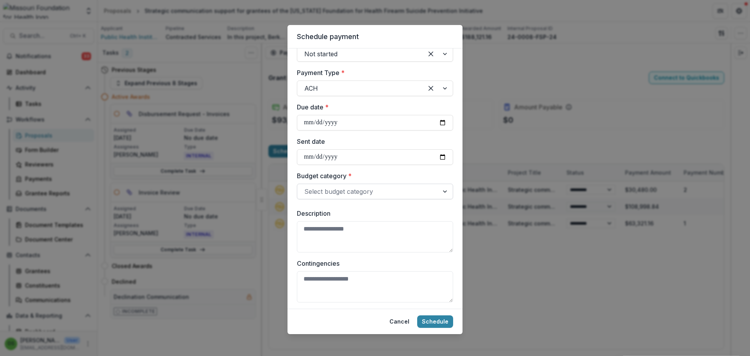
click at [328, 192] on div at bounding box center [367, 191] width 127 height 11
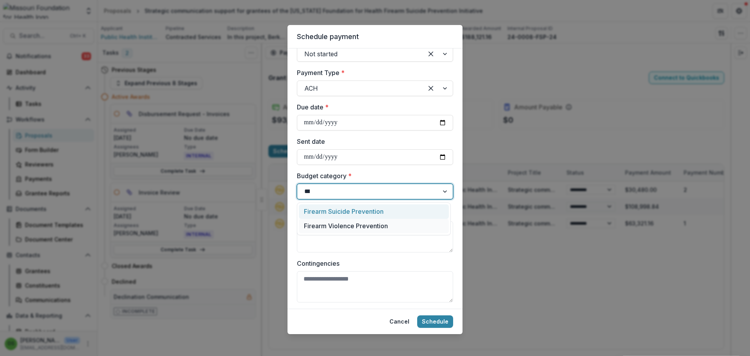
type input "****"
click at [328, 212] on div "Firearm Suicide Prevention" at bounding box center [374, 211] width 150 height 14
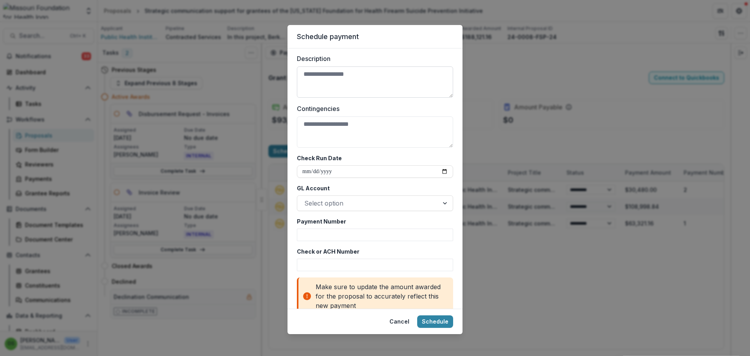
scroll to position [444, 0]
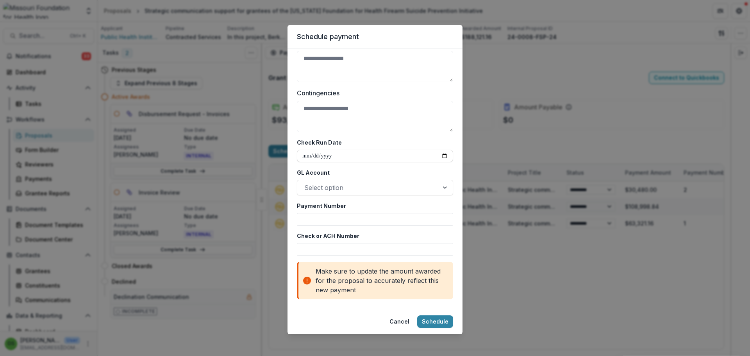
click at [332, 217] on input "Payment Number" at bounding box center [375, 219] width 156 height 12
type input "*"
click at [336, 182] on div at bounding box center [367, 187] width 127 height 11
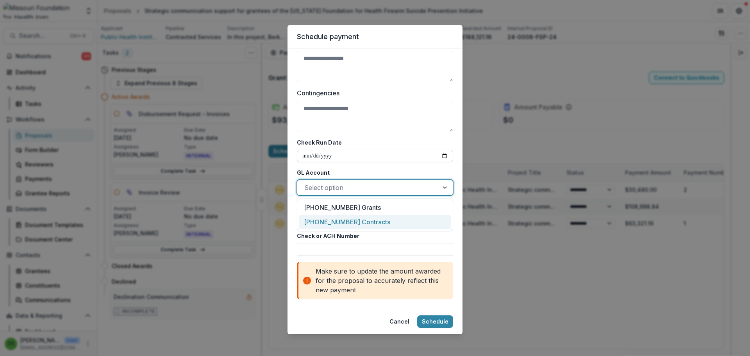
click at [342, 217] on div "50200-02-01 Contracts" at bounding box center [375, 222] width 152 height 14
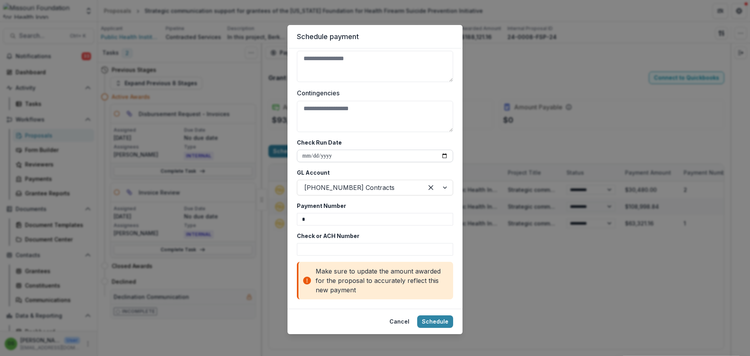
click at [305, 156] on input "Check Run Date" at bounding box center [375, 156] width 156 height 12
type input "**********"
click at [428, 321] on button "Schedule" at bounding box center [435, 321] width 36 height 12
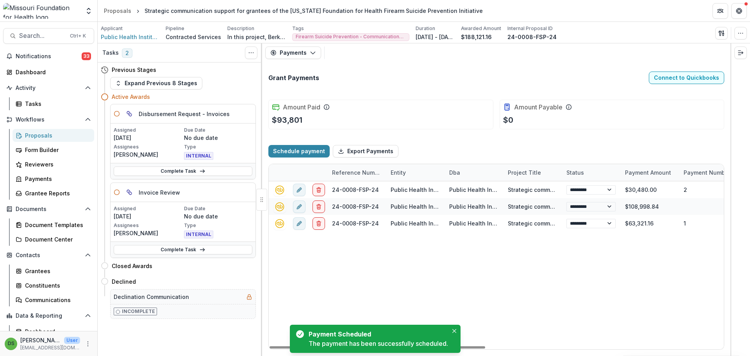
select select "****"
select select "*********"
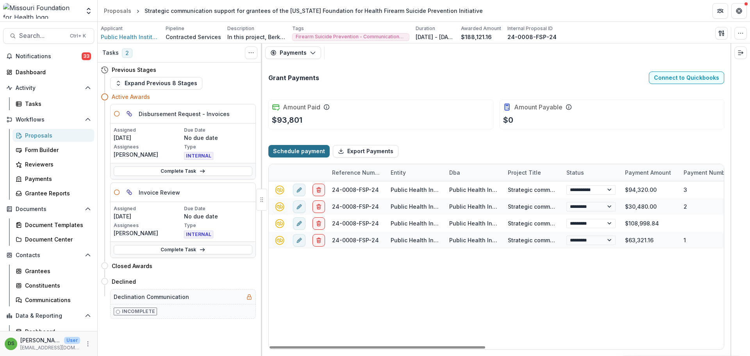
click at [304, 153] on button "Schedule payment" at bounding box center [298, 151] width 61 height 12
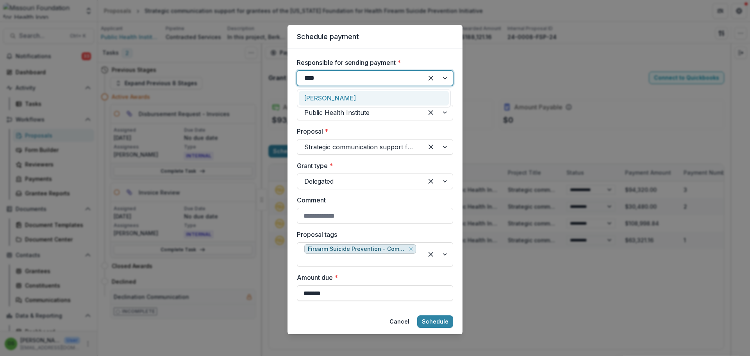
type input "*****"
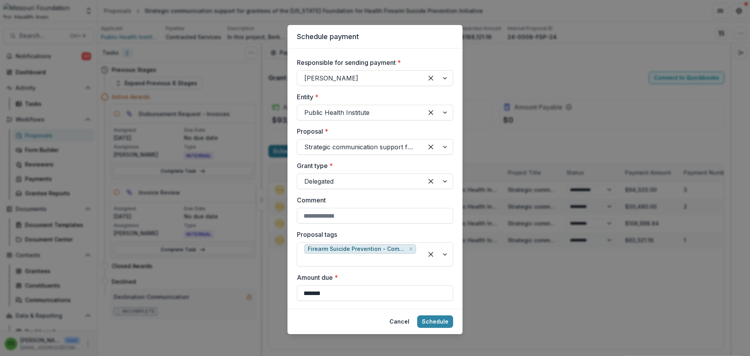
drag, startPoint x: 331, startPoint y: 292, endPoint x: 289, endPoint y: 296, distance: 41.9
click at [289, 296] on div "**********" at bounding box center [374, 178] width 175 height 260
type input "**********"
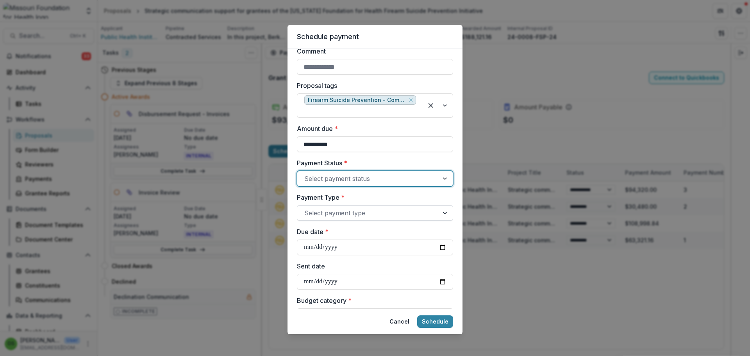
click at [326, 210] on div at bounding box center [367, 212] width 127 height 11
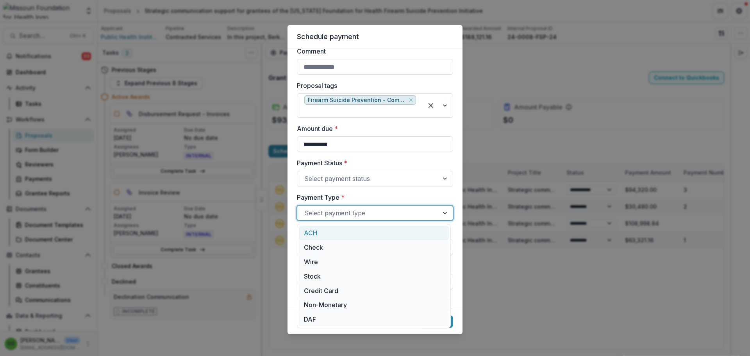
type input "*"
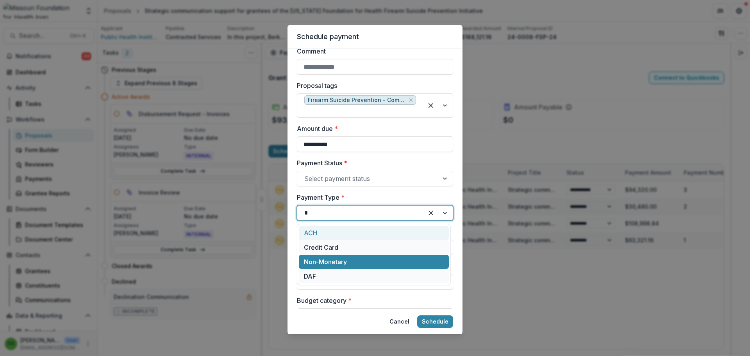
type input "**"
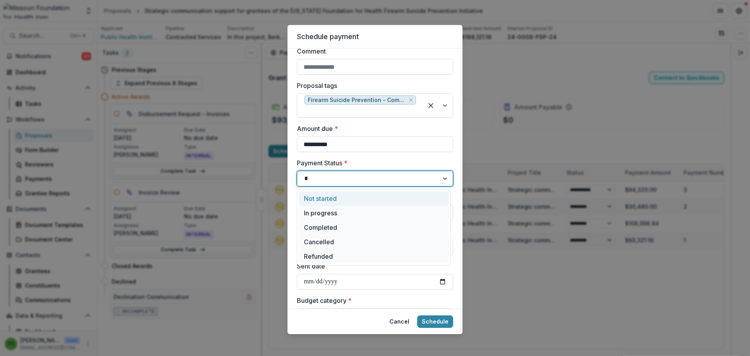
type input "**"
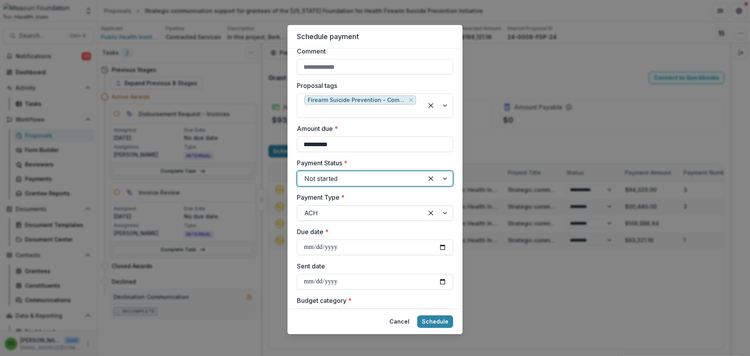
select select "****"
select select "*********"
select select "****"
click at [310, 247] on input "Due date *" at bounding box center [375, 247] width 156 height 16
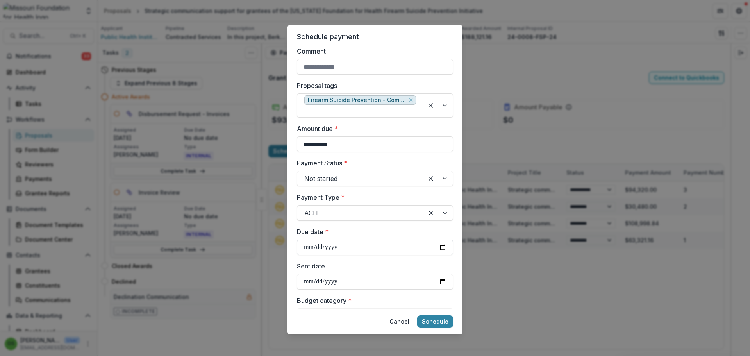
type input "**********"
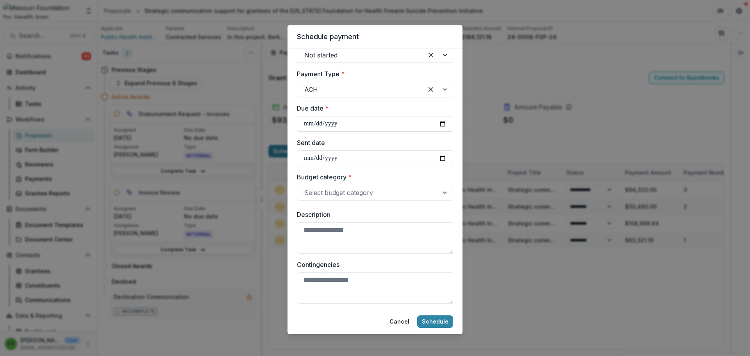
scroll to position [305, 0]
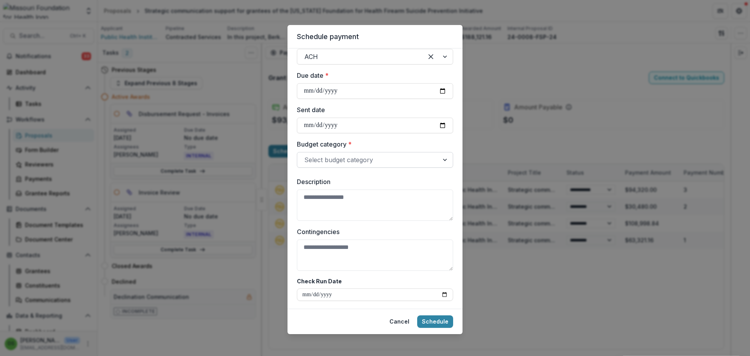
click at [355, 156] on div at bounding box center [367, 159] width 127 height 11
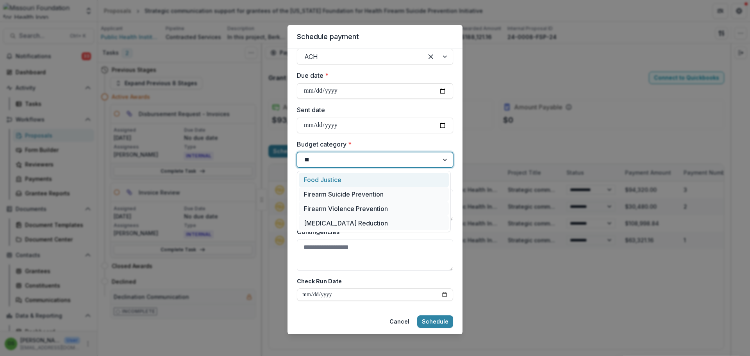
type input "****"
click at [351, 182] on div "Firearm Suicide Prevention" at bounding box center [374, 180] width 150 height 14
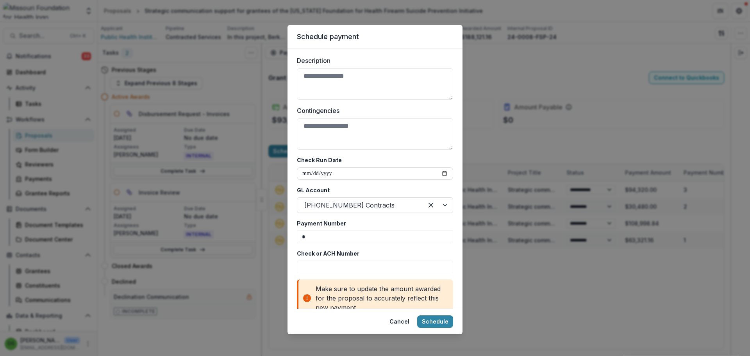
scroll to position [444, 0]
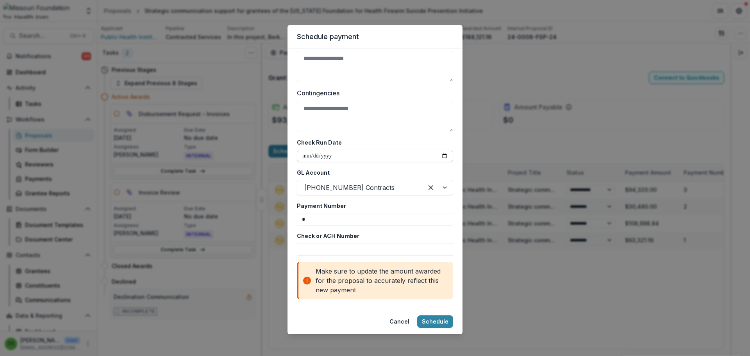
click at [306, 157] on input "**********" at bounding box center [375, 156] width 156 height 12
click at [314, 157] on input "**********" at bounding box center [375, 156] width 156 height 12
drag, startPoint x: 308, startPoint y: 221, endPoint x: 274, endPoint y: 219, distance: 34.1
click at [274, 219] on div "**********" at bounding box center [375, 178] width 750 height 356
click at [346, 150] on input "**********" at bounding box center [375, 156] width 156 height 12
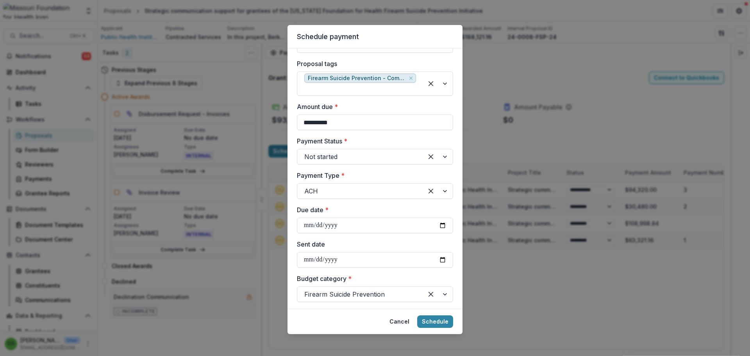
scroll to position [170, 0]
select select "****"
select select "*********"
select select "****"
click at [321, 156] on div at bounding box center [360, 156] width 112 height 11
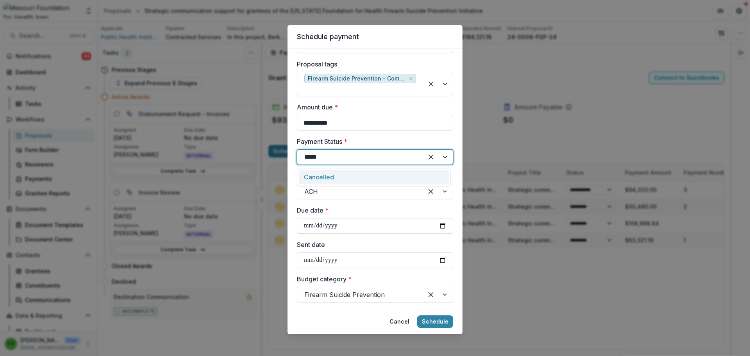
type input "******"
click at [320, 175] on div "Cancelled" at bounding box center [374, 177] width 150 height 14
click at [308, 225] on input "**********" at bounding box center [375, 226] width 156 height 16
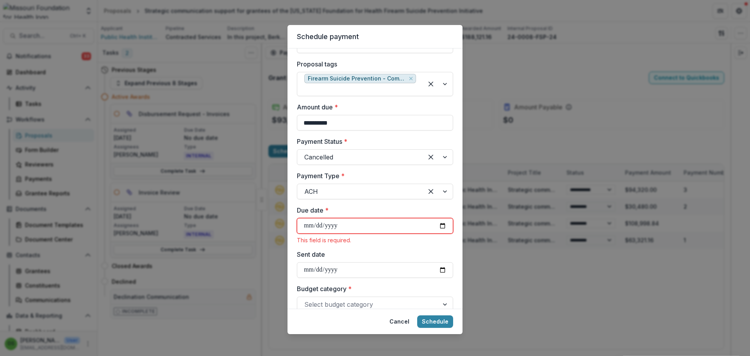
type input "**********"
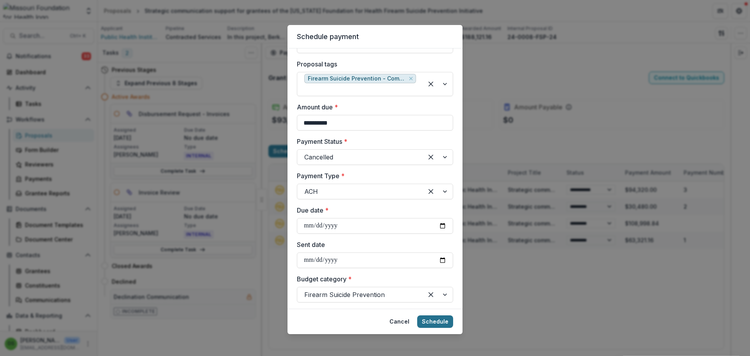
click at [437, 319] on button "Schedule" at bounding box center [435, 321] width 36 height 12
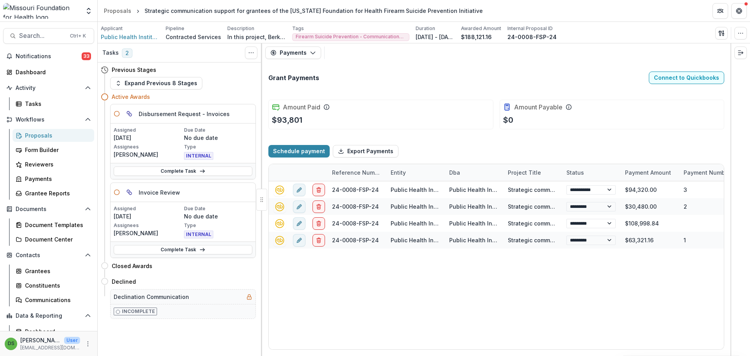
type input "*"
type input "*******"
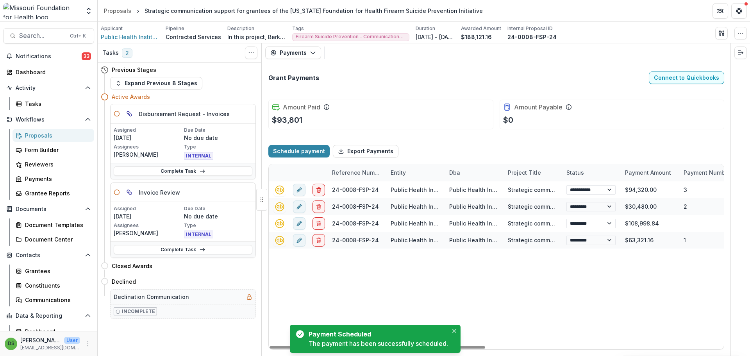
select select "****"
select select "*********"
select select "****"
select select "*********"
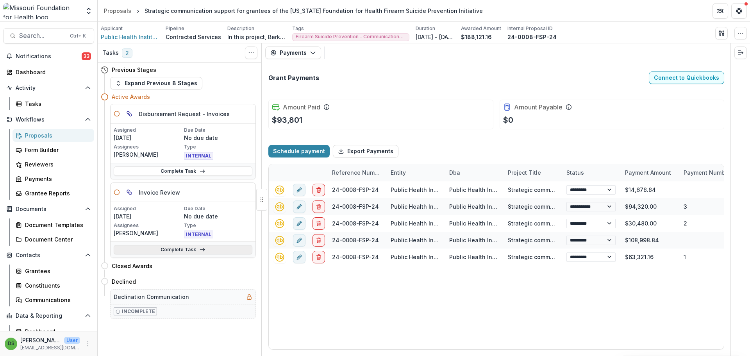
click at [183, 249] on link "Complete Task" at bounding box center [183, 249] width 139 height 9
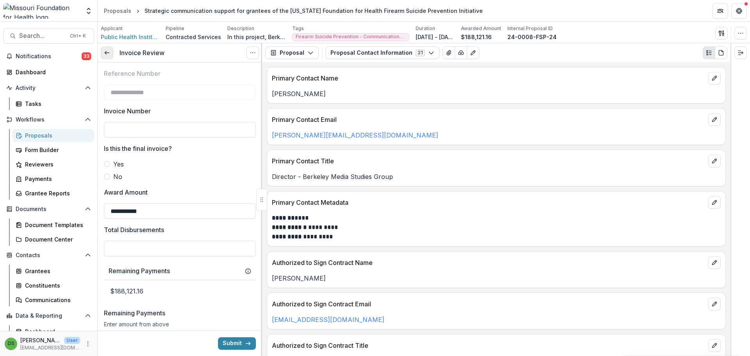
click at [112, 48] on link at bounding box center [107, 52] width 12 height 12
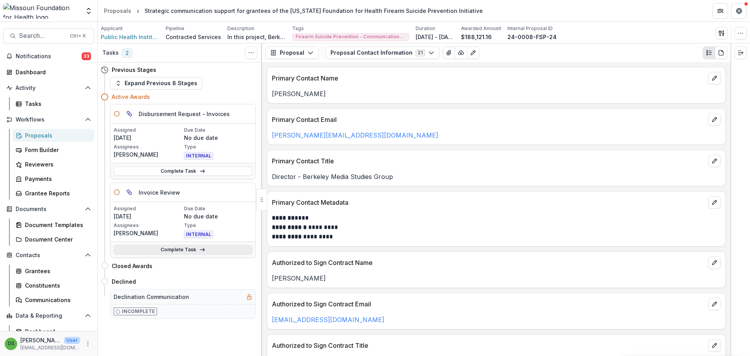
click at [192, 249] on link "Complete Task" at bounding box center [183, 249] width 139 height 9
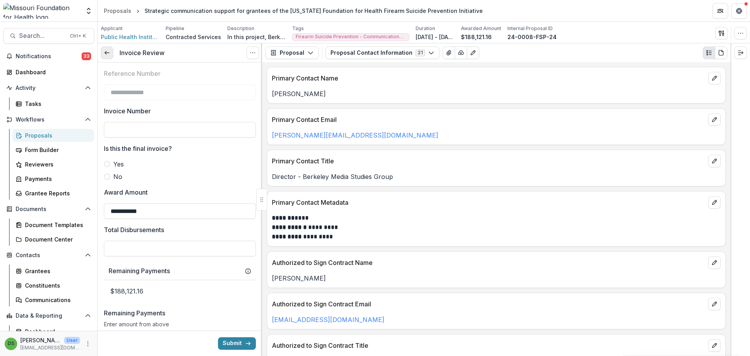
click at [103, 54] on link at bounding box center [107, 52] width 12 height 12
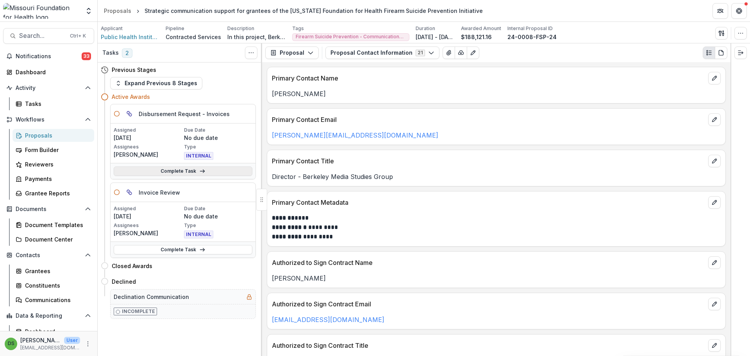
click at [163, 172] on link "Complete Task" at bounding box center [183, 170] width 139 height 9
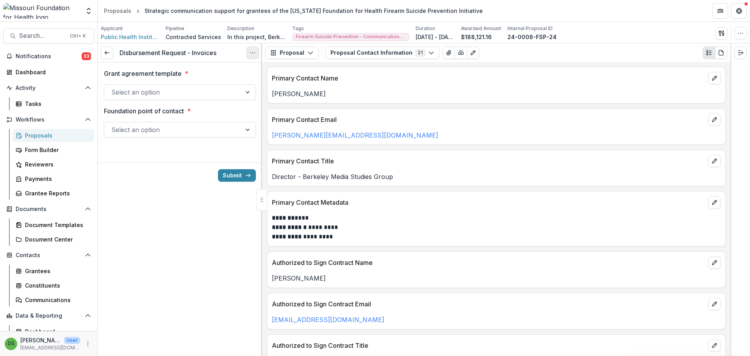
click at [252, 52] on icon "Options" at bounding box center [252, 53] width 6 height 6
click at [212, 86] on button "Cancel Task" at bounding box center [215, 86] width 84 height 13
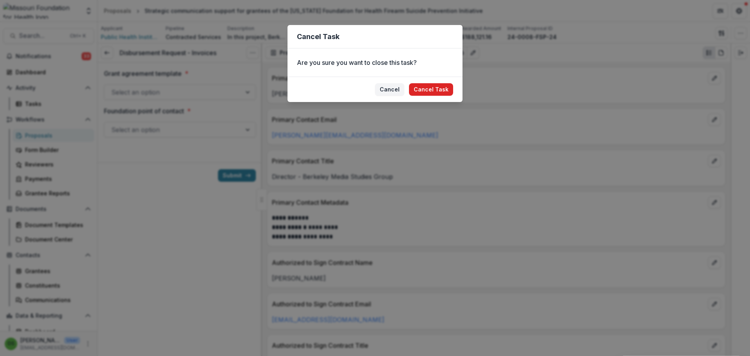
click at [426, 86] on button "Cancel Task" at bounding box center [431, 89] width 44 height 12
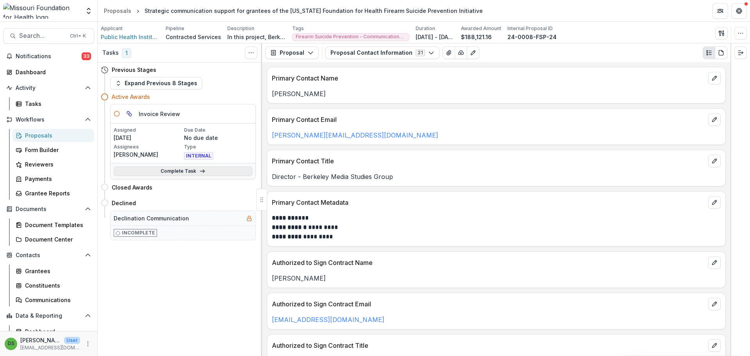
click at [226, 169] on link "Complete Task" at bounding box center [183, 170] width 139 height 9
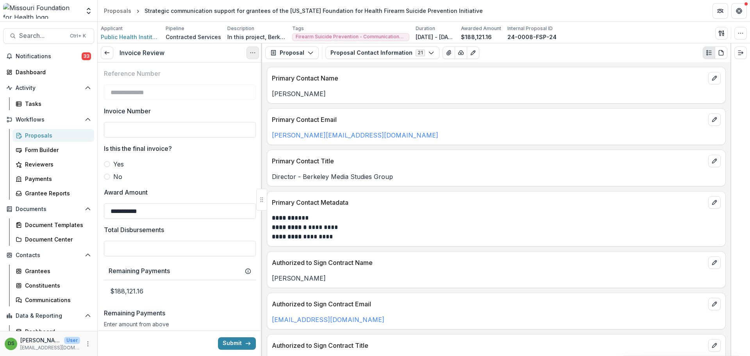
click at [252, 53] on icon "Options" at bounding box center [252, 53] width 6 height 6
click at [208, 83] on button "Cancel Task" at bounding box center [215, 86] width 84 height 13
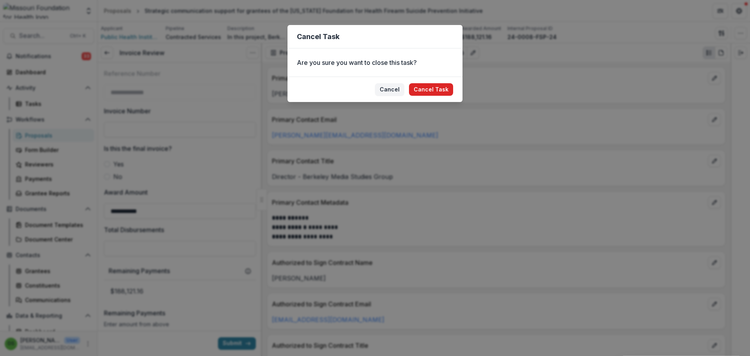
click at [439, 92] on button "Cancel Task" at bounding box center [431, 89] width 44 height 12
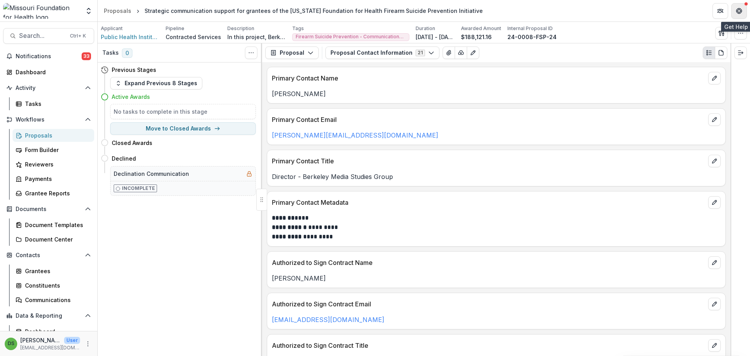
click at [740, 11] on icon "Get Help" at bounding box center [741, 11] width 2 height 2
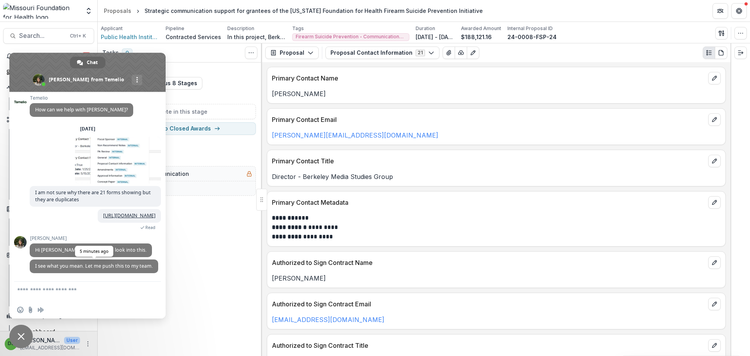
scroll to position [16, 0]
click at [112, 289] on textarea "Compose your message..." at bounding box center [79, 292] width 125 height 20
click at [26, 329] on span "Close chat" at bounding box center [20, 335] width 23 height 23
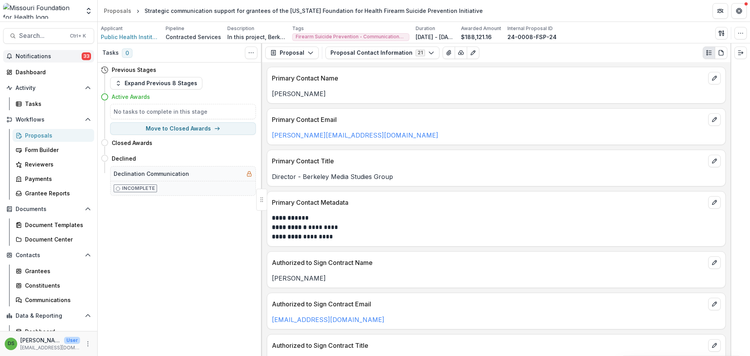
click at [44, 53] on span "Notifications" at bounding box center [49, 56] width 66 height 7
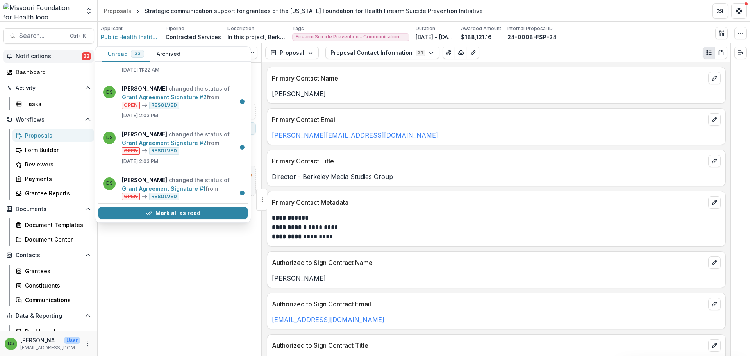
scroll to position [234, 0]
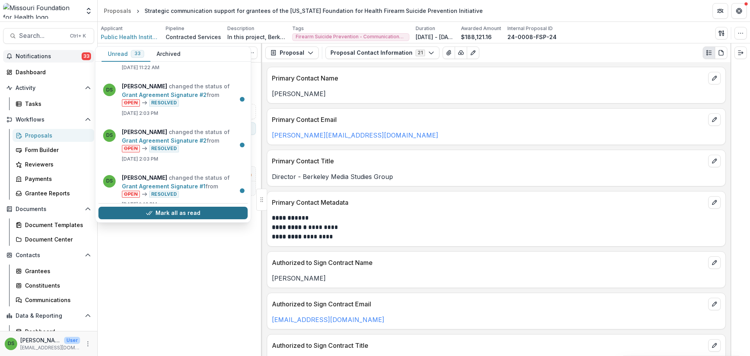
click at [175, 214] on button "Mark all as read" at bounding box center [172, 213] width 149 height 12
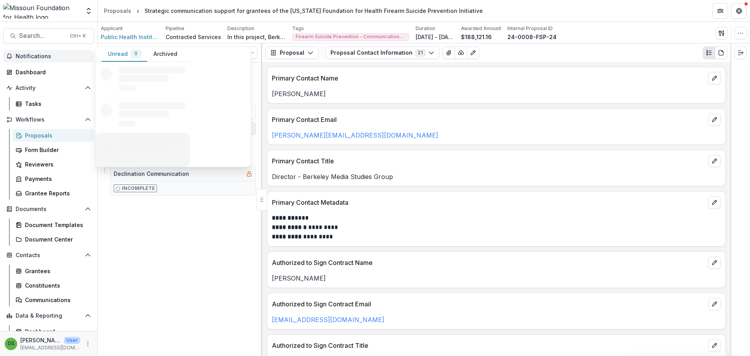
scroll to position [0, 0]
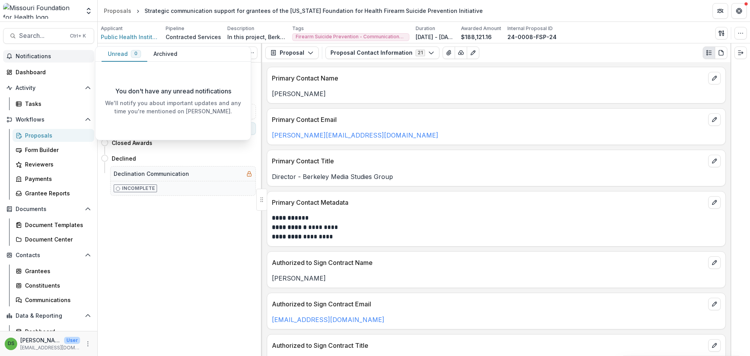
click at [57, 60] on button "Notifications" at bounding box center [48, 56] width 91 height 12
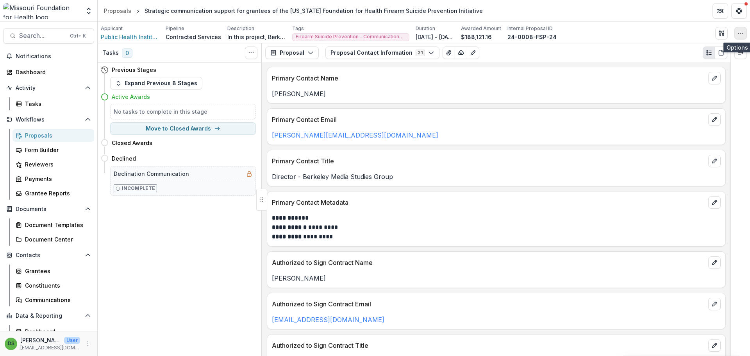
click at [743, 34] on icon "button" at bounding box center [740, 33] width 6 height 6
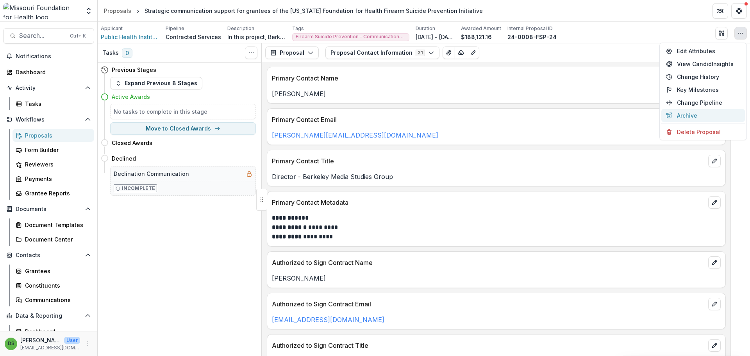
click at [688, 117] on button "Archive" at bounding box center [703, 115] width 84 height 13
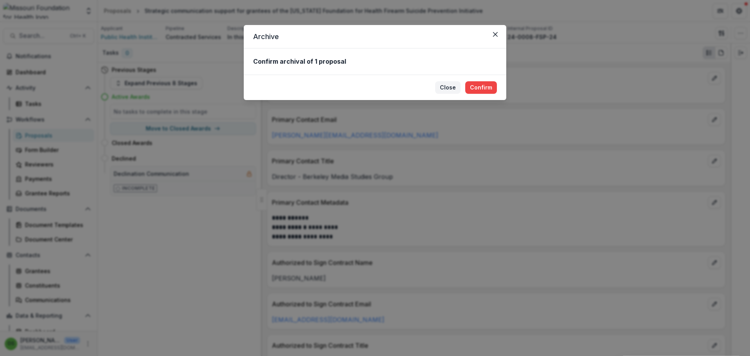
click at [446, 87] on button "Close" at bounding box center [447, 87] width 25 height 12
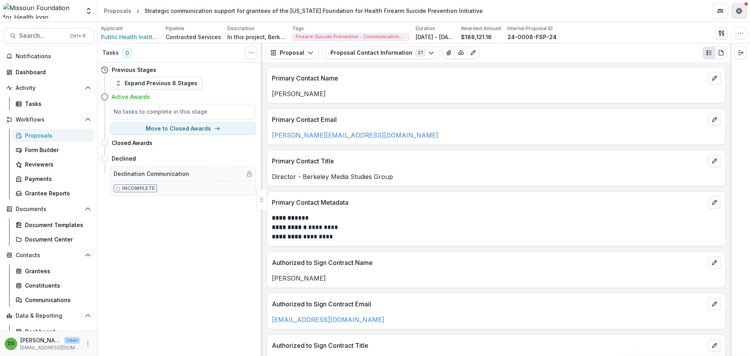
click at [739, 14] on button "Get Help" at bounding box center [739, 11] width 16 height 16
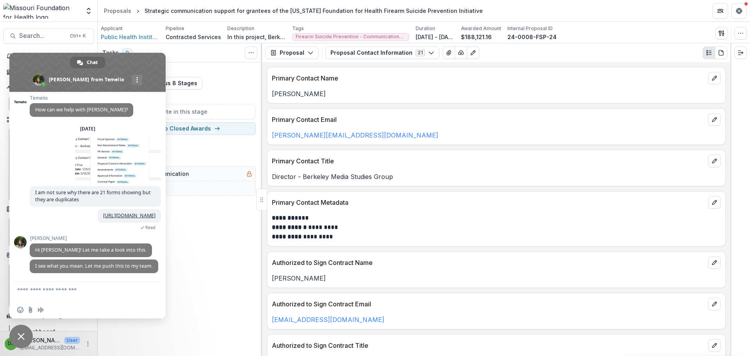
click at [23, 331] on span "Close chat" at bounding box center [20, 335] width 23 height 23
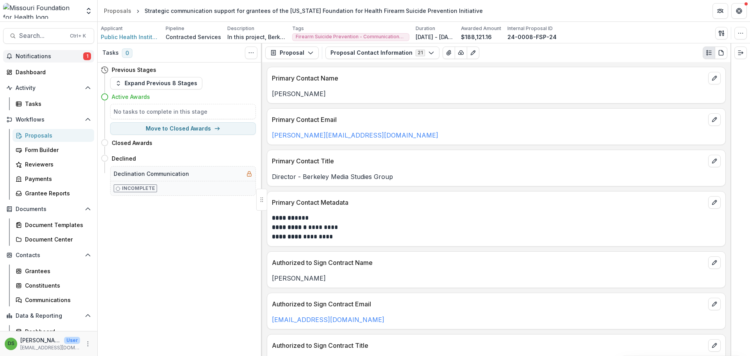
click at [50, 58] on span "Notifications" at bounding box center [50, 56] width 68 height 7
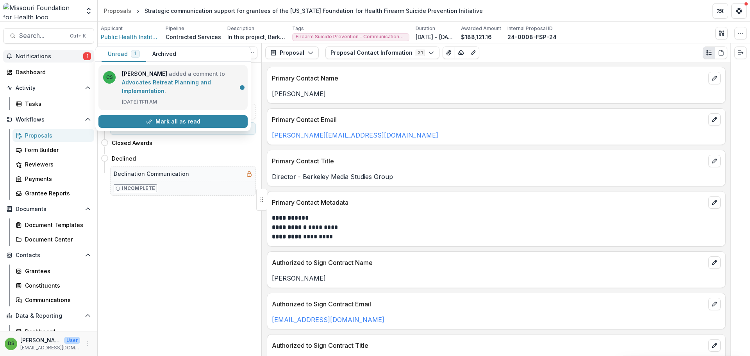
click at [157, 84] on link "Advocates Retreat Planning and Implementation" at bounding box center [166, 86] width 89 height 15
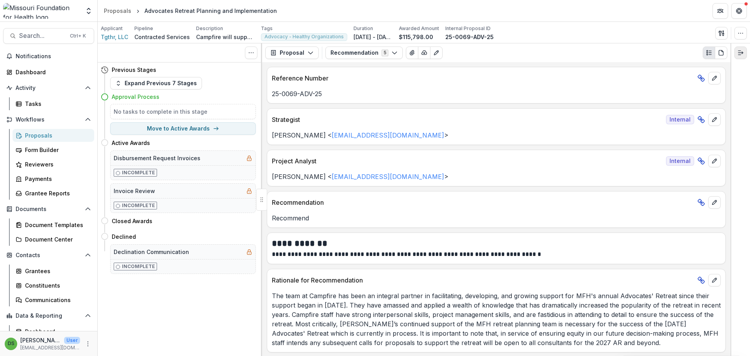
click at [741, 55] on icon "Expand right" at bounding box center [740, 53] width 6 height 6
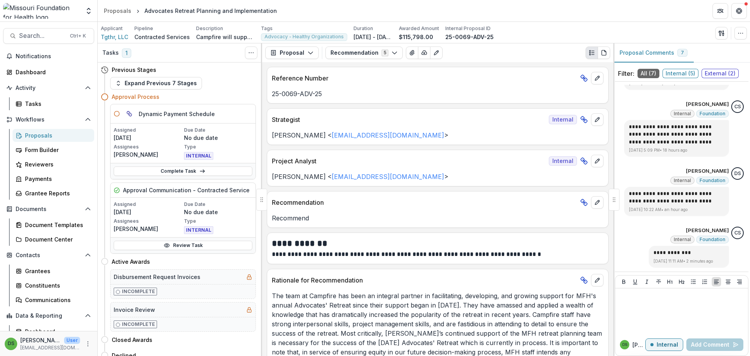
scroll to position [22, 0]
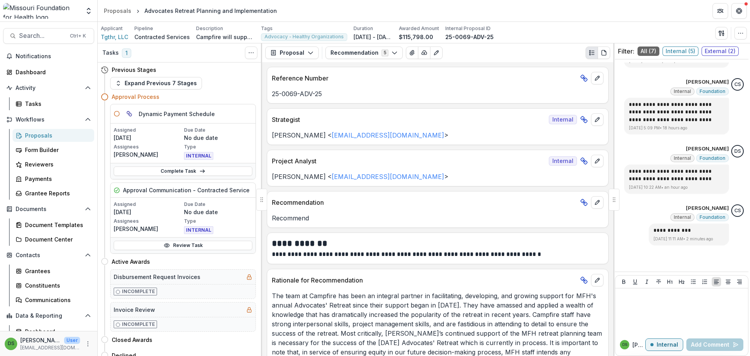
click at [42, 133] on div "Proposals" at bounding box center [56, 135] width 63 height 8
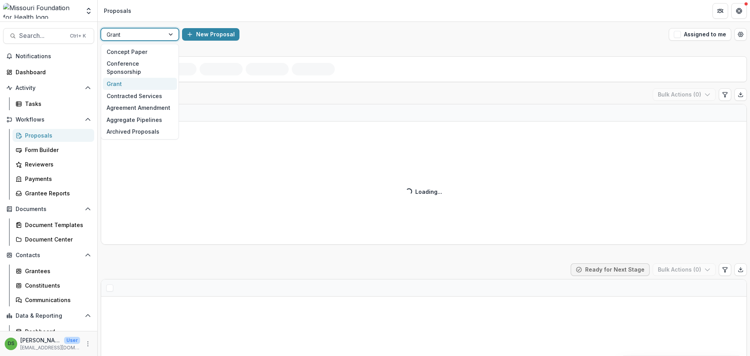
click at [136, 38] on div at bounding box center [133, 35] width 52 height 10
click at [134, 90] on div "Contracted Services" at bounding box center [140, 96] width 74 height 12
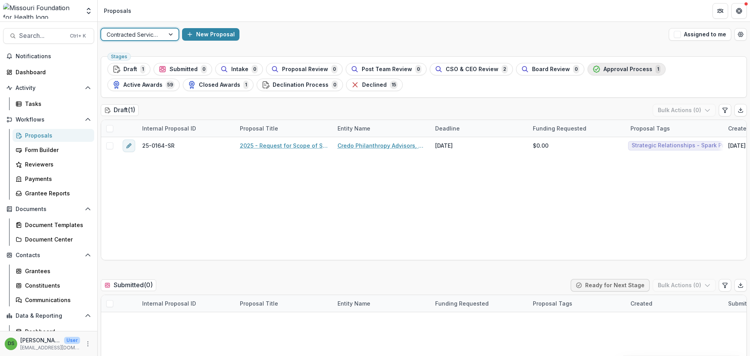
click at [635, 67] on span "Approval Process" at bounding box center [627, 69] width 49 height 7
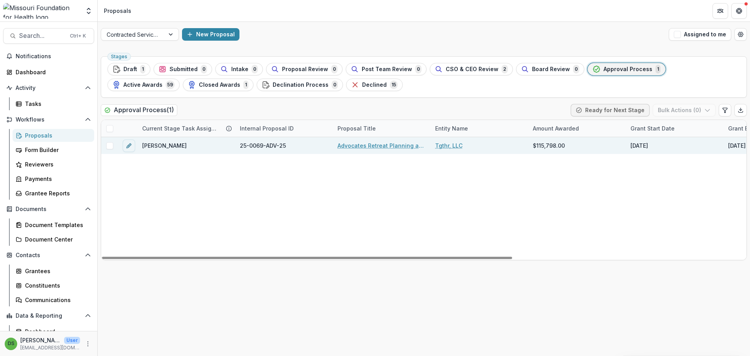
click at [109, 145] on span at bounding box center [109, 145] width 7 height 7
click at [672, 112] on button "Bulk Actions ( 1 )" at bounding box center [684, 110] width 61 height 12
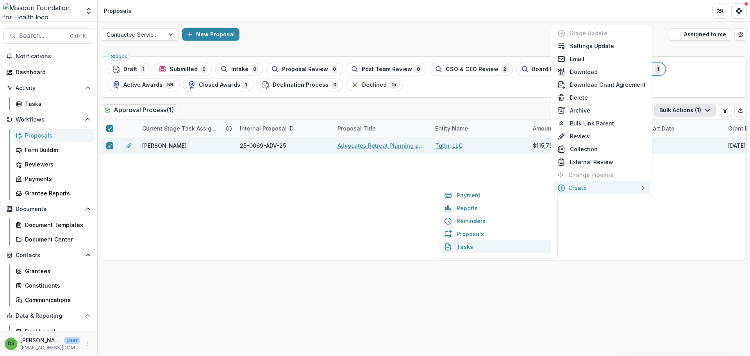
click at [456, 249] on button "Tasks" at bounding box center [495, 246] width 112 height 13
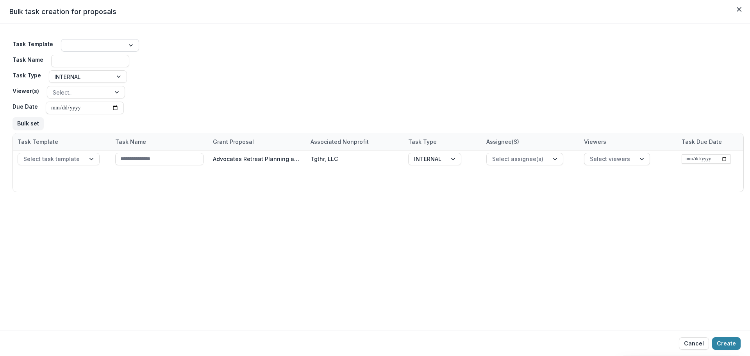
click at [98, 48] on div at bounding box center [93, 46] width 52 height 10
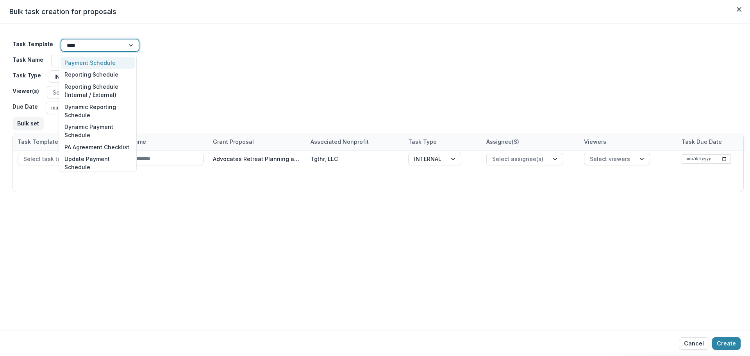
type input "*****"
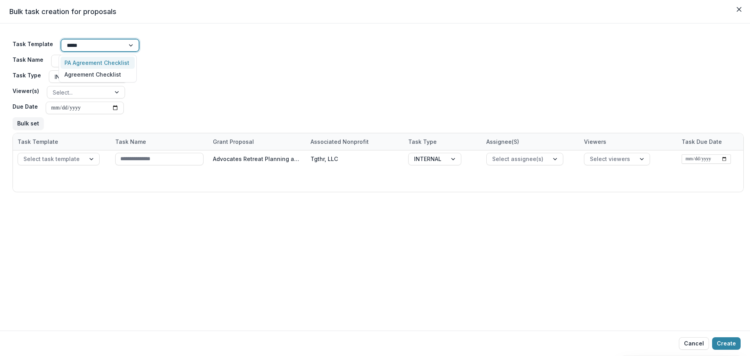
click at [97, 61] on div "PA Agreement Checklist" at bounding box center [98, 63] width 74 height 12
type input "**********"
click at [87, 93] on div at bounding box center [79, 92] width 52 height 10
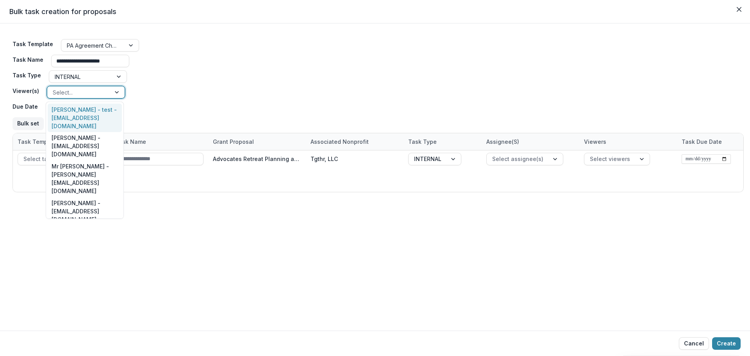
click at [87, 93] on div at bounding box center [79, 92] width 52 height 10
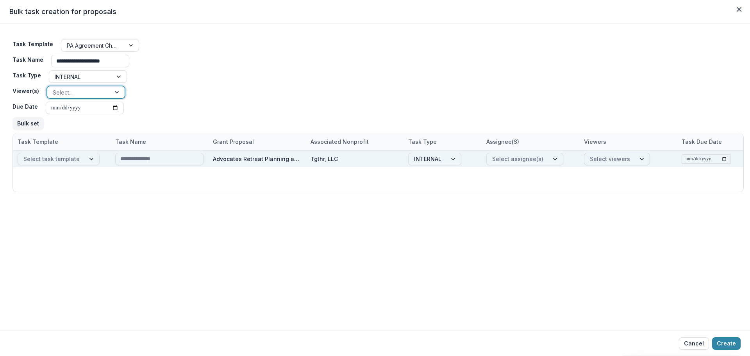
click at [604, 161] on div at bounding box center [610, 159] width 40 height 10
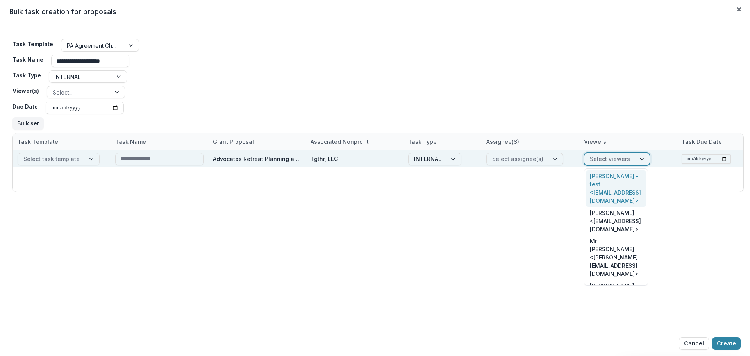
click at [538, 166] on div "Select assignee(s)" at bounding box center [530, 158] width 98 height 17
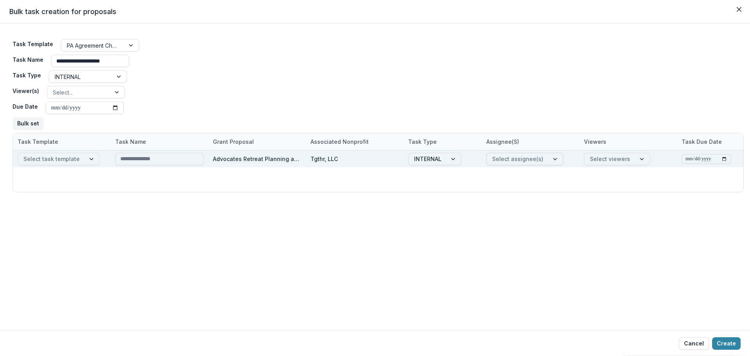
click at [538, 161] on div at bounding box center [517, 159] width 51 height 10
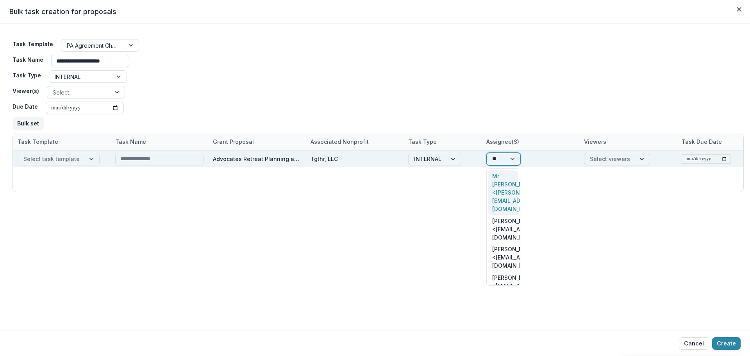
type input "***"
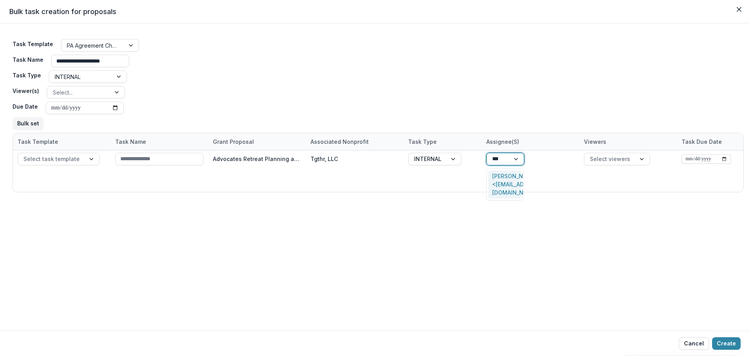
click at [504, 180] on div "Deena Lauver Scotti <dlauverscotti@mffh.org>" at bounding box center [504, 184] width 33 height 29
click at [730, 342] on button "Create" at bounding box center [726, 343] width 29 height 12
click at [726, 344] on button "Create" at bounding box center [726, 343] width 29 height 12
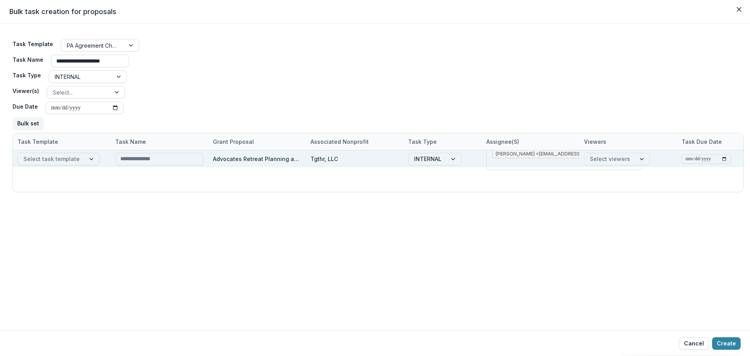
click at [59, 161] on div at bounding box center [51, 159] width 56 height 10
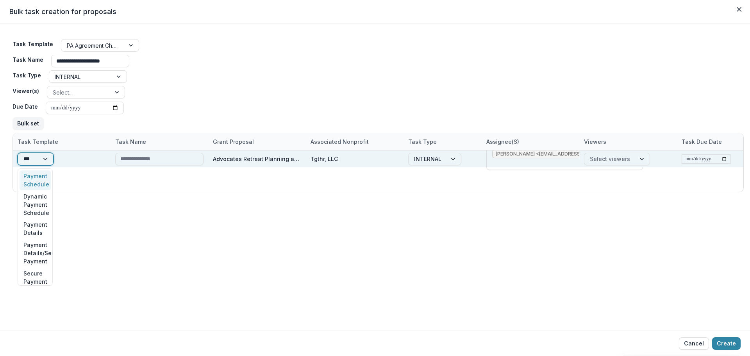
type input "****"
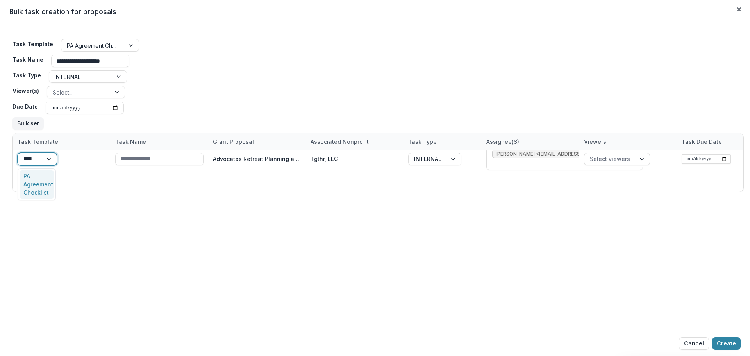
click at [32, 180] on div "PA Agreement Checklist" at bounding box center [37, 184] width 34 height 29
click at [731, 343] on button "Create" at bounding box center [726, 343] width 29 height 12
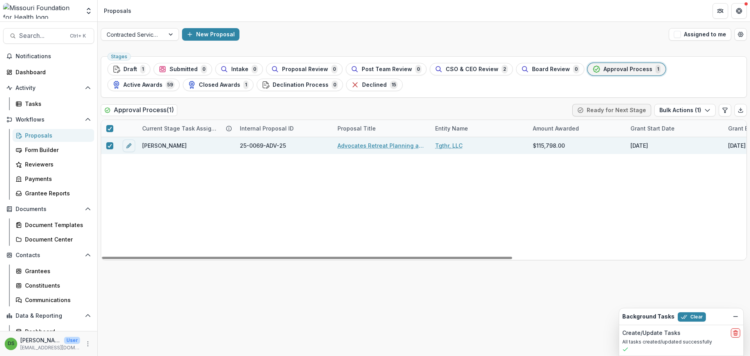
click at [354, 144] on link "Advocates Retreat Planning and Implementation" at bounding box center [381, 145] width 88 height 8
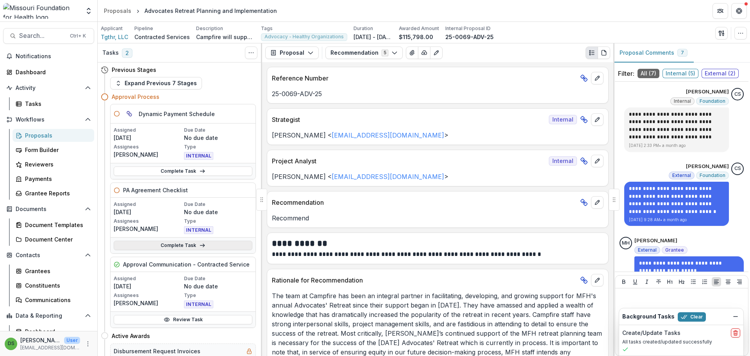
click at [213, 246] on link "Complete Task" at bounding box center [183, 245] width 139 height 9
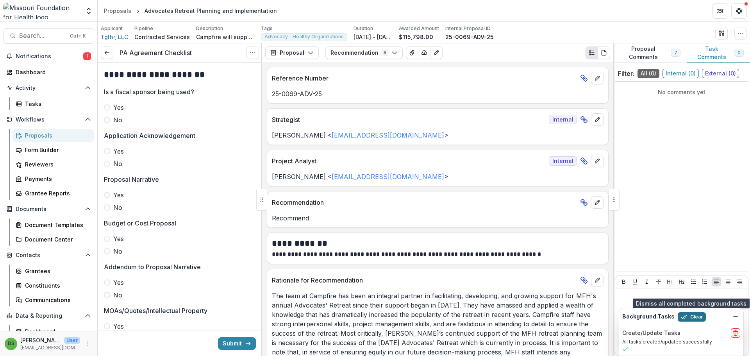
click at [684, 315] on icon "button" at bounding box center [684, 317] width 6 height 6
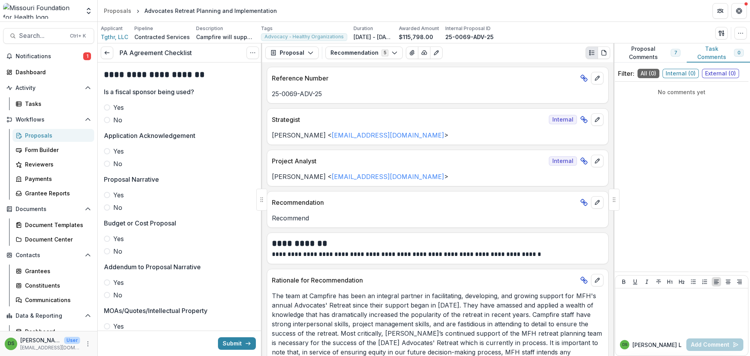
click at [105, 121] on span at bounding box center [107, 120] width 6 height 6
click at [106, 153] on span at bounding box center [107, 151] width 6 height 6
click at [107, 195] on span at bounding box center [107, 195] width 6 height 6
click at [107, 238] on span at bounding box center [107, 238] width 6 height 6
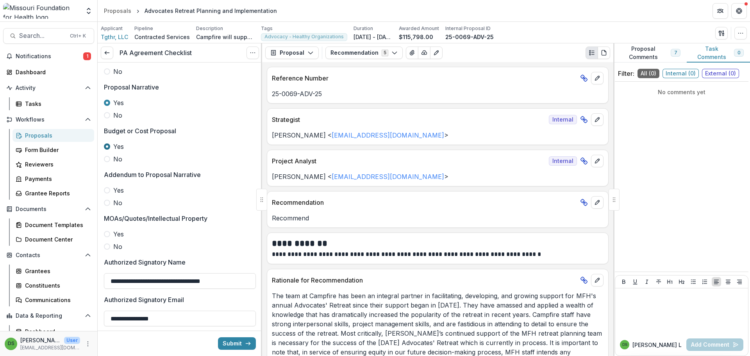
scroll to position [156, 0]
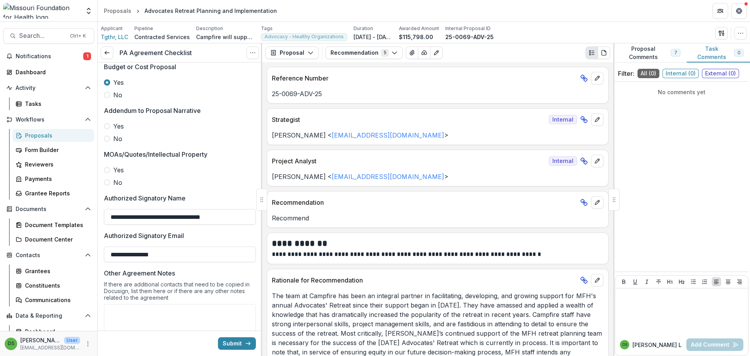
click at [107, 137] on span at bounding box center [107, 138] width 6 height 6
click at [106, 185] on span at bounding box center [107, 182] width 6 height 6
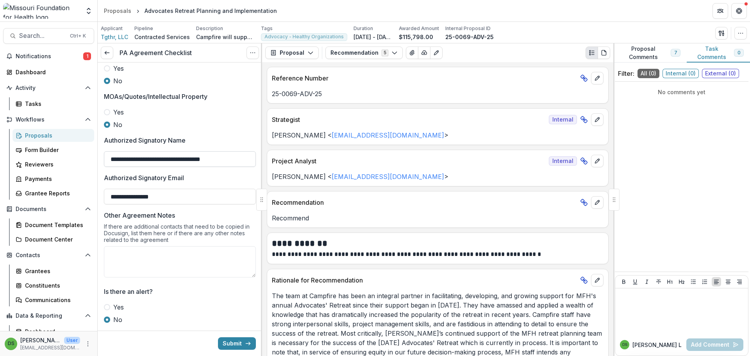
scroll to position [233, 0]
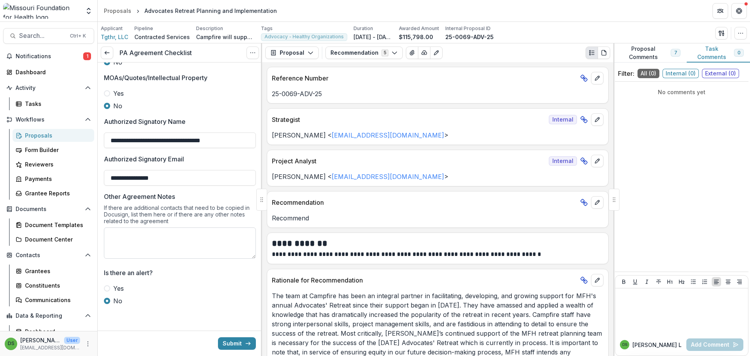
click at [155, 246] on textarea "Other Agreement Notes" at bounding box center [180, 242] width 152 height 31
click at [237, 344] on button "Submit" at bounding box center [237, 343] width 38 height 12
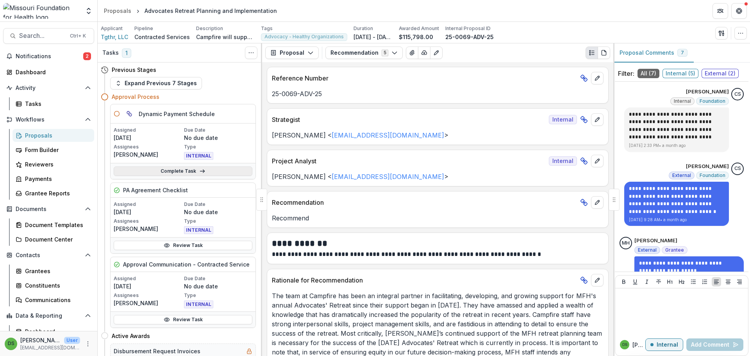
click at [200, 169] on icon at bounding box center [202, 171] width 6 height 6
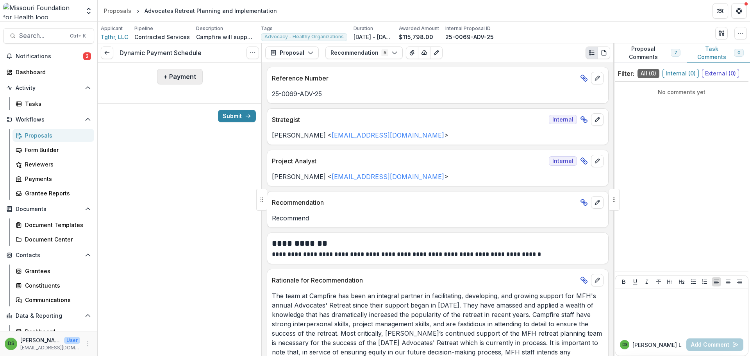
click at [172, 76] on button "+ Payment" at bounding box center [180, 77] width 46 height 16
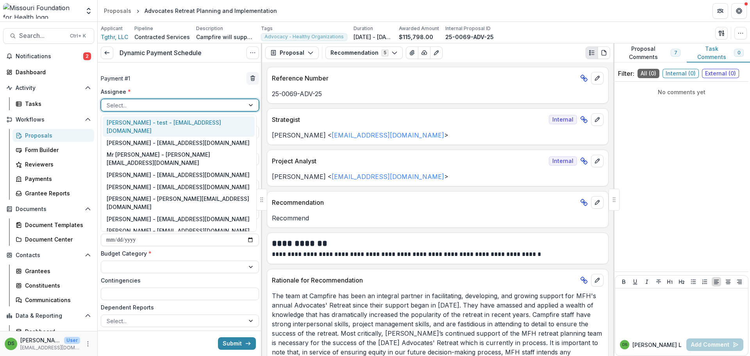
click at [169, 103] on div at bounding box center [173, 105] width 132 height 10
type input "**"
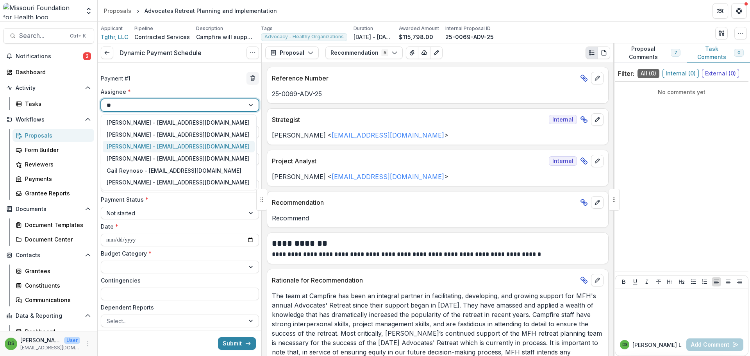
click at [150, 146] on div "Rebekah Lerch - rlerch@mffh.org" at bounding box center [179, 147] width 152 height 12
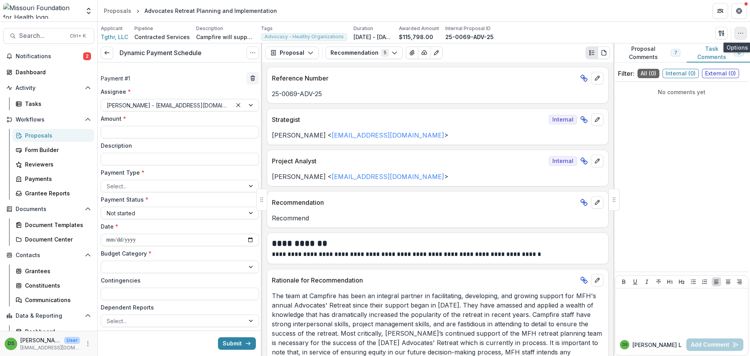
click at [736, 34] on button "button" at bounding box center [740, 33] width 12 height 12
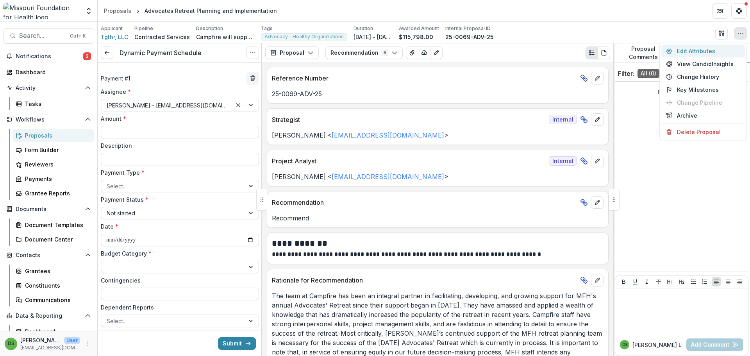
click at [695, 52] on button "Edit Attributes" at bounding box center [703, 51] width 84 height 13
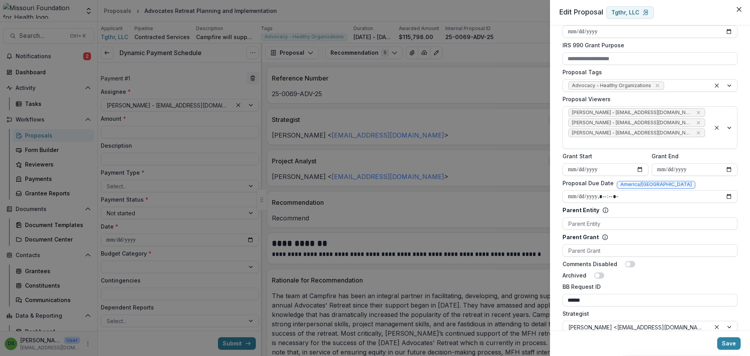
scroll to position [273, 0]
click at [484, 73] on div "**********" at bounding box center [375, 178] width 750 height 356
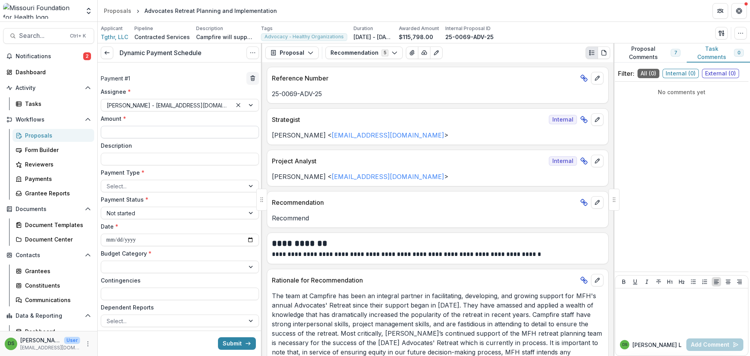
click at [174, 133] on input "Amount *" at bounding box center [180, 132] width 158 height 12
type input "********"
click at [162, 185] on div at bounding box center [173, 186] width 132 height 10
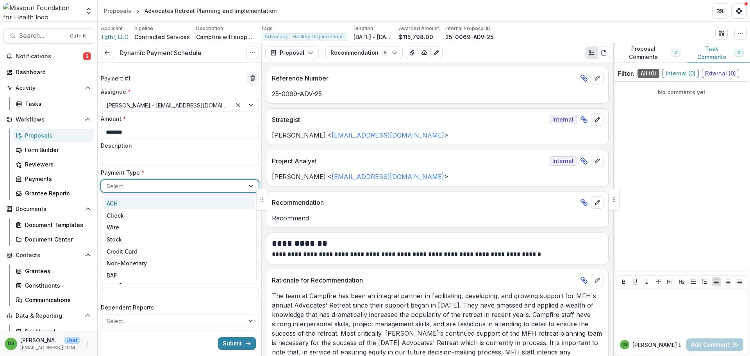
click at [123, 204] on div "ACH" at bounding box center [179, 203] width 152 height 12
click at [110, 240] on input "**********" at bounding box center [180, 239] width 158 height 12
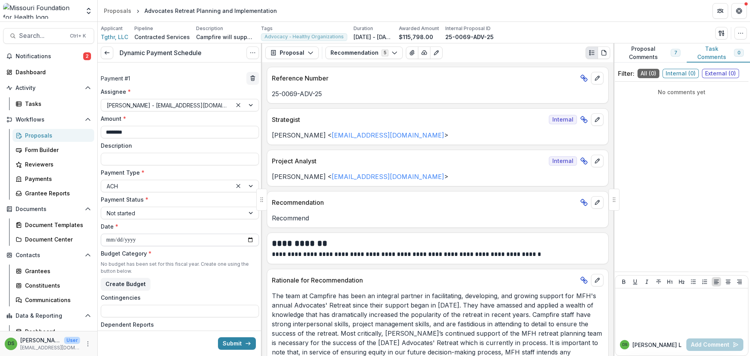
type input "**********"
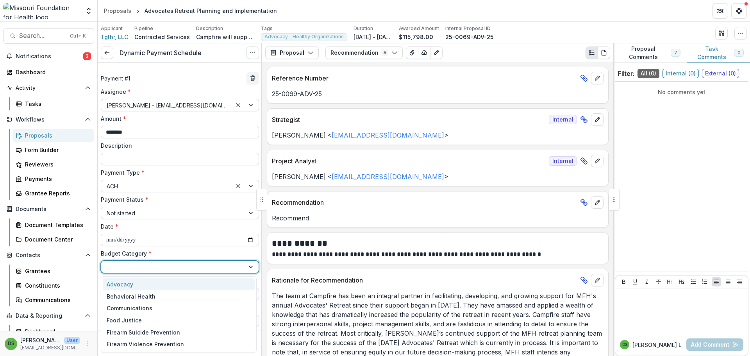
click at [119, 263] on div at bounding box center [173, 267] width 132 height 10
type input "**"
click at [121, 285] on div "Advocacy" at bounding box center [120, 284] width 27 height 8
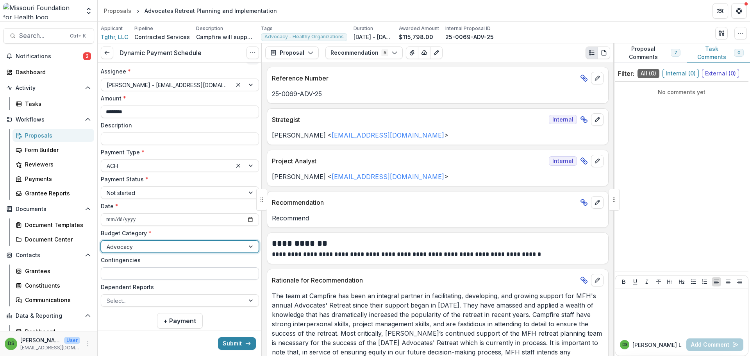
scroll to position [37, 0]
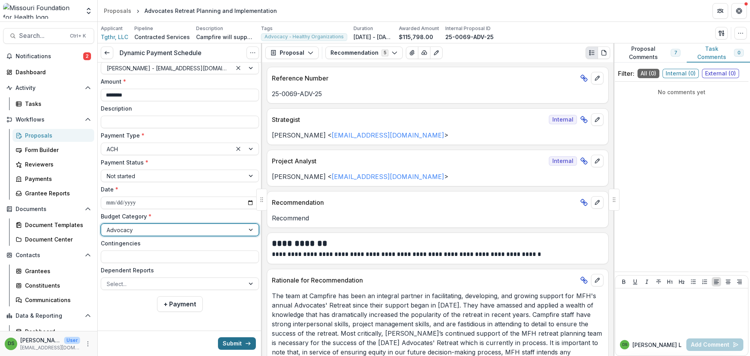
click at [246, 345] on icon "submit" at bounding box center [248, 343] width 6 height 6
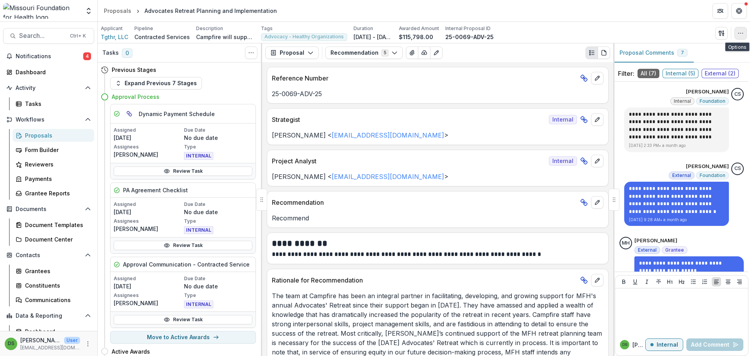
click at [739, 39] on button "button" at bounding box center [740, 33] width 12 height 12
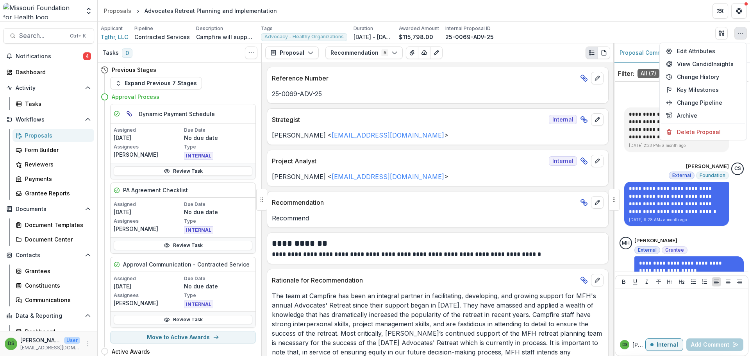
click at [739, 39] on button "button" at bounding box center [740, 33] width 12 height 12
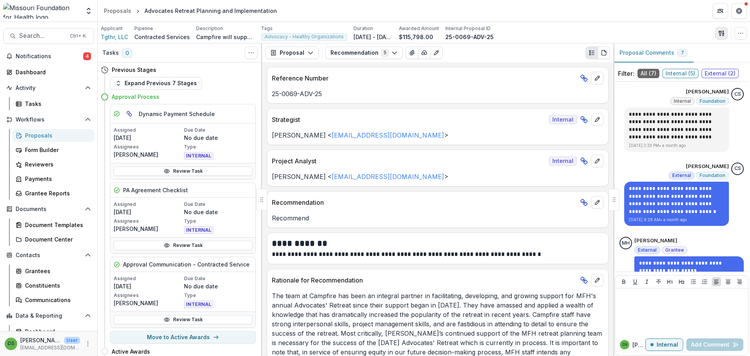
click at [723, 36] on icon "button" at bounding box center [721, 33] width 6 height 6
click at [41, 136] on div "Proposals" at bounding box center [56, 135] width 63 height 8
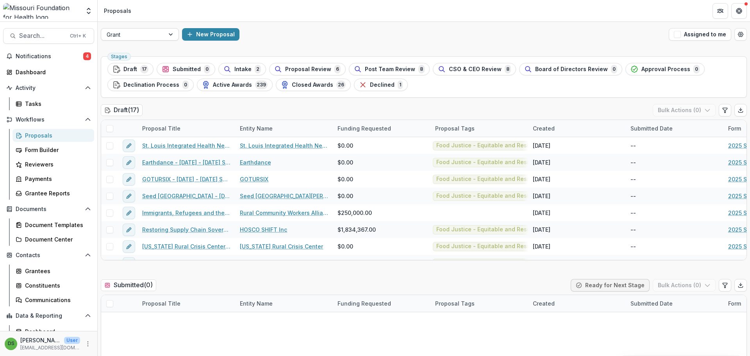
click at [125, 36] on div at bounding box center [133, 35] width 52 height 10
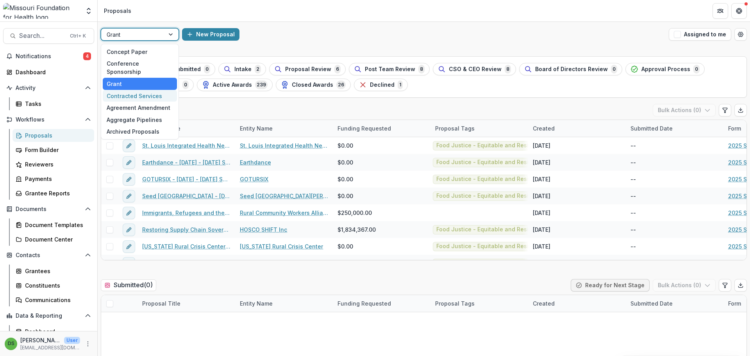
click at [123, 90] on div "Contracted Services" at bounding box center [140, 96] width 74 height 12
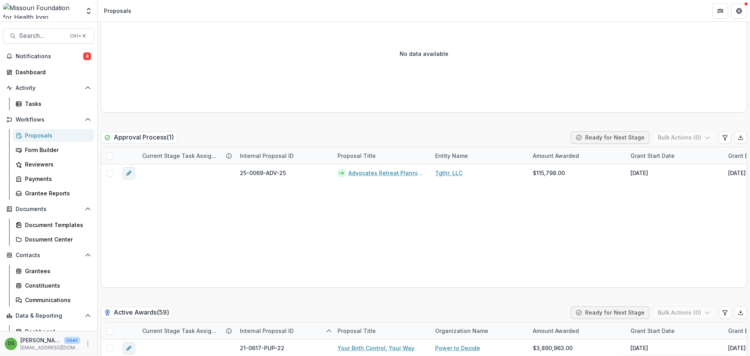
scroll to position [1249, 0]
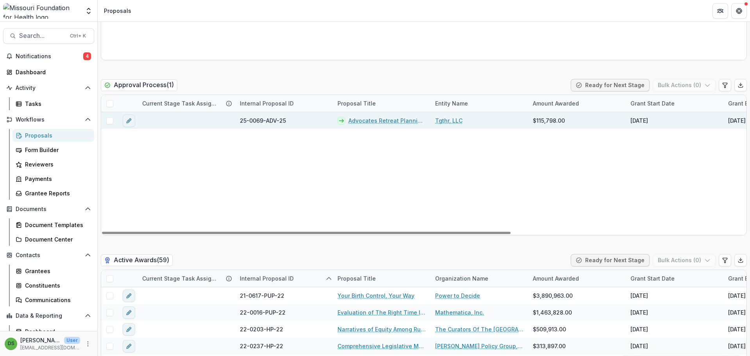
click at [110, 121] on span at bounding box center [109, 120] width 7 height 7
click at [679, 86] on button "Bulk Actions ( 1 )" at bounding box center [684, 85] width 61 height 12
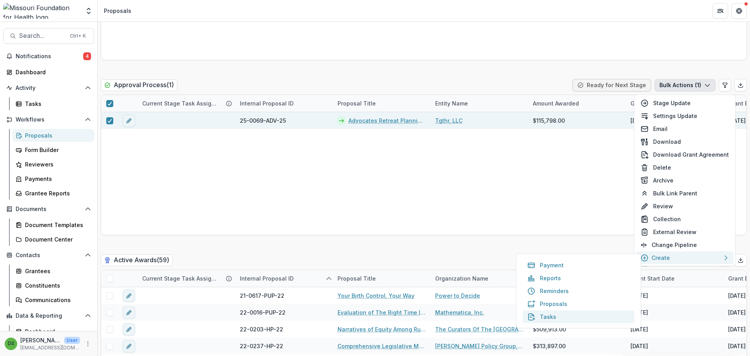
click at [542, 314] on button "Tasks" at bounding box center [578, 316] width 112 height 13
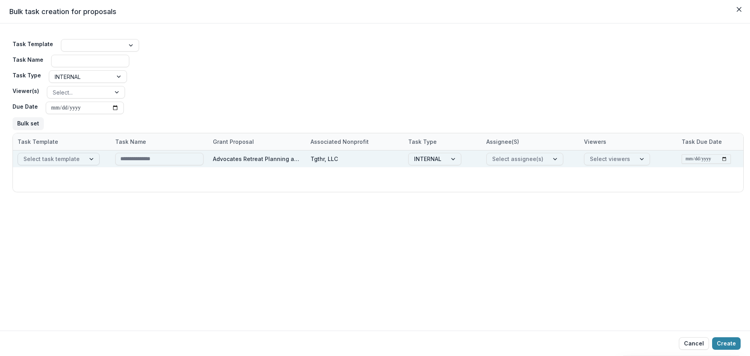
click at [75, 159] on div at bounding box center [51, 159] width 56 height 10
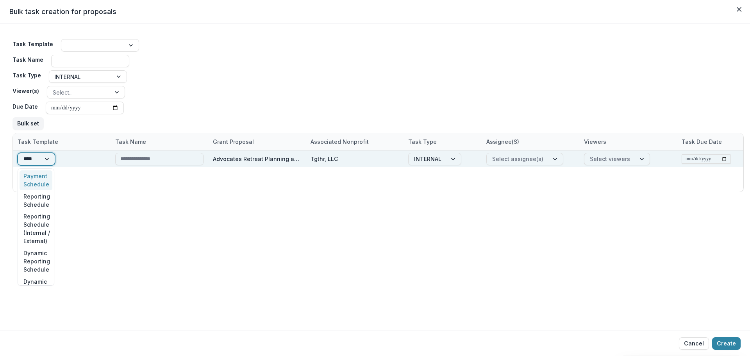
type input "*****"
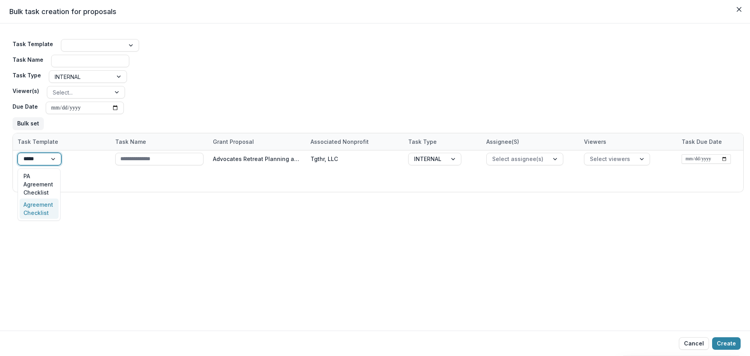
click at [43, 205] on div "Agreement Checklist" at bounding box center [39, 208] width 39 height 20
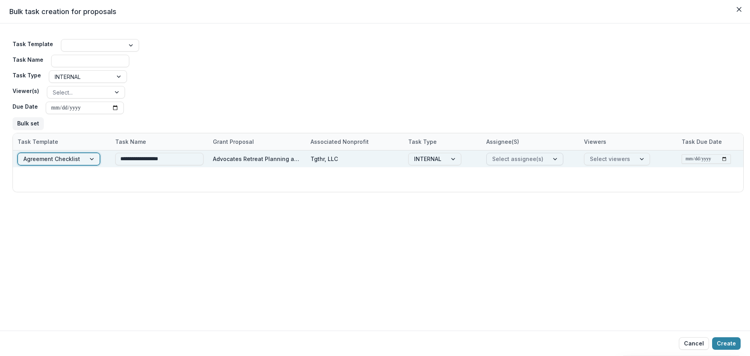
click at [543, 159] on div "Select assignee(s)" at bounding box center [517, 158] width 62 height 11
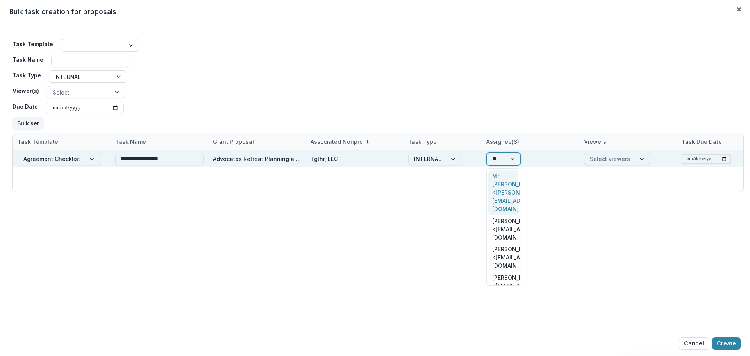
type input "***"
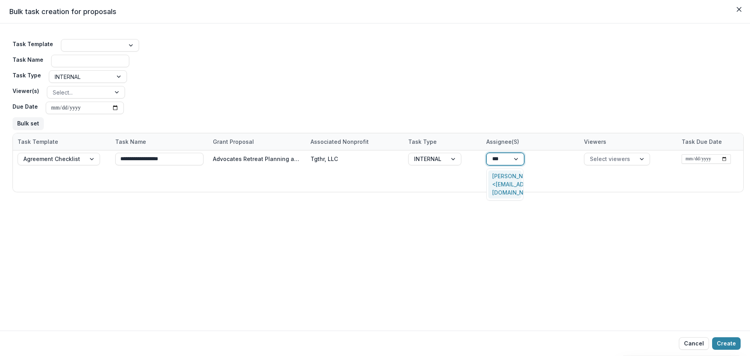
click at [515, 181] on div "Deena Lauver Scotti <dlauverscotti@mffh.org>" at bounding box center [504, 184] width 33 height 29
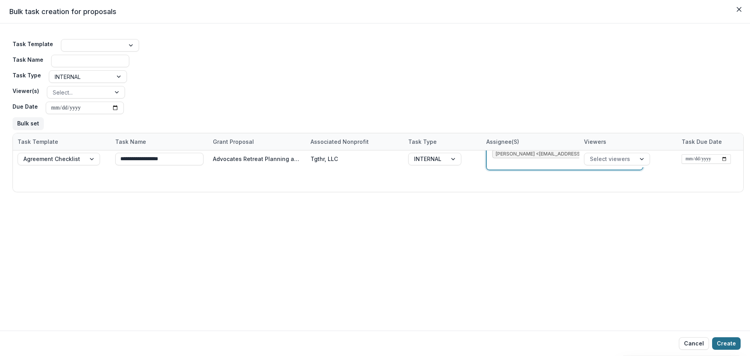
click at [730, 340] on button "Create" at bounding box center [726, 343] width 29 height 12
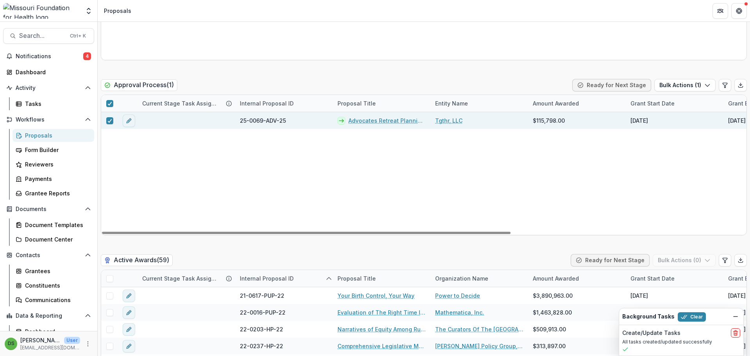
click at [367, 119] on link "Advocates Retreat Planning and Implementation" at bounding box center [386, 120] width 77 height 8
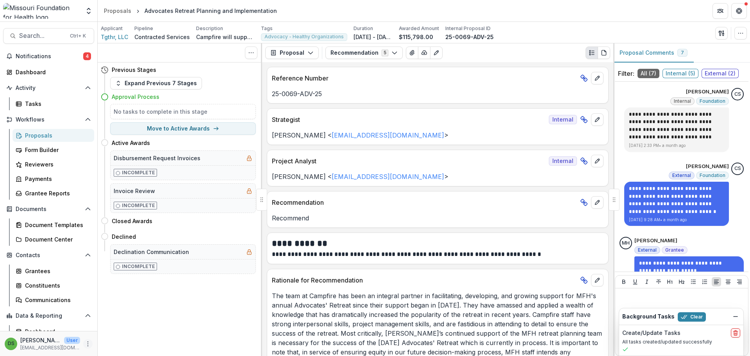
click at [85, 342] on icon "More" at bounding box center [88, 343] width 6 height 6
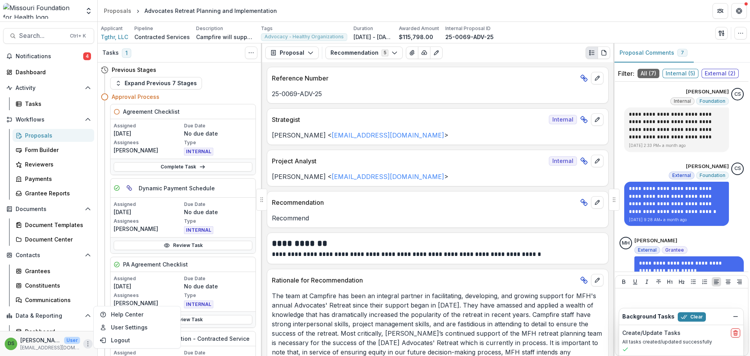
click at [87, 345] on icon "More" at bounding box center [88, 343] width 6 height 6
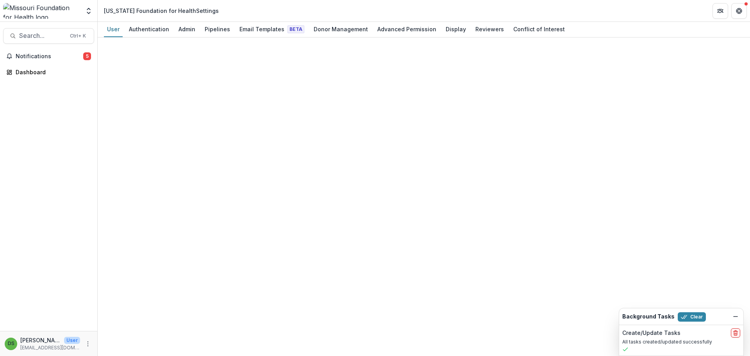
select select "****"
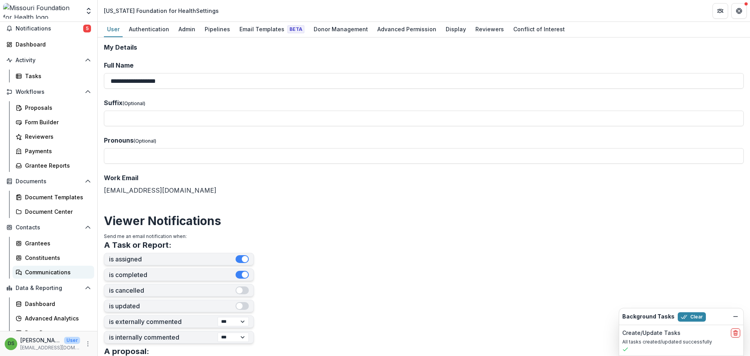
scroll to position [36, 0]
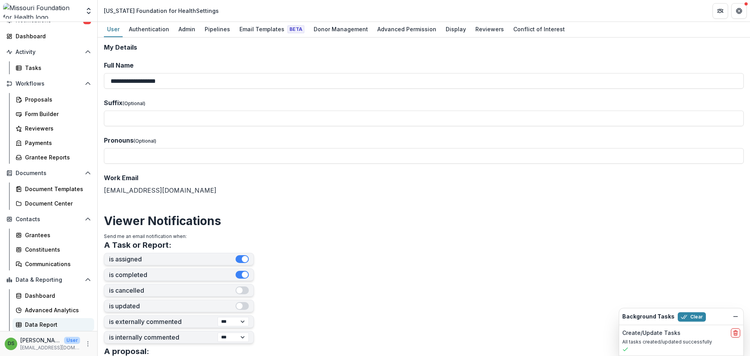
click at [45, 322] on div "Data Report" at bounding box center [56, 324] width 63 height 8
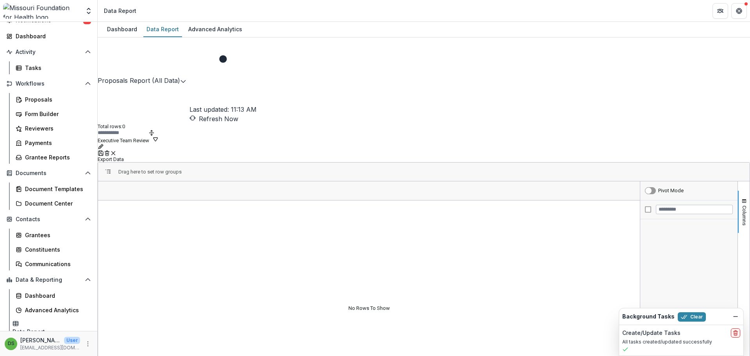
click at [173, 76] on button "Proposals Report (All Data)" at bounding box center [139, 80] width 82 height 9
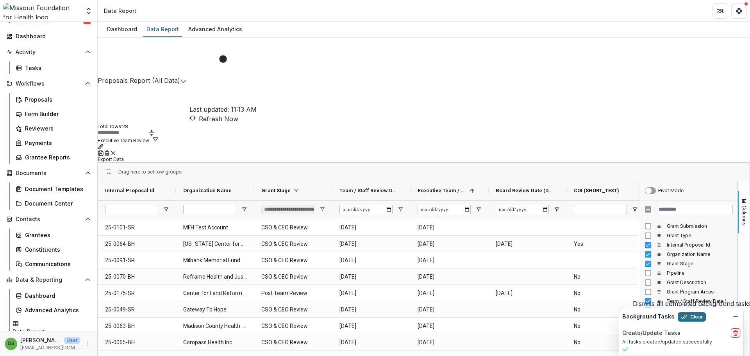
click at [681, 314] on icon "button" at bounding box center [684, 317] width 6 height 6
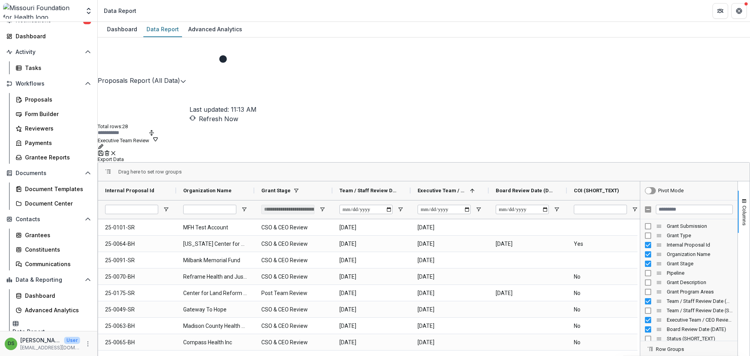
click at [159, 136] on button "Executive Team Review" at bounding box center [128, 139] width 61 height 7
click at [146, 76] on button "Proposals Report (All Data)" at bounding box center [139, 80] width 82 height 9
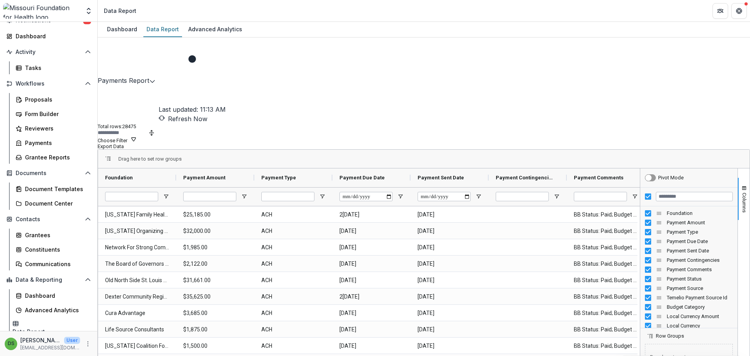
click at [137, 136] on button "Choose Filter" at bounding box center [117, 139] width 39 height 7
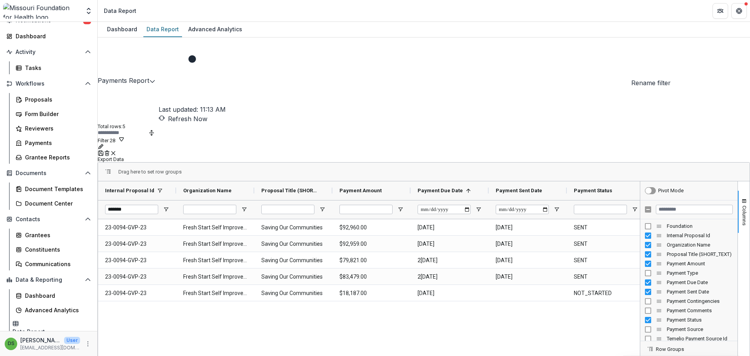
click at [102, 145] on icon "Rename" at bounding box center [100, 147] width 4 height 4
drag, startPoint x: 631, startPoint y: 105, endPoint x: 596, endPoint y: 109, distance: 34.6
click at [596, 105] on input "*********" at bounding box center [627, 98] width 76 height 16
type input "**********"
click at [615, 111] on button "Save" at bounding box center [609, 108] width 11 height 6
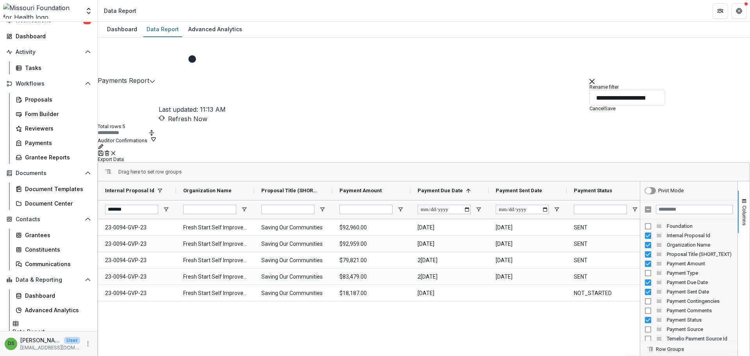
click at [157, 126] on div "Payments Report Last updated: 11:13 AM Refresh Now Total rows: 5 Auditor Confir…" at bounding box center [424, 216] width 652 height 359
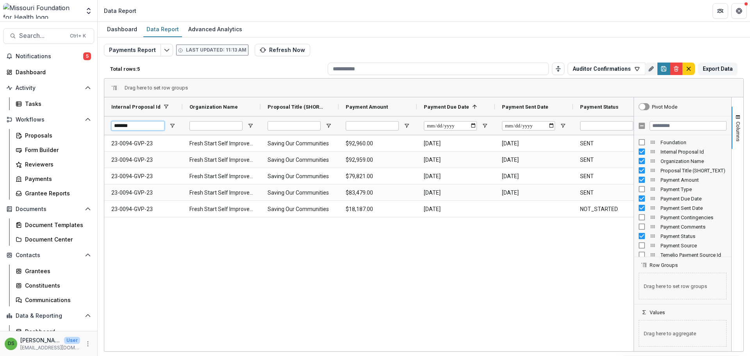
drag, startPoint x: 141, startPoint y: 130, endPoint x: 107, endPoint y: 135, distance: 34.3
click at [107, 135] on div "Internal Proposal Id Organization Name Proposal Title (SHORT_TEXT) 1" at bounding box center [368, 116] width 529 height 38
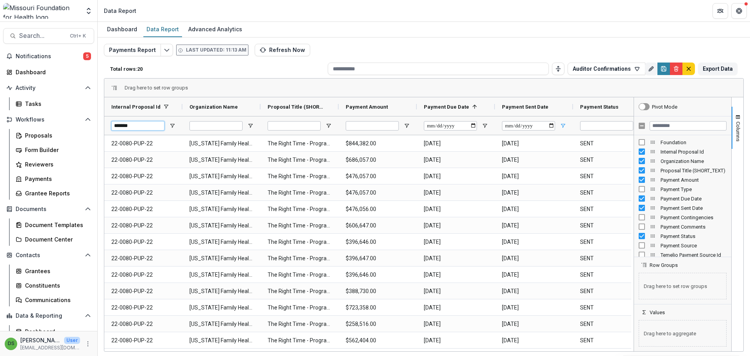
type input "*******"
click at [563, 127] on span "Open Filter Menu" at bounding box center [562, 126] width 6 height 6
click at [568, 140] on div "Equals" at bounding box center [603, 144] width 84 height 9
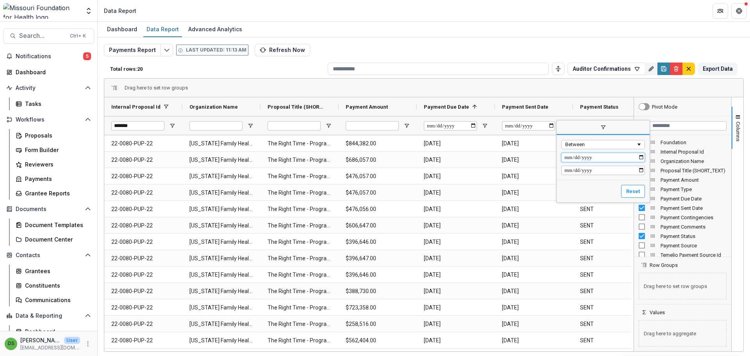
click at [569, 155] on input "Filter Value" at bounding box center [603, 157] width 84 height 9
type input "**********"
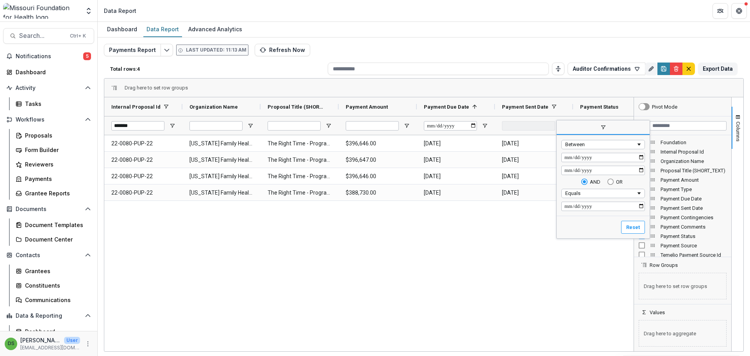
click at [526, 236] on div "22-0080-PUP-22 Missouri Family Health Council Inc The Right Time - Program Offi…" at bounding box center [368, 242] width 529 height 214
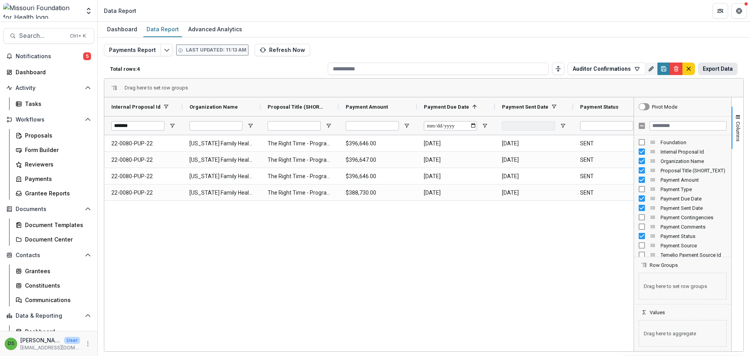
click at [728, 69] on button "Export Data" at bounding box center [717, 68] width 39 height 12
drag, startPoint x: 159, startPoint y: 125, endPoint x: 105, endPoint y: 130, distance: 53.4
click at [105, 130] on div "*******" at bounding box center [143, 125] width 78 height 19
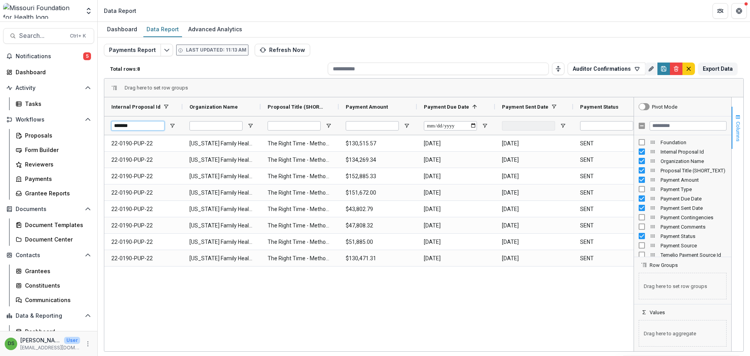
type input "*******"
click at [738, 116] on span "button" at bounding box center [737, 117] width 6 height 6
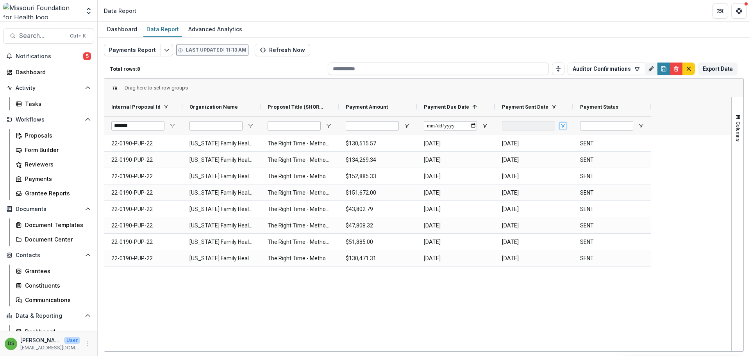
click at [562, 123] on span "Open Filter Menu" at bounding box center [562, 126] width 6 height 6
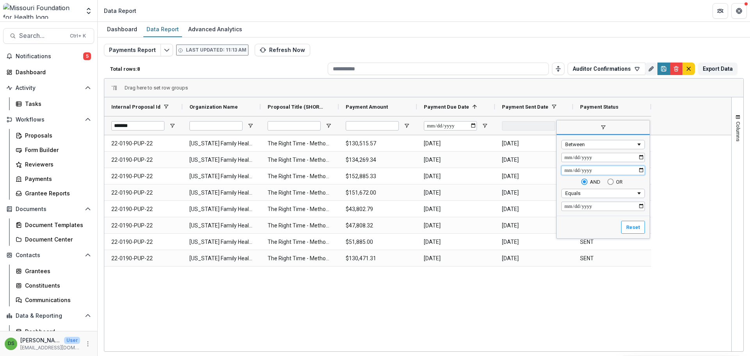
click at [567, 169] on input "**********" at bounding box center [603, 170] width 84 height 9
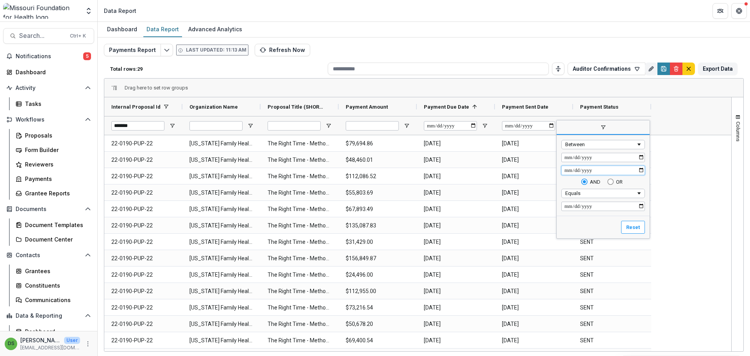
type input "**********"
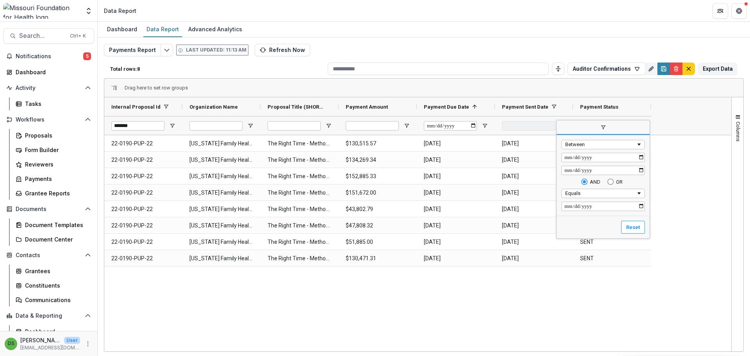
click at [503, 309] on div "22-0190-PUP-22 Missouri Family Health Council Inc The Right Time - Method Reimb…" at bounding box center [417, 243] width 627 height 216
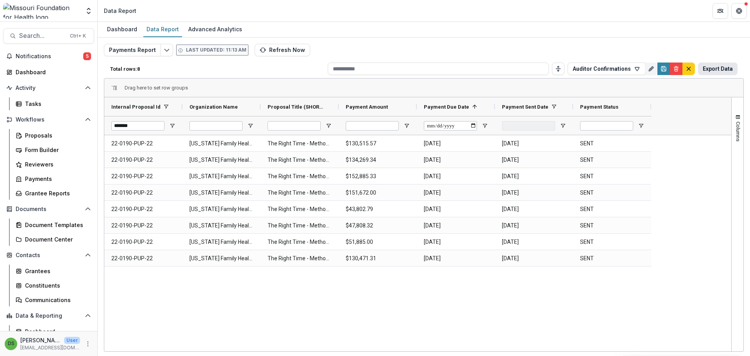
click at [719, 65] on button "Export Data" at bounding box center [717, 68] width 39 height 12
click at [563, 125] on span "Open Filter Menu" at bounding box center [562, 126] width 6 height 6
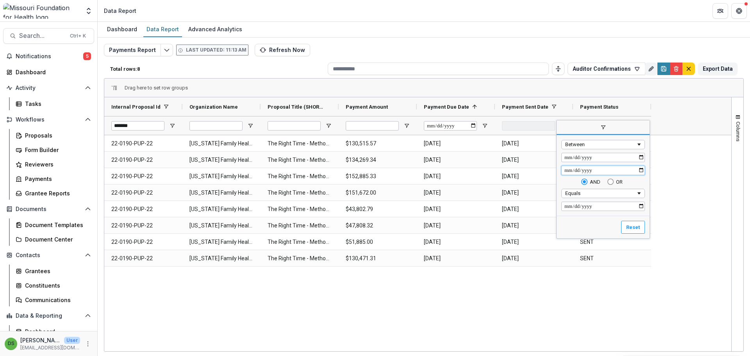
click at [565, 171] on input "**********" at bounding box center [603, 170] width 84 height 9
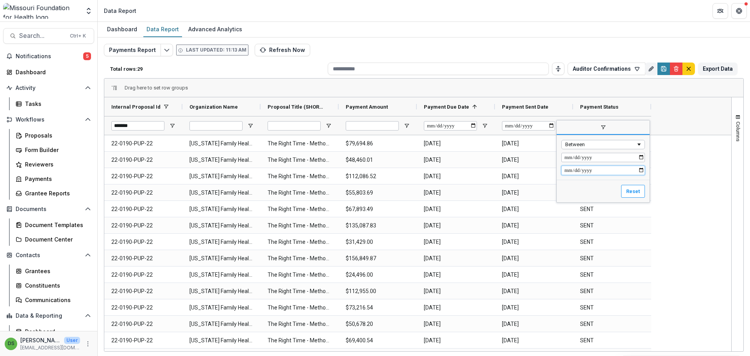
type input "**********"
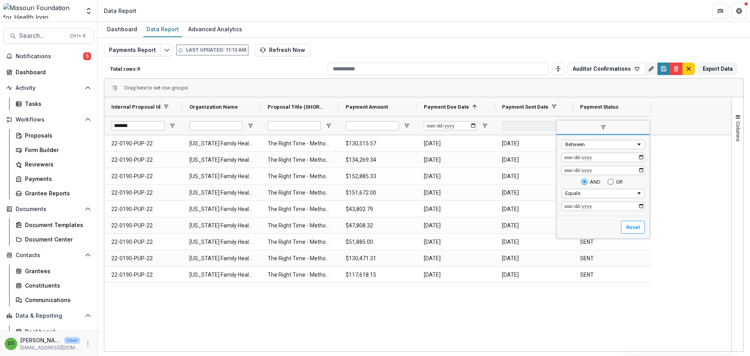
click at [709, 62] on div "Total rows: 9 Auditor Confirmations Personal Filters Team Filters Temelio Filte…" at bounding box center [424, 68] width 640 height 19
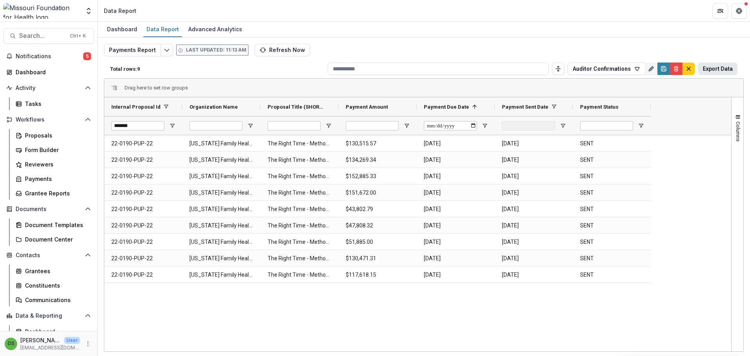
click at [709, 66] on button "Export Data" at bounding box center [717, 68] width 39 height 12
click at [43, 134] on div "Proposals" at bounding box center [56, 135] width 63 height 8
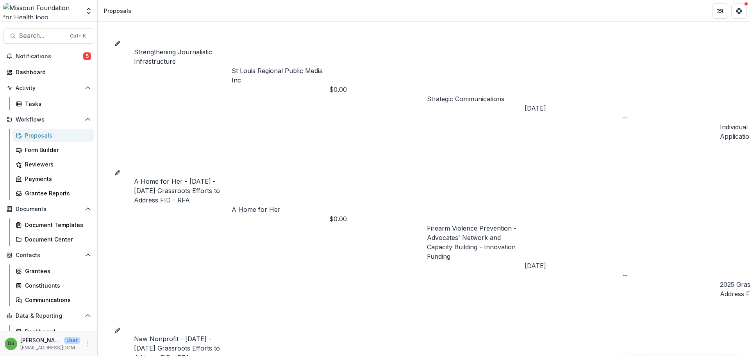
scroll to position [1832, 0]
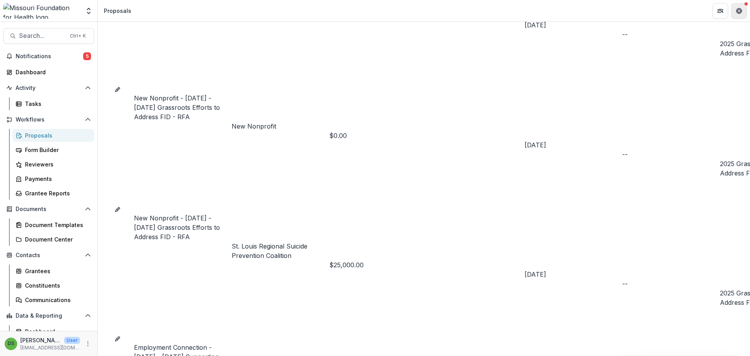
drag, startPoint x: 741, startPoint y: 65, endPoint x: 741, endPoint y: 14, distance: 50.4
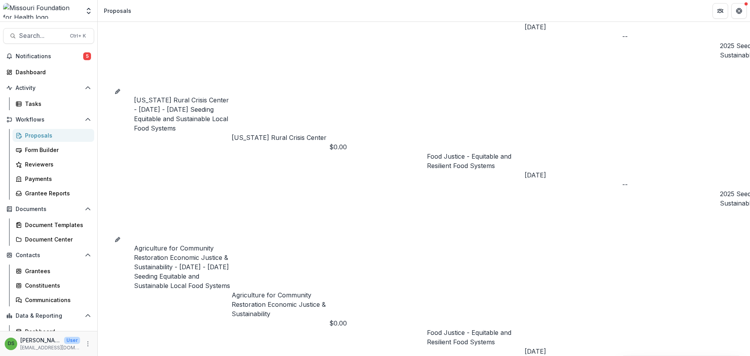
scroll to position [0, 0]
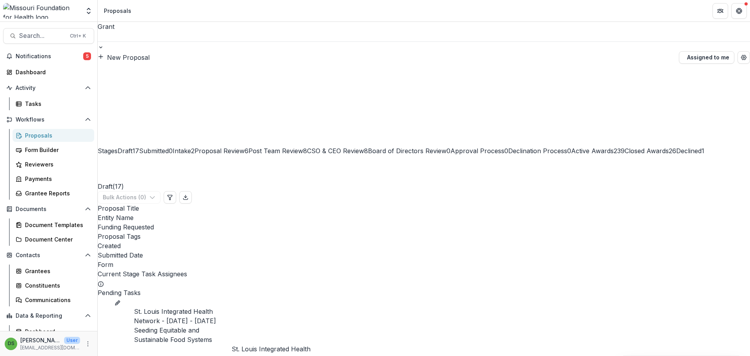
click at [303, 147] on span "Post Team Review" at bounding box center [275, 151] width 55 height 8
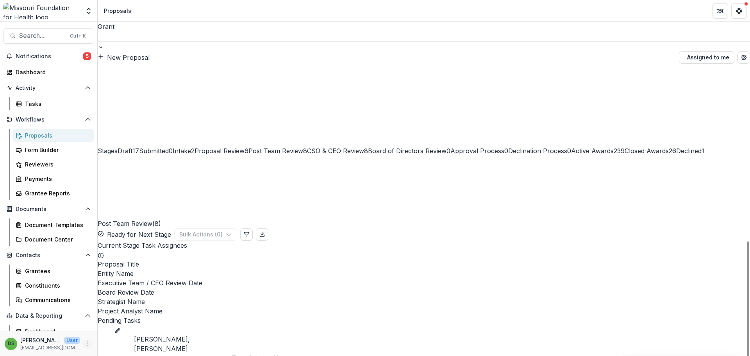
click at [85, 344] on icon "More" at bounding box center [88, 343] width 6 height 6
click at [86, 344] on icon "More" at bounding box center [88, 343] width 6 height 6
click at [687, 51] on button "Assigned to me" at bounding box center [706, 57] width 55 height 12
click at [144, 35] on div at bounding box center [424, 36] width 652 height 10
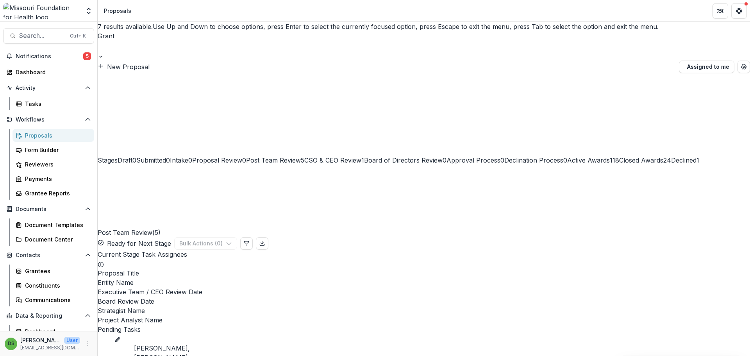
click at [143, 355] on div "Concept Paper" at bounding box center [375, 360] width 750 height 9
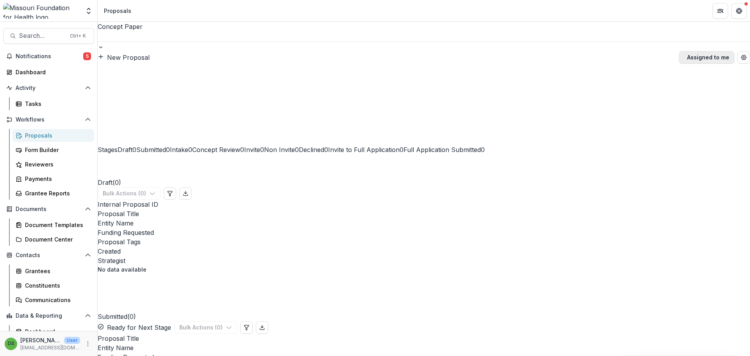
click at [681, 51] on button "Assigned to me" at bounding box center [706, 57] width 55 height 12
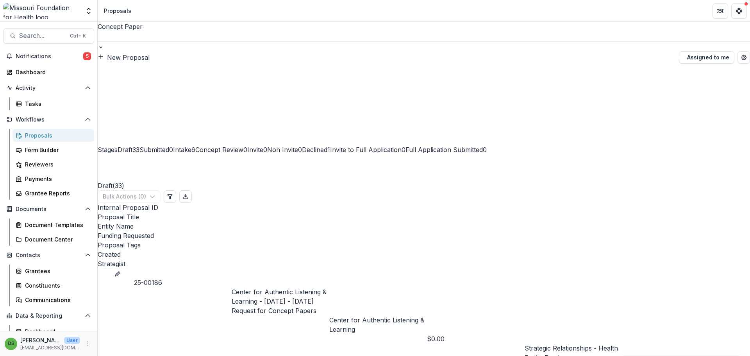
click at [327, 146] on span "Declined" at bounding box center [314, 150] width 25 height 8
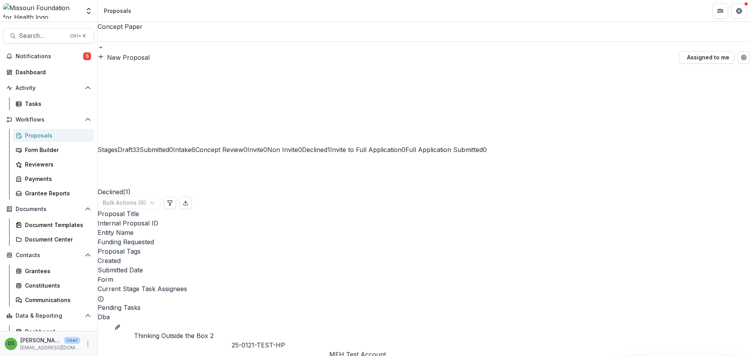
click at [132, 146] on span "Draft" at bounding box center [125, 150] width 15 height 8
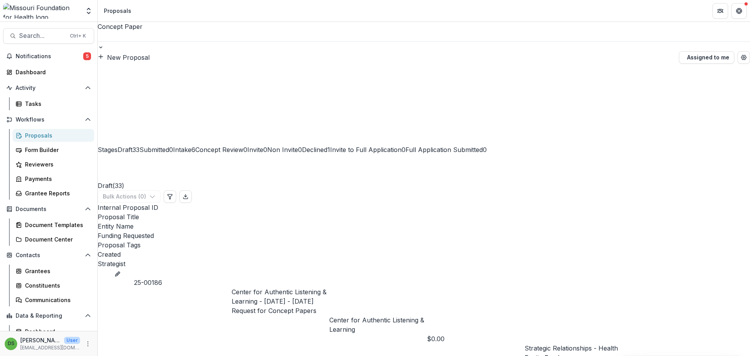
click at [191, 146] on span "Intake" at bounding box center [182, 150] width 18 height 8
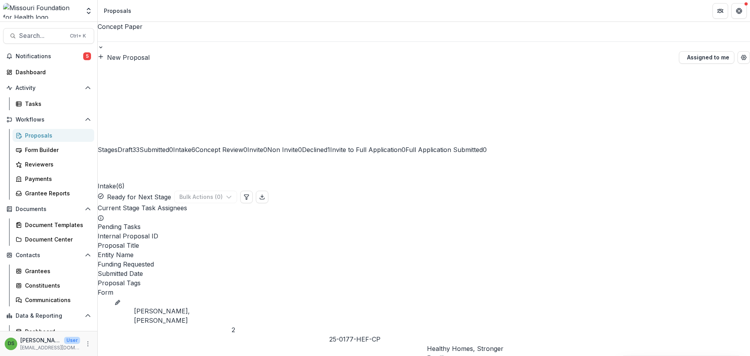
click at [139, 146] on span "33" at bounding box center [135, 150] width 7 height 8
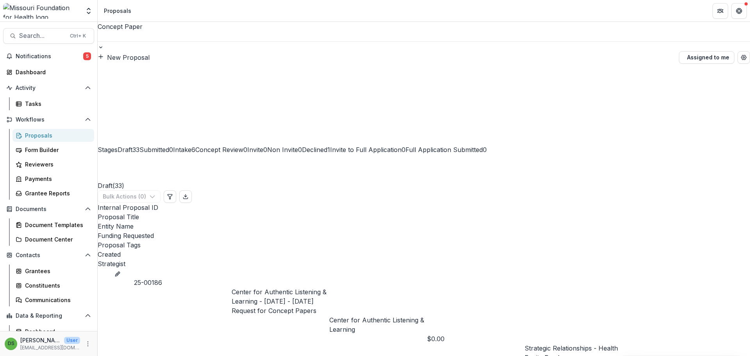
click at [195, 123] on div "Intake 6" at bounding box center [184, 139] width 22 height 32
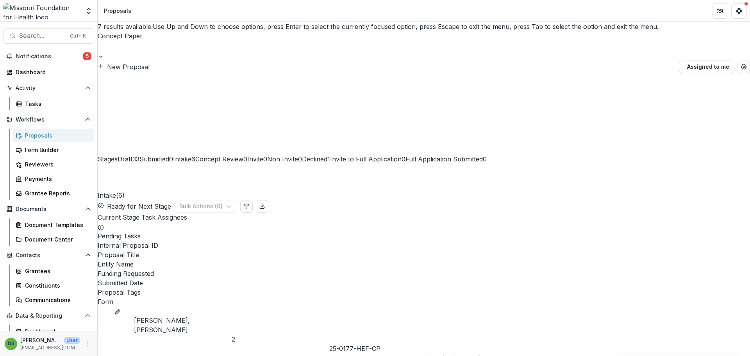
click at [138, 41] on div at bounding box center [424, 46] width 652 height 10
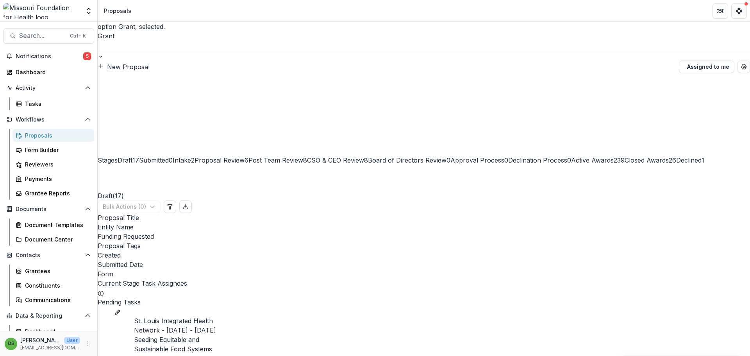
click at [158, 41] on div at bounding box center [424, 46] width 652 height 10
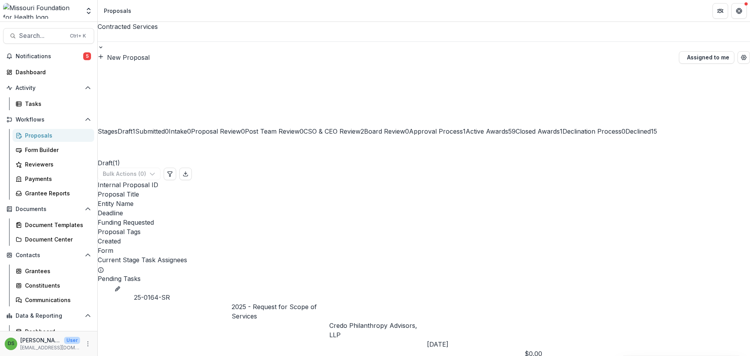
click at [463, 127] on span "Approval Process" at bounding box center [436, 131] width 54 height 8
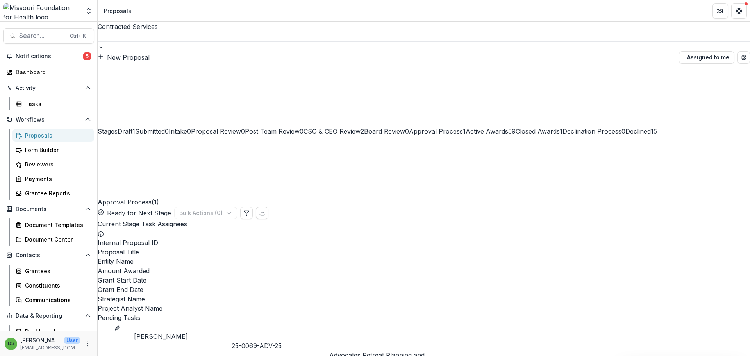
click at [156, 37] on div at bounding box center [424, 36] width 652 height 10
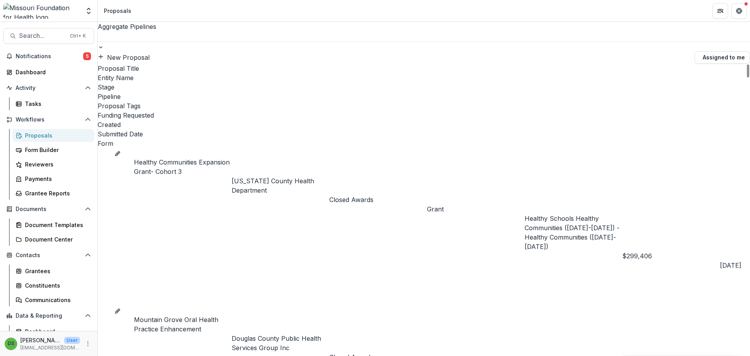
click at [343, 82] on div "Stage" at bounding box center [424, 86] width 652 height 9
click at [348, 82] on input at bounding box center [363, 79] width 62 height 9
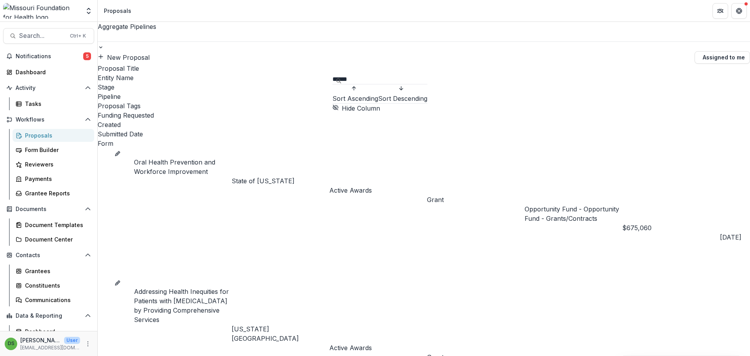
type input "******"
click at [380, 53] on div "New Proposal" at bounding box center [394, 57] width 593 height 9
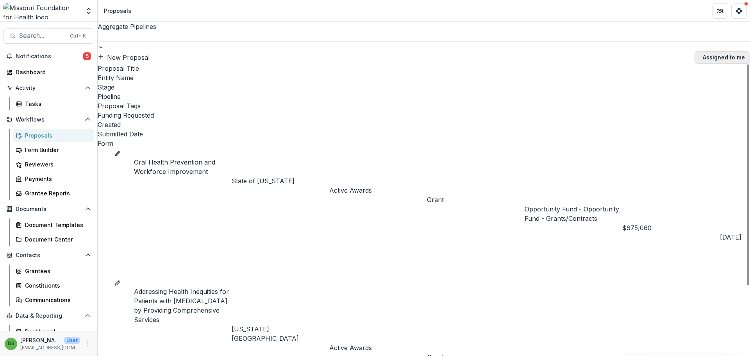
click at [702, 51] on button "Assigned to me" at bounding box center [721, 57] width 55 height 12
click at [98, 64] on span at bounding box center [98, 64] width 0 height 0
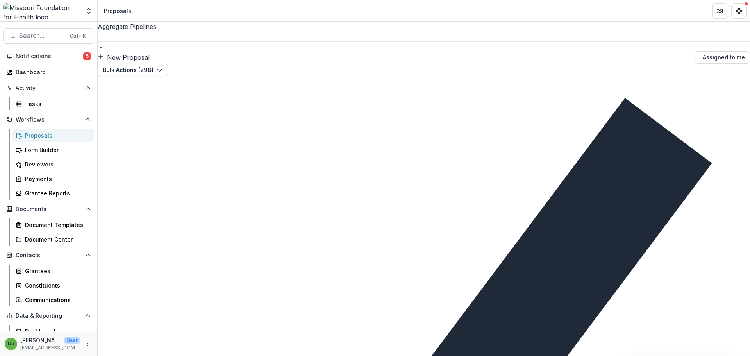
click at [44, 136] on div "Proposals" at bounding box center [56, 135] width 63 height 8
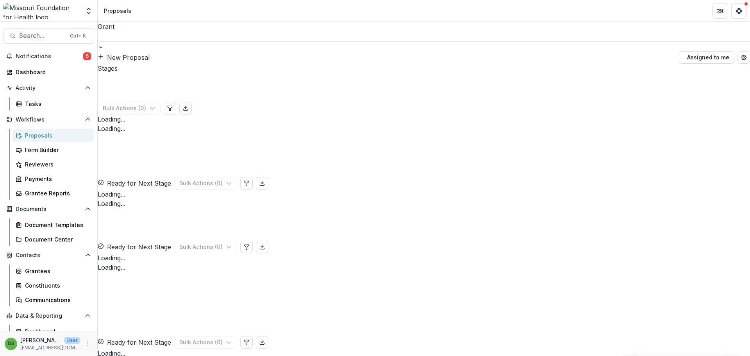
drag, startPoint x: 289, startPoint y: 220, endPoint x: 332, endPoint y: 280, distance: 73.9
drag, startPoint x: 332, startPoint y: 280, endPoint x: 397, endPoint y: 27, distance: 261.3
click at [397, 27] on div "Grant New Proposal Assigned to me" at bounding box center [424, 43] width 652 height 42
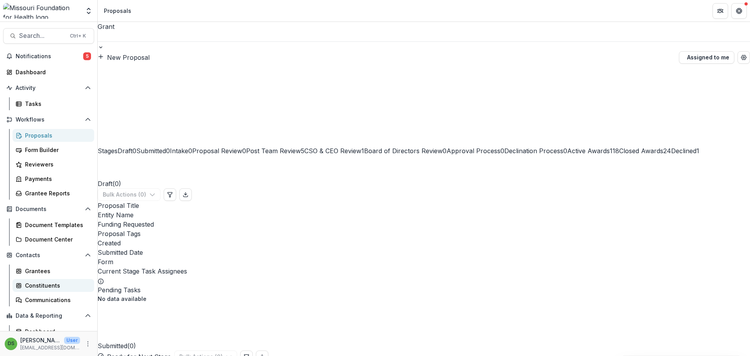
scroll to position [36, 0]
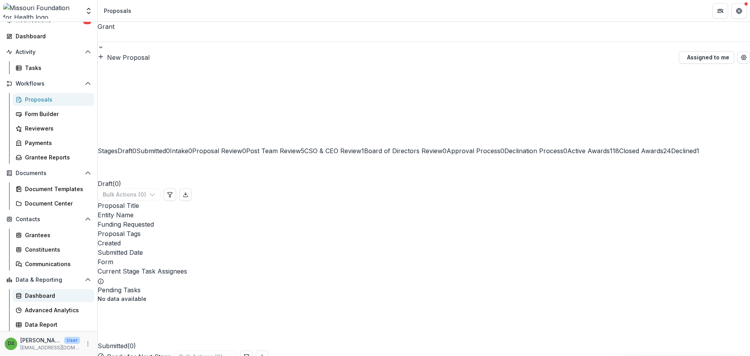
click at [48, 296] on div "Dashboard" at bounding box center [56, 295] width 63 height 8
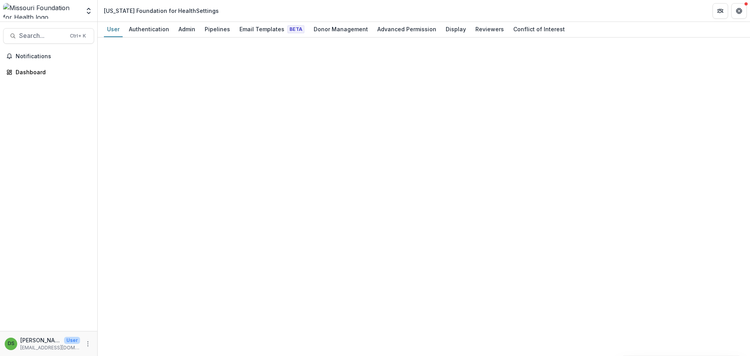
select select "****"
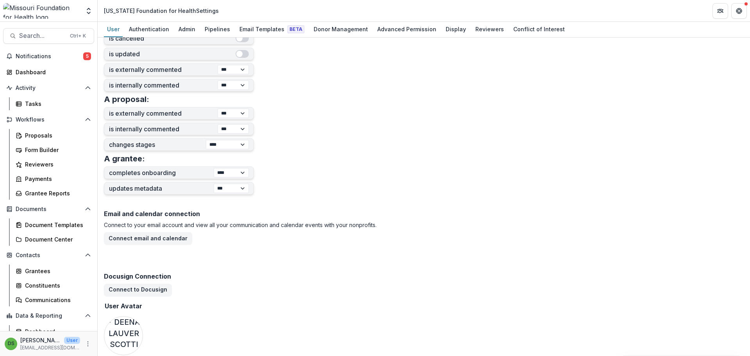
scroll to position [287, 0]
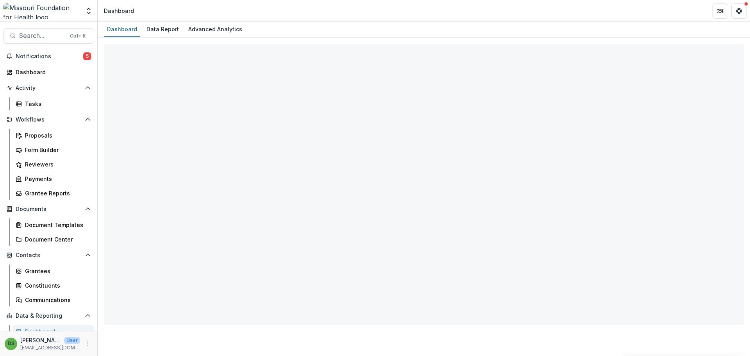
click at [208, 27] on div "Advanced Analytics" at bounding box center [215, 28] width 60 height 11
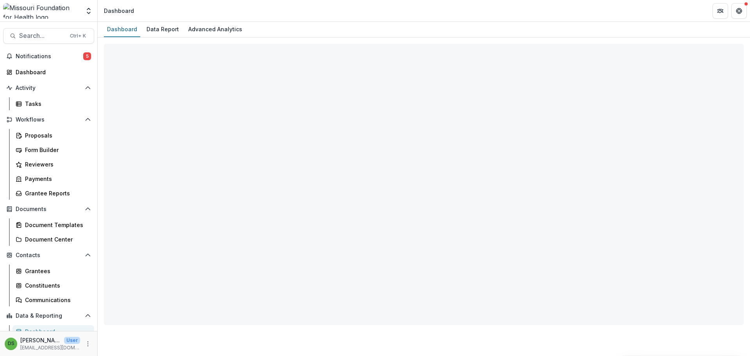
click at [208, 27] on div "Advanced Analytics" at bounding box center [215, 28] width 60 height 11
click at [167, 30] on div "Data Report" at bounding box center [162, 28] width 39 height 11
click at [39, 307] on div "Notifications 5 Dashboard Activity Tasks Workflows Proposals Form Builder Revie…" at bounding box center [48, 208] width 97 height 317
click at [39, 309] on button "Data & Reporting" at bounding box center [48, 315] width 91 height 12
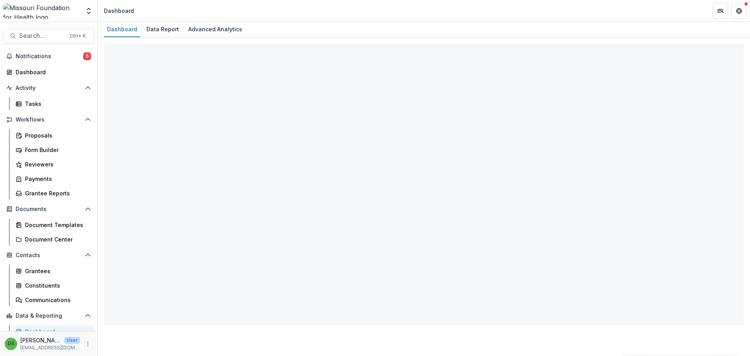
click at [39, 309] on button "Data & Reporting" at bounding box center [48, 315] width 91 height 12
click at [40, 187] on link "Grantee Reports" at bounding box center [53, 193] width 82 height 13
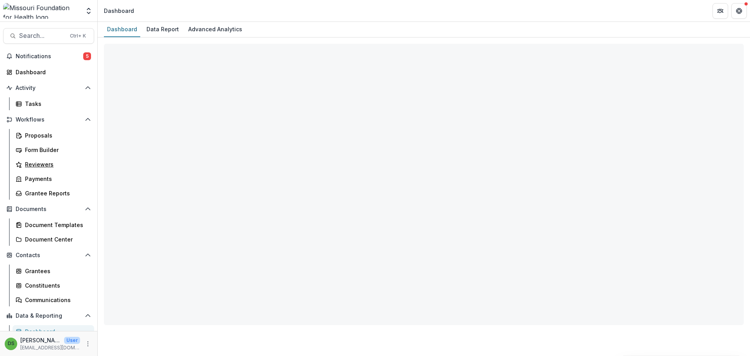
click at [42, 163] on div "Reviewers" at bounding box center [56, 164] width 63 height 8
click at [44, 95] on div "Activity Tasks" at bounding box center [48, 96] width 97 height 29
click at [42, 61] on button "Notifications 5" at bounding box center [48, 56] width 91 height 12
click at [42, 49] on div "Search... Ctrl + K Notifications 5 Dashboard Activity Tasks Workflows Proposals…" at bounding box center [49, 189] width 98 height 334
click at [217, 30] on div "Advanced Analytics" at bounding box center [215, 28] width 60 height 11
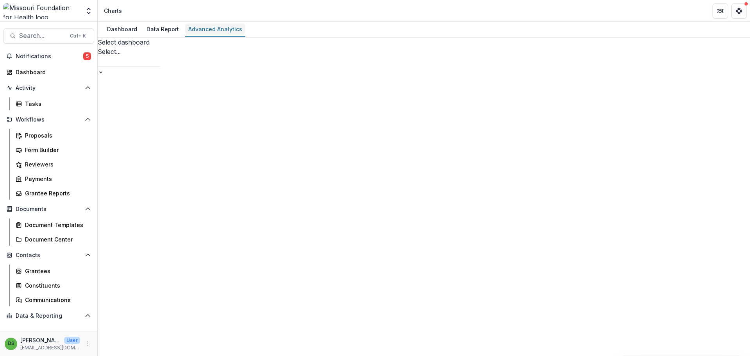
click at [216, 30] on div "Advanced Analytics" at bounding box center [215, 28] width 60 height 11
click at [160, 57] on div "Districts MFH" at bounding box center [129, 57] width 62 height 20
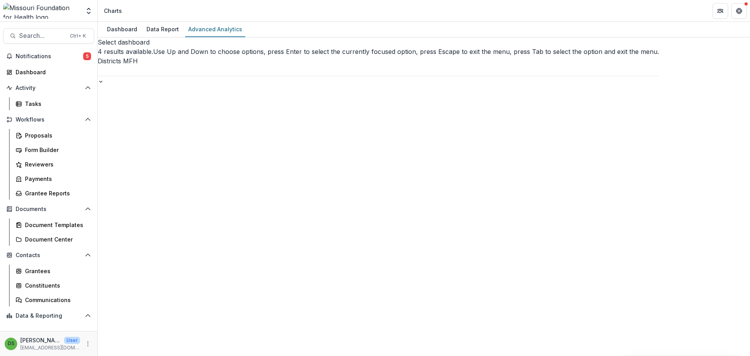
click at [221, 66] on div at bounding box center [378, 71] width 561 height 10
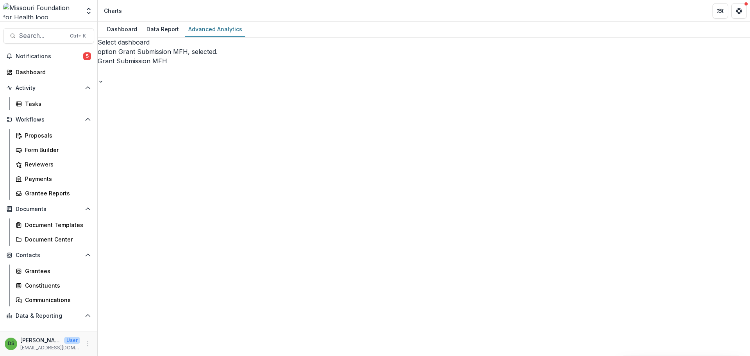
click at [217, 66] on div at bounding box center [158, 71] width 120 height 10
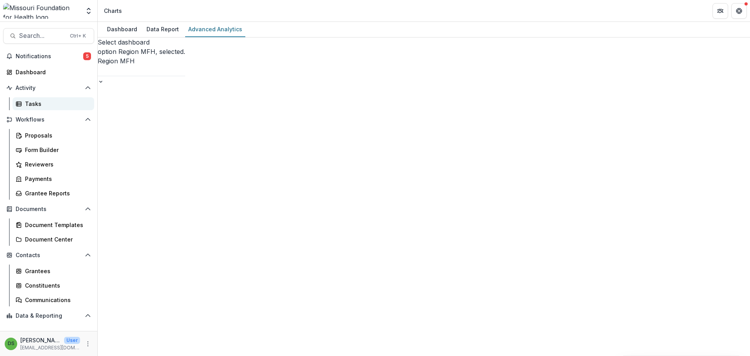
click at [32, 104] on div "Tasks" at bounding box center [56, 104] width 63 height 8
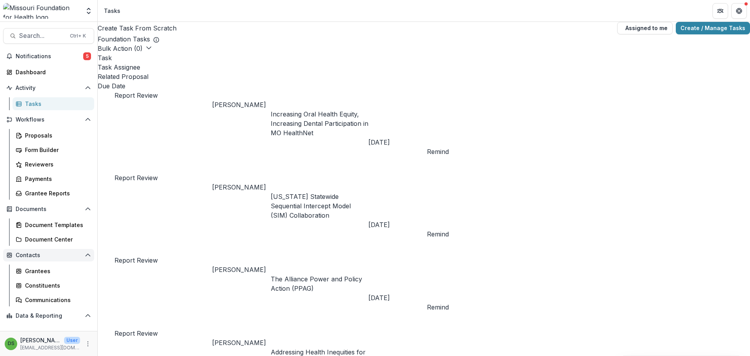
click at [41, 256] on span "Contacts" at bounding box center [49, 255] width 66 height 7
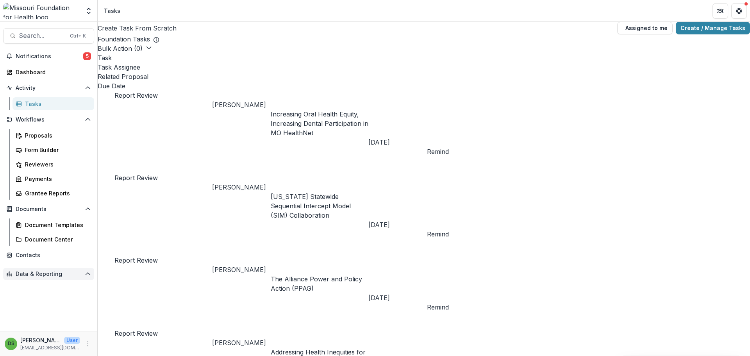
click at [80, 274] on span "Data & Reporting" at bounding box center [49, 274] width 66 height 7
click at [80, 274] on span "Data & Reporting" at bounding box center [52, 274] width 72 height 7
click at [80, 274] on span "Data & Reporting" at bounding box center [49, 274] width 66 height 7
click at [80, 274] on span "Data & Reporting" at bounding box center [52, 274] width 72 height 7
click at [40, 301] on div "Advanced Analytics" at bounding box center [56, 304] width 63 height 8
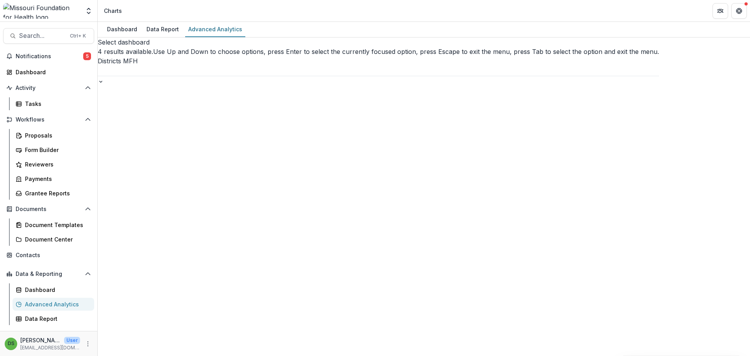
click at [215, 56] on div "Districts MFH" at bounding box center [378, 66] width 561 height 20
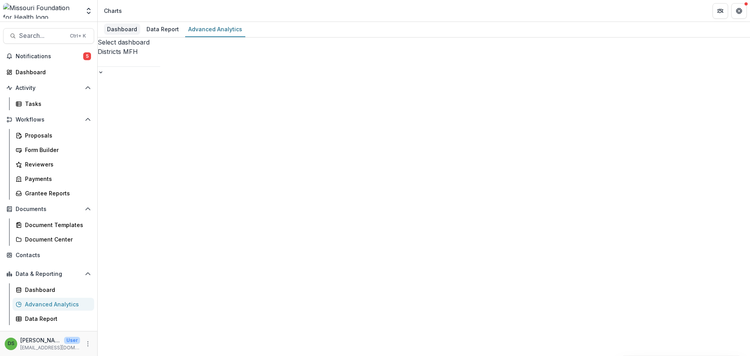
click at [125, 30] on div "Dashboard" at bounding box center [122, 28] width 36 height 11
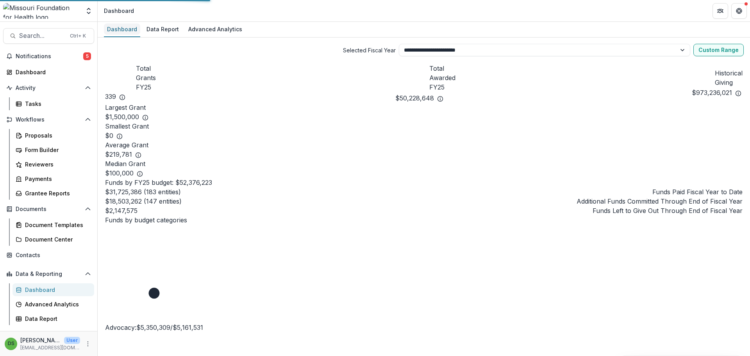
click at [120, 30] on div "Dashboard" at bounding box center [122, 28] width 36 height 11
click at [573, 50] on select "**********" at bounding box center [545, 50] width 292 height 12
click at [399, 44] on select "**********" at bounding box center [545, 50] width 292 height 12
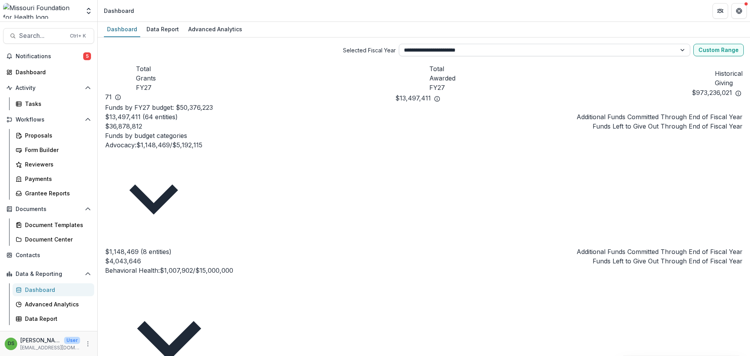
click at [467, 53] on select "**********" at bounding box center [545, 50] width 292 height 12
select select "**********"
click at [399, 44] on select "**********" at bounding box center [545, 50] width 292 height 12
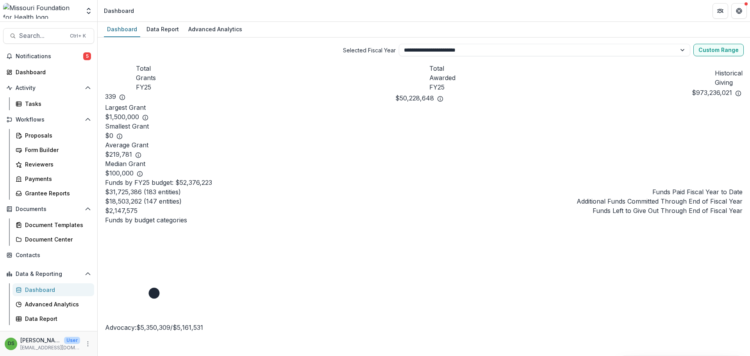
click at [440, 97] on icon at bounding box center [440, 97] width 1 height 1
click at [74, 58] on span "Notifications" at bounding box center [50, 56] width 68 height 7
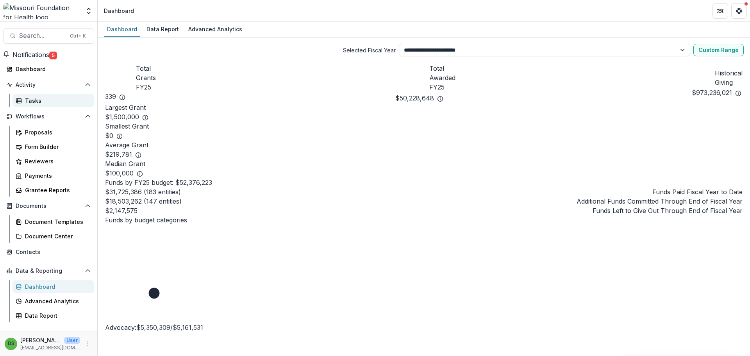
click at [45, 103] on div "Tasks" at bounding box center [56, 100] width 63 height 8
